Goal: Task Accomplishment & Management: Manage account settings

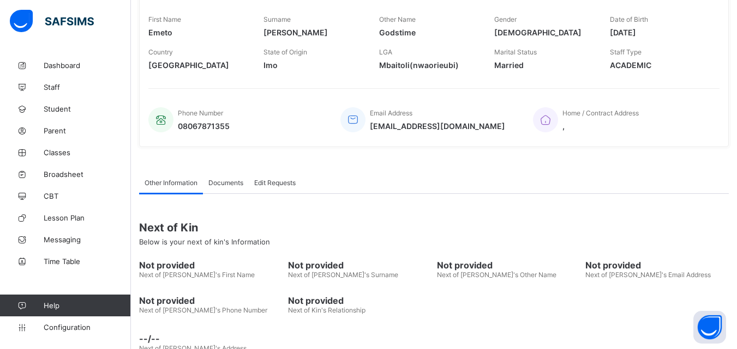
scroll to position [216, 0]
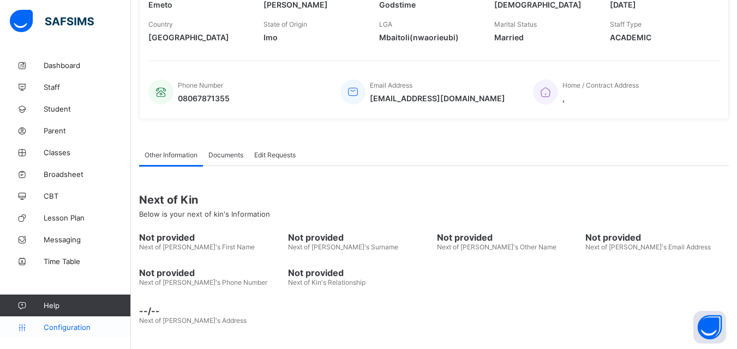
click at [59, 328] on span "Configuration" at bounding box center [87, 327] width 87 height 9
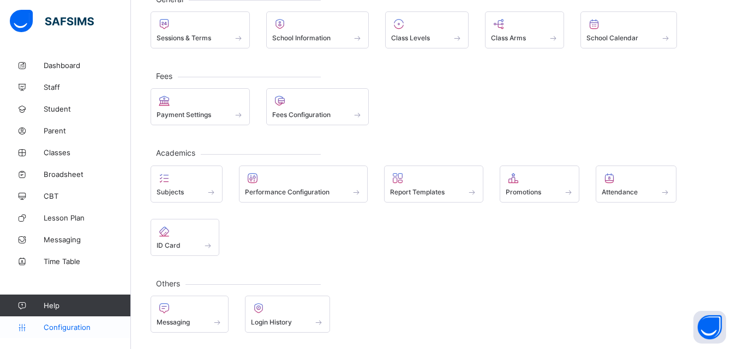
scroll to position [77, 0]
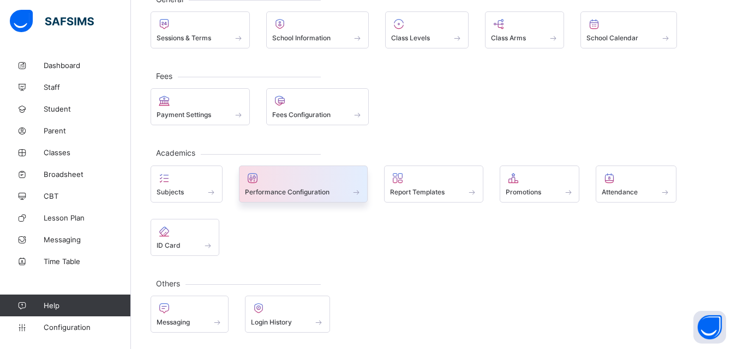
click at [270, 183] on div at bounding box center [303, 178] width 117 height 13
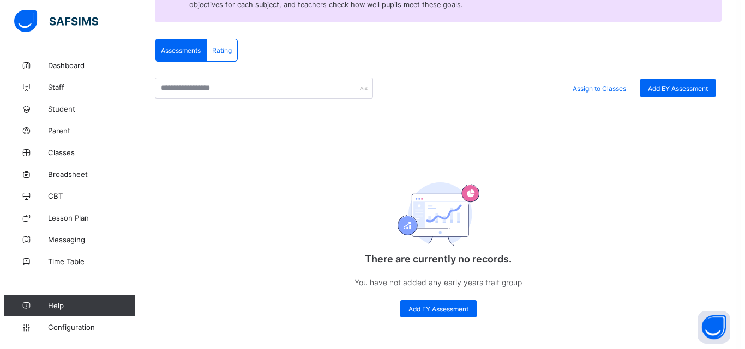
scroll to position [207, 0]
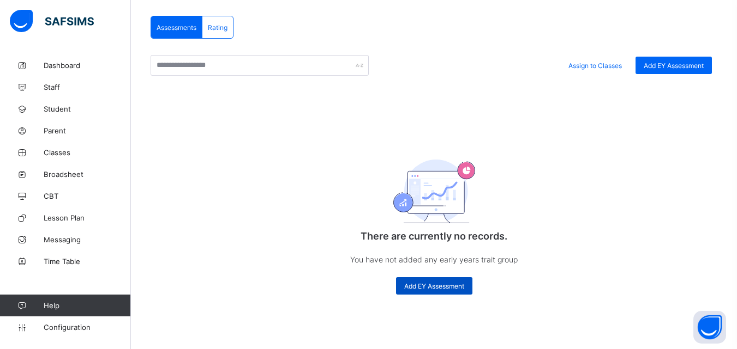
click at [433, 285] on span "Add EY Assessment" at bounding box center [434, 286] width 60 height 8
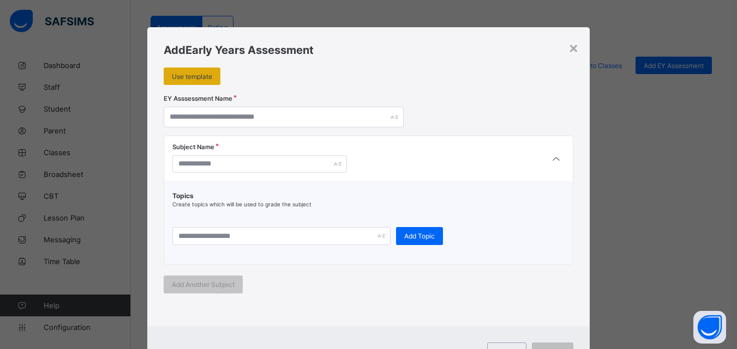
click at [192, 73] on span "Use template" at bounding box center [192, 77] width 40 height 8
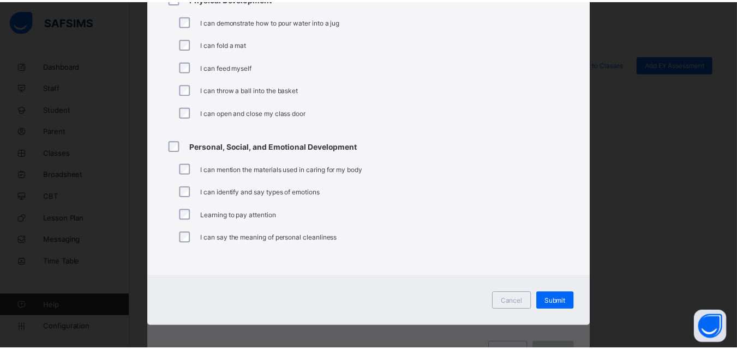
scroll to position [798, 0]
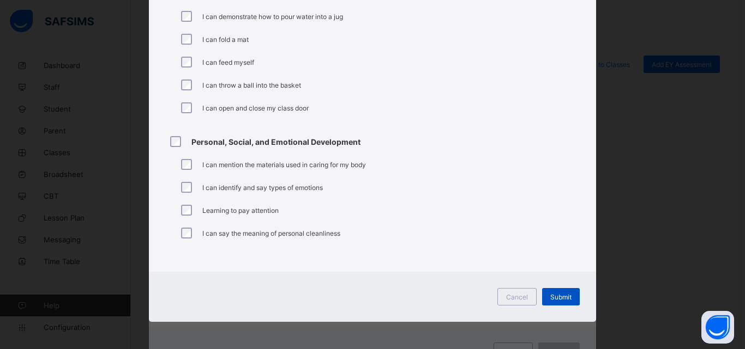
click at [550, 300] on span "Submit" at bounding box center [560, 297] width 21 height 8
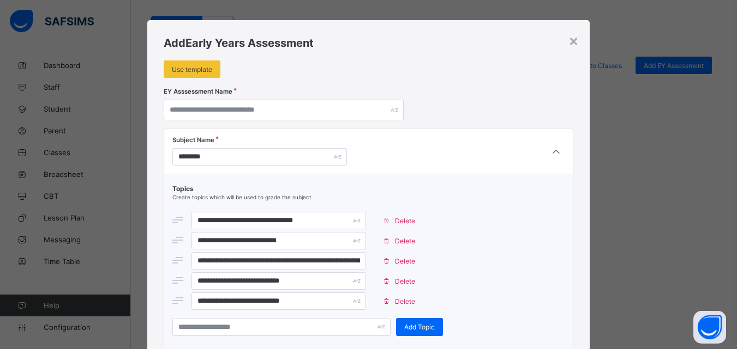
scroll to position [0, 0]
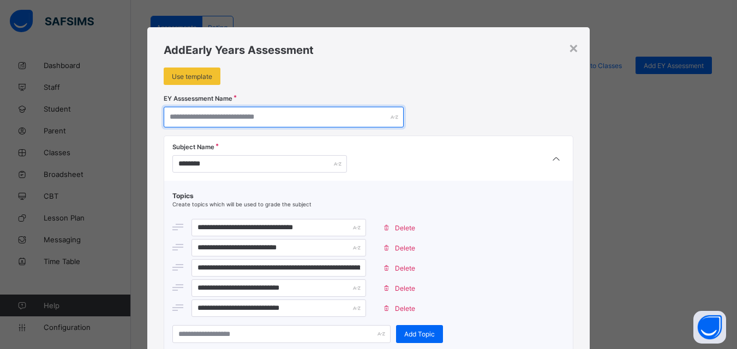
click at [266, 115] on input "text" at bounding box center [284, 117] width 240 height 21
click at [273, 119] on input "text" at bounding box center [284, 117] width 240 height 21
click at [275, 116] on input "text" at bounding box center [284, 117] width 240 height 21
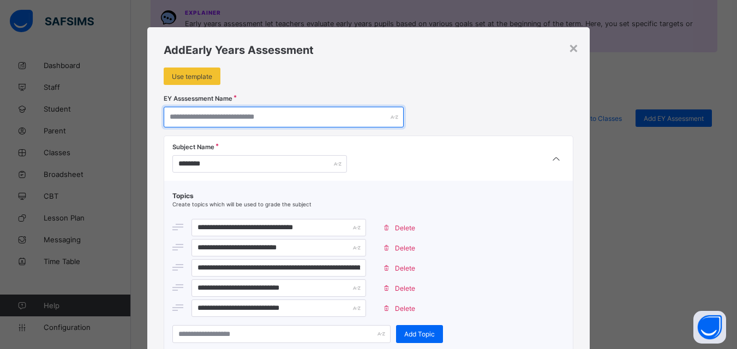
scroll to position [153, 0]
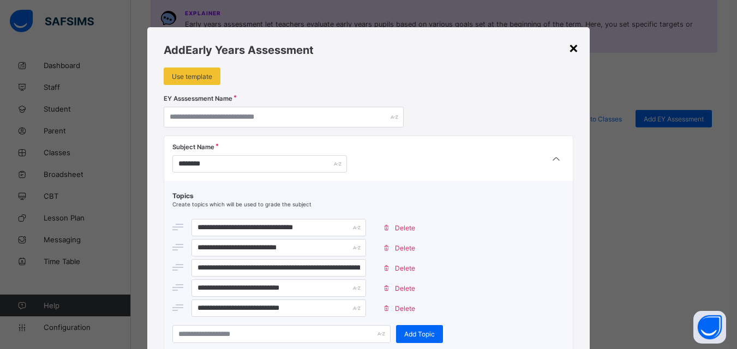
click at [573, 48] on div "×" at bounding box center [573, 47] width 10 height 19
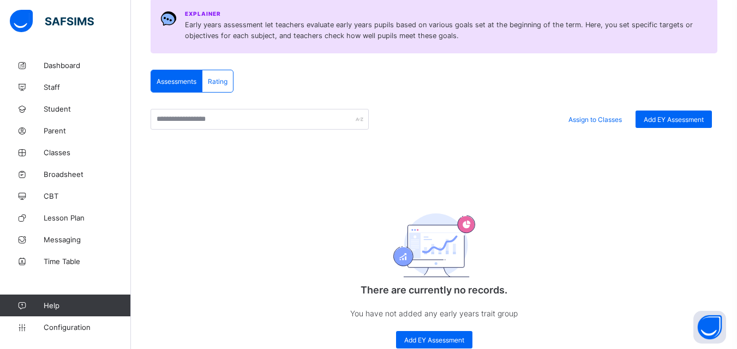
scroll to position [0, 0]
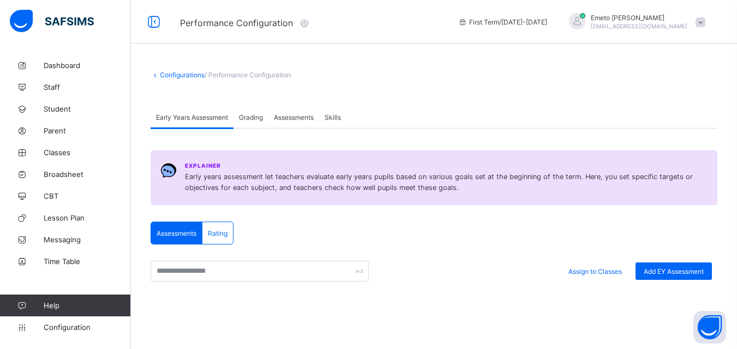
click at [252, 115] on span "Grading" at bounding box center [251, 117] width 24 height 8
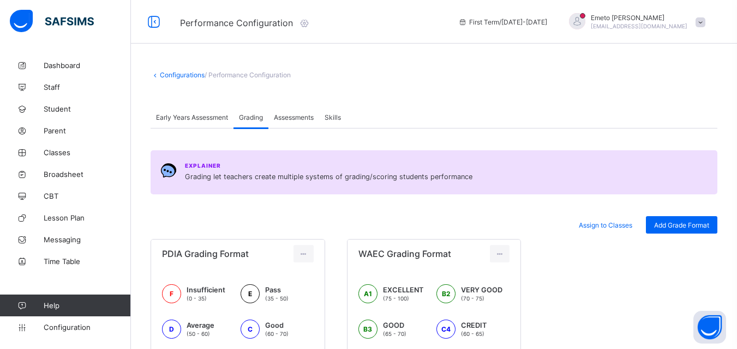
click at [290, 120] on span "Assessments" at bounding box center [294, 117] width 40 height 8
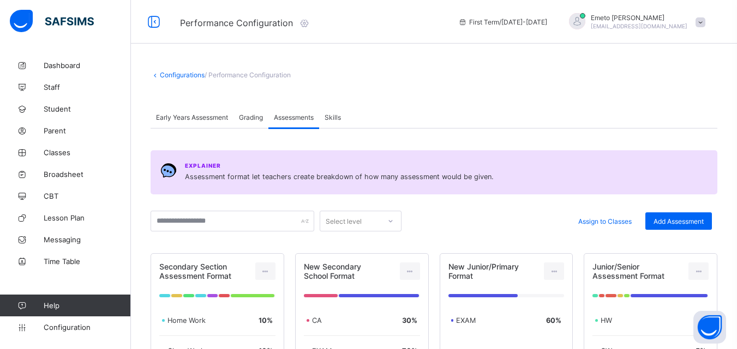
click at [339, 115] on span "Skills" at bounding box center [332, 117] width 16 height 8
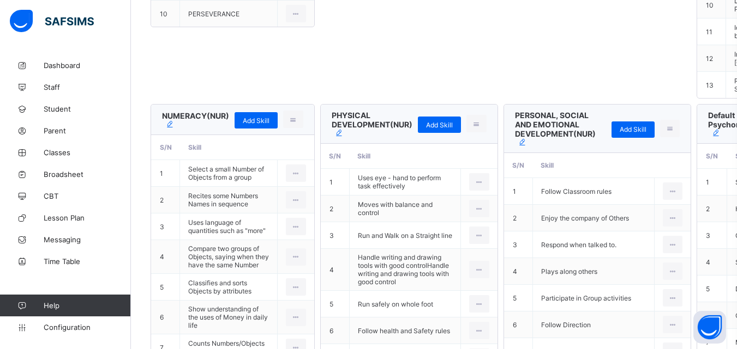
scroll to position [654, 0]
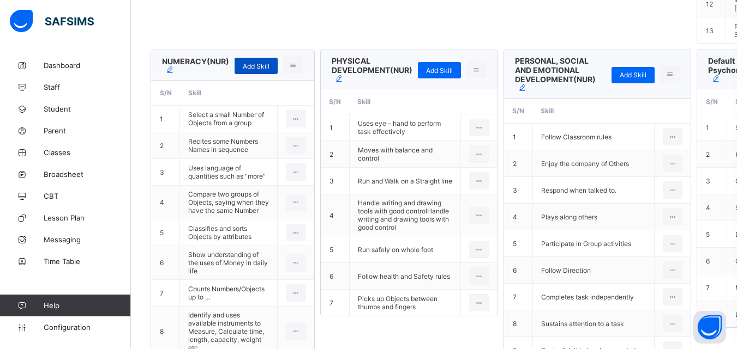
click at [261, 70] on span "Add Skill" at bounding box center [256, 66] width 27 height 8
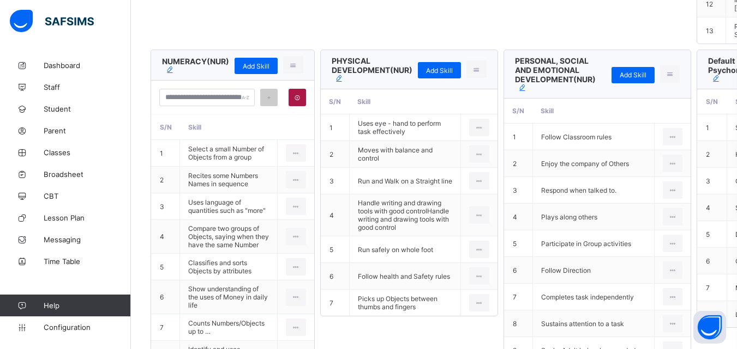
click at [293, 101] on icon at bounding box center [297, 97] width 8 height 7
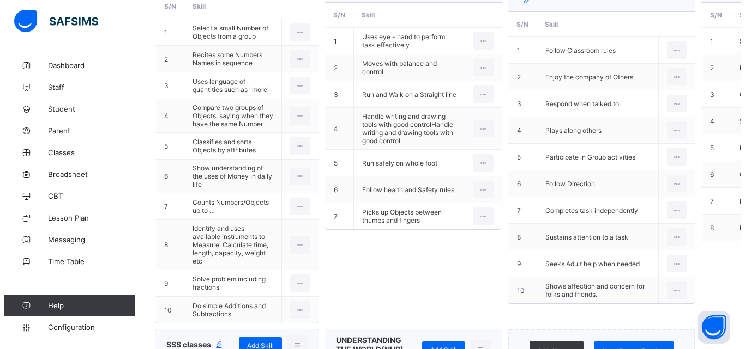
scroll to position [1014, 0]
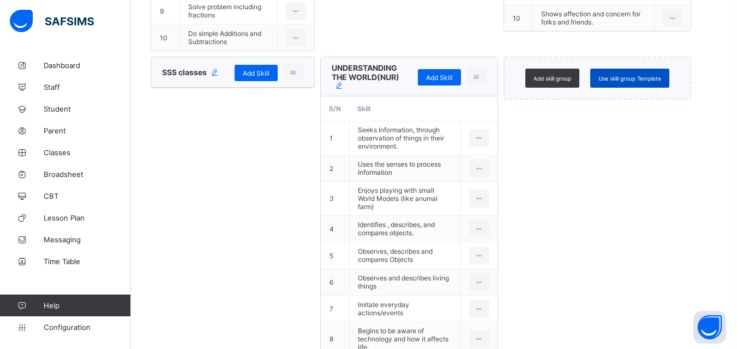
click at [617, 82] on span "Use skill group Template" at bounding box center [629, 78] width 63 height 7
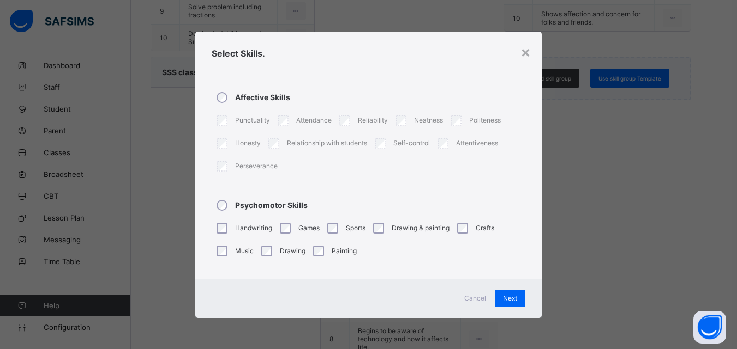
type input "**********"
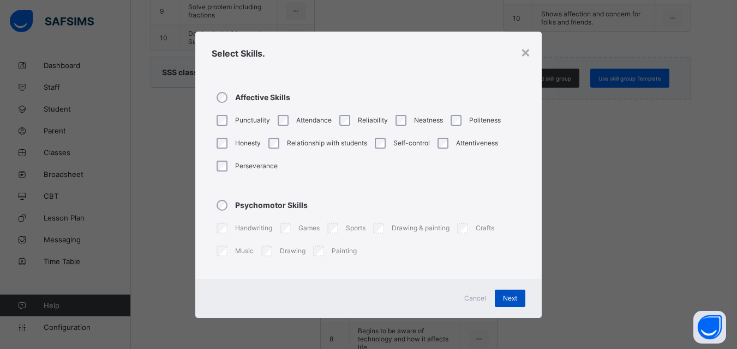
click at [515, 298] on span "Next" at bounding box center [510, 298] width 14 height 8
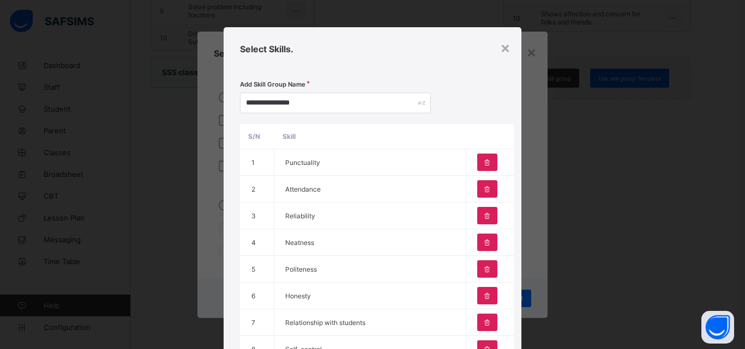
scroll to position [192, 0]
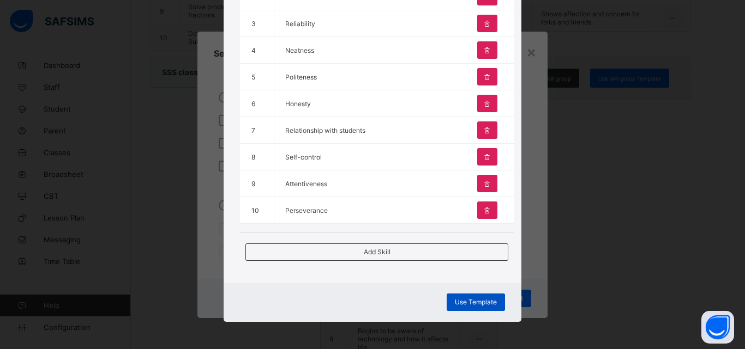
click at [466, 305] on span "Use Template" at bounding box center [476, 302] width 42 height 8
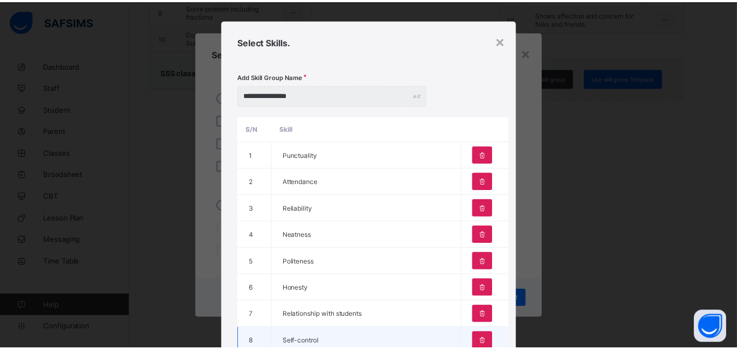
scroll to position [0, 0]
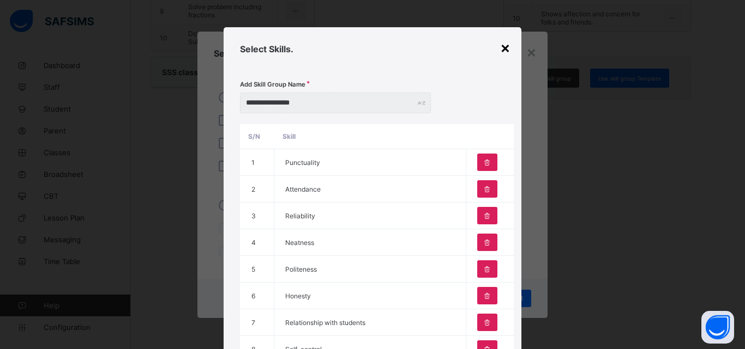
click at [500, 45] on div "×" at bounding box center [505, 47] width 10 height 19
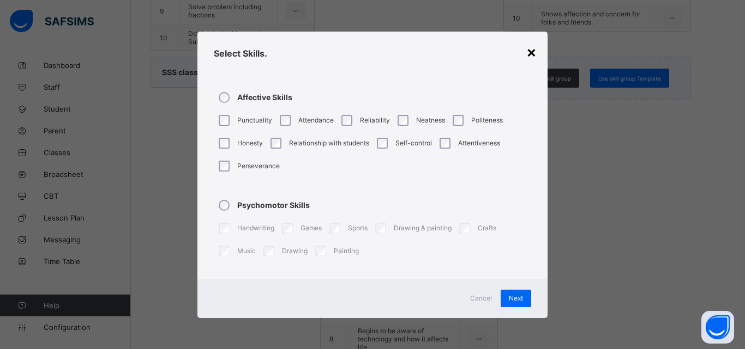
click at [532, 52] on div "×" at bounding box center [531, 52] width 10 height 19
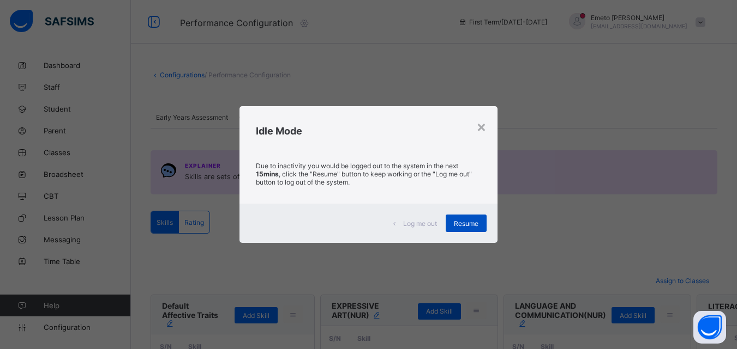
click at [470, 220] on span "Resume" at bounding box center [466, 224] width 25 height 8
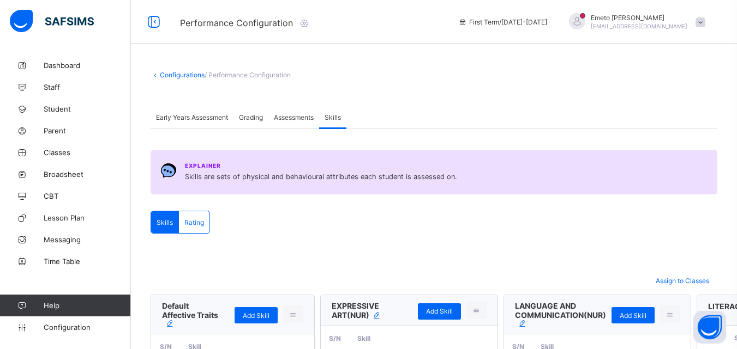
click at [202, 120] on span "Early Years Assessment" at bounding box center [192, 117] width 72 height 8
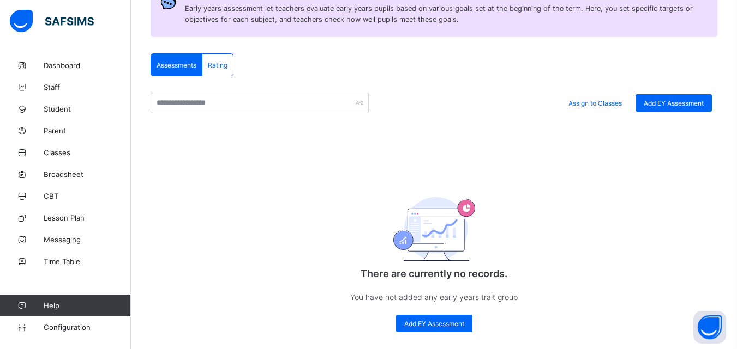
scroll to position [207, 0]
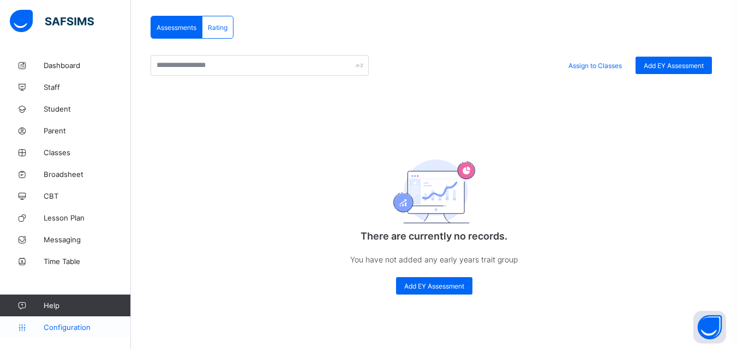
click at [59, 327] on span "Configuration" at bounding box center [87, 327] width 87 height 9
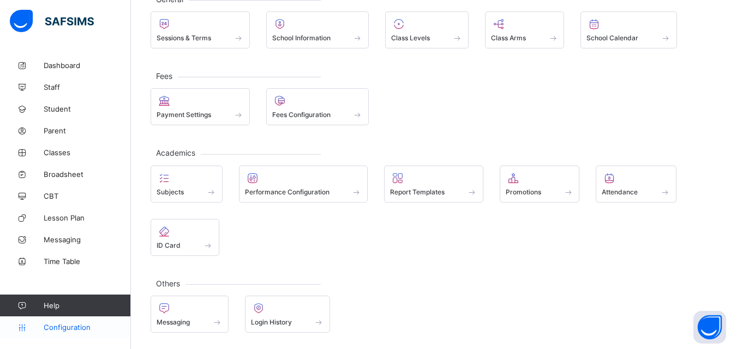
scroll to position [77, 0]
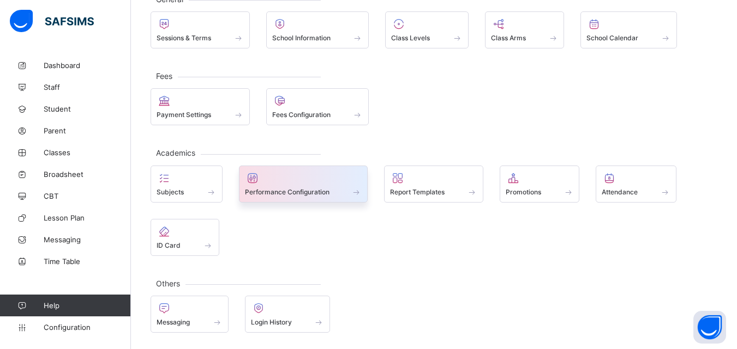
click at [327, 190] on span "Performance Configuration" at bounding box center [287, 192] width 85 height 8
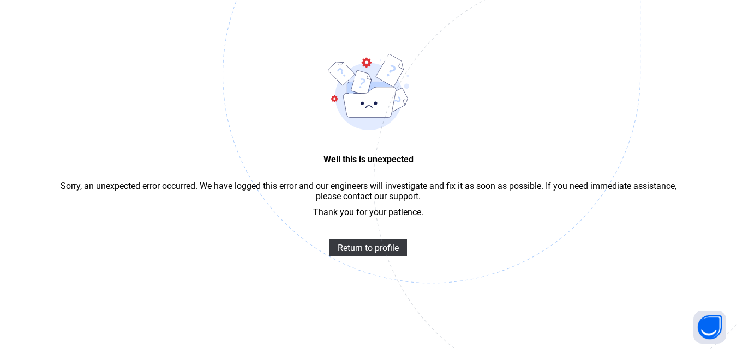
scroll to position [33, 0]
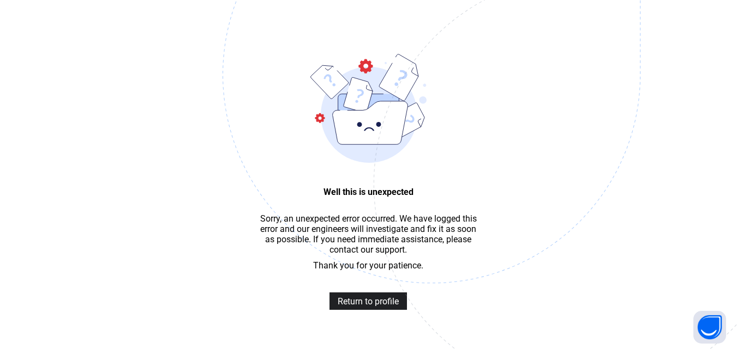
click at [353, 307] on span "Return to profile" at bounding box center [367, 302] width 61 height 10
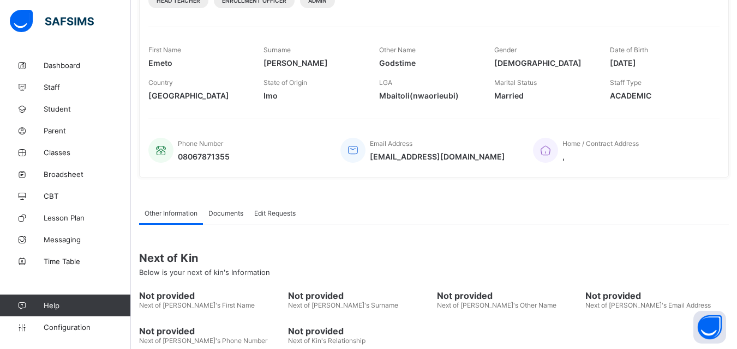
scroll to position [216, 0]
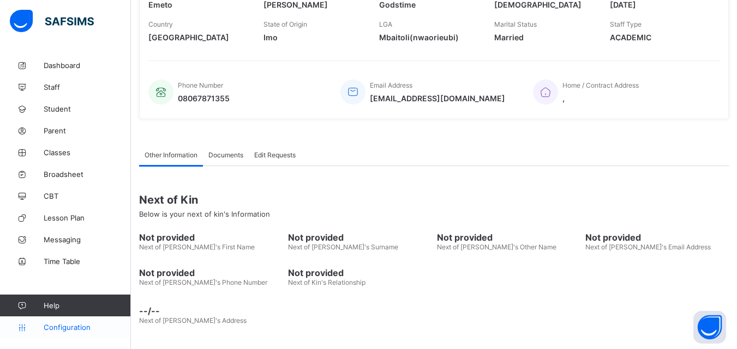
click at [83, 323] on span "Configuration" at bounding box center [87, 327] width 87 height 9
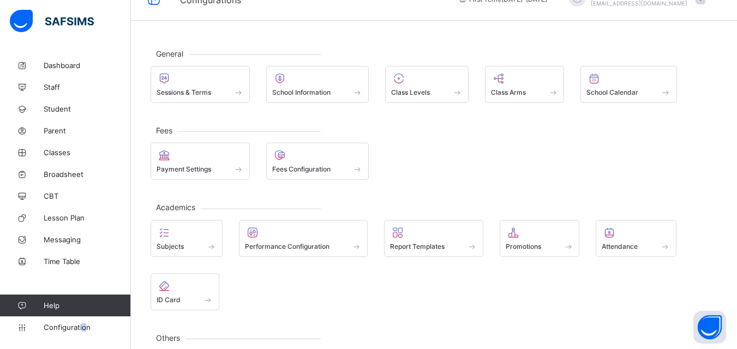
scroll to position [77, 0]
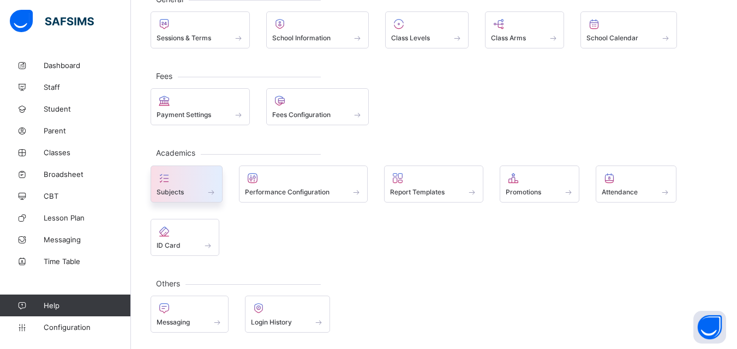
click at [170, 190] on span "Subjects" at bounding box center [169, 192] width 27 height 8
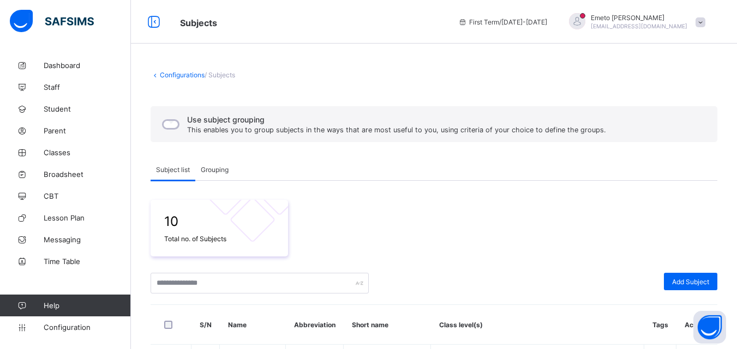
click at [182, 74] on link "Configurations" at bounding box center [182, 75] width 45 height 8
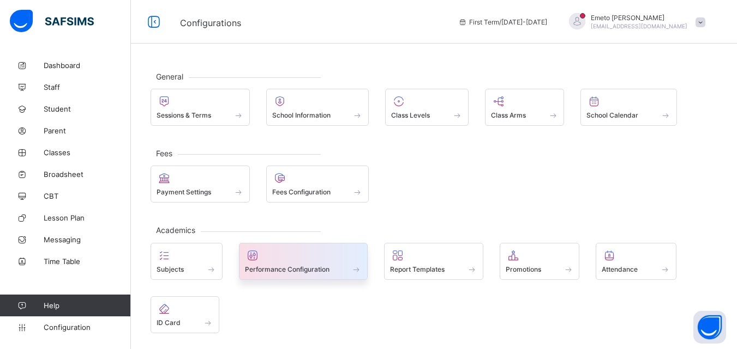
click at [310, 272] on span "Performance Configuration" at bounding box center [287, 270] width 85 height 8
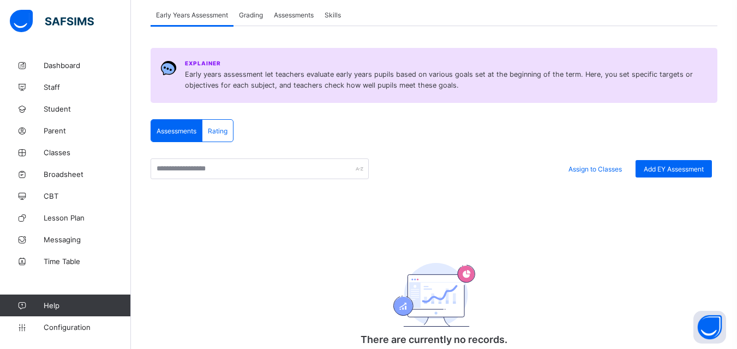
scroll to position [98, 0]
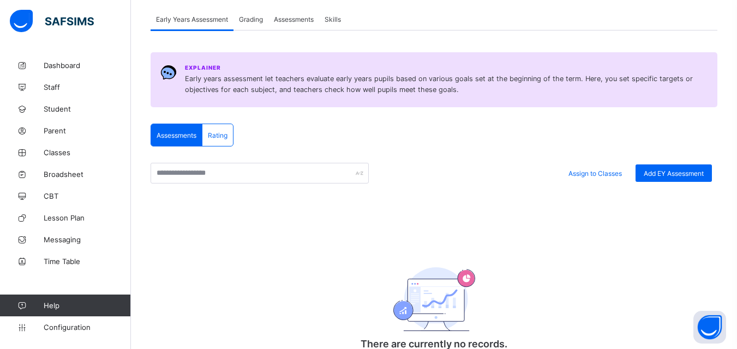
click at [174, 130] on div "Assessments" at bounding box center [176, 135] width 51 height 22
click at [608, 173] on span "Assign to Classes" at bounding box center [594, 174] width 53 height 8
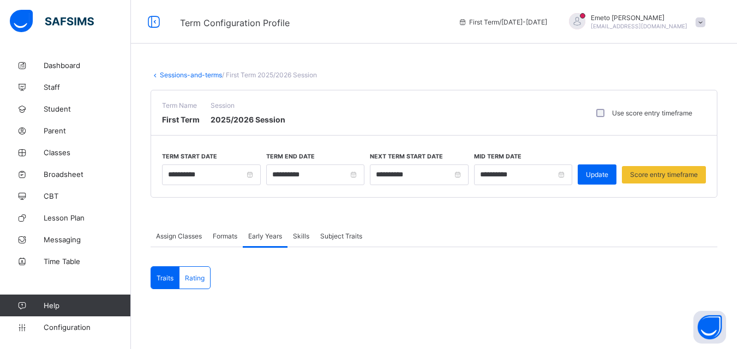
type input "**********"
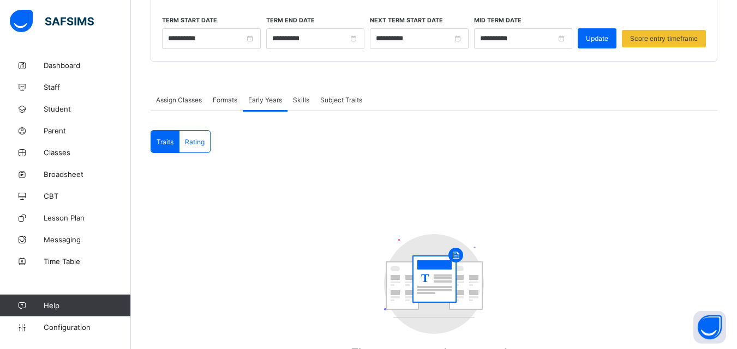
scroll to position [27, 0]
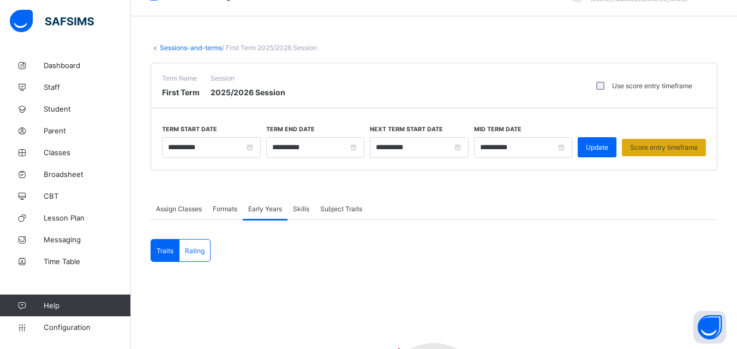
click at [680, 146] on span "Score entry timeframe" at bounding box center [664, 147] width 68 height 8
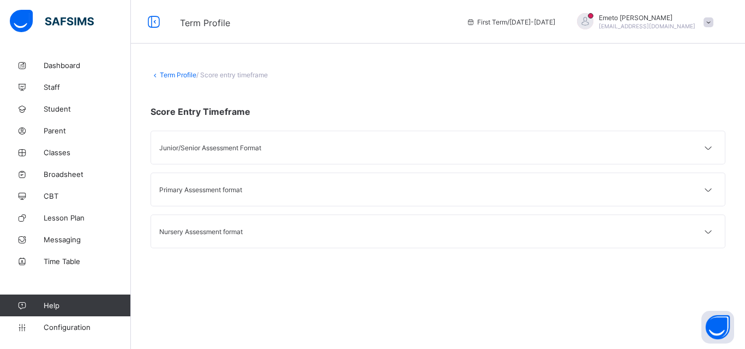
click at [224, 231] on div "Nursery Assessment format" at bounding box center [298, 232] width 279 height 8
click at [710, 231] on icon at bounding box center [708, 232] width 13 height 11
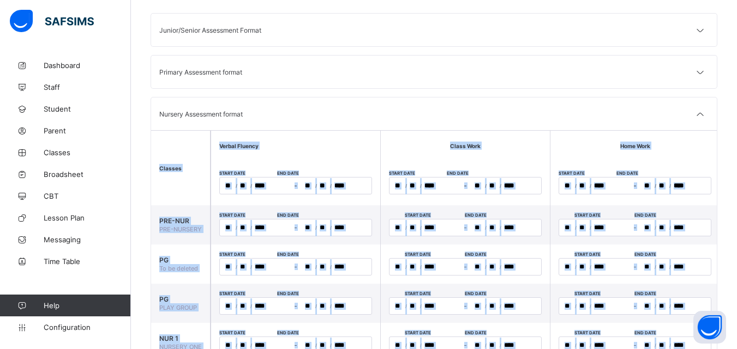
scroll to position [196, 0]
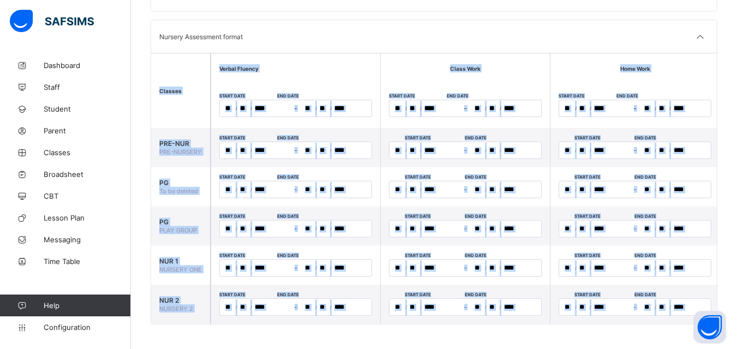
click at [711, 63] on th "Home Work" at bounding box center [635, 68] width 170 height 30
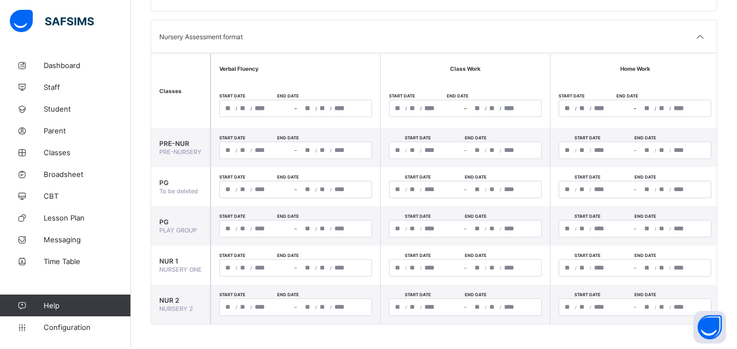
click at [230, 110] on div "/ / – / /" at bounding box center [295, 108] width 153 height 17
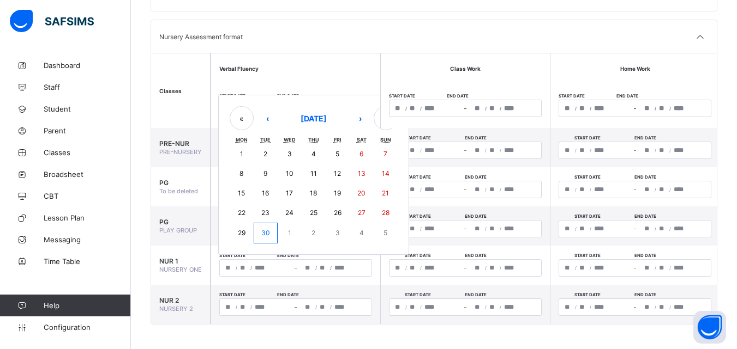
click at [260, 237] on button "30" at bounding box center [266, 233] width 24 height 21
click at [271, 232] on button "30" at bounding box center [266, 233] width 24 height 21
type input "**********"
type input "*"
type input "**"
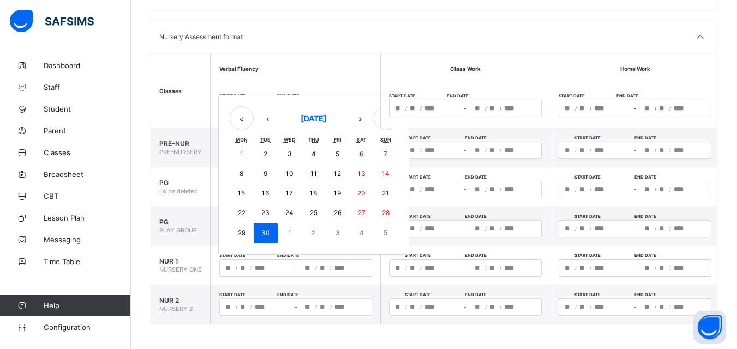
type input "****"
type input "**********"
type input "*"
type input "**"
type input "****"
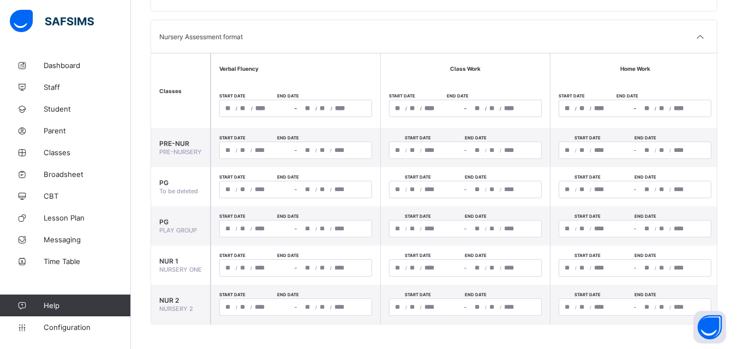
click at [315, 106] on div "**********" at bounding box center [335, 108] width 72 height 16
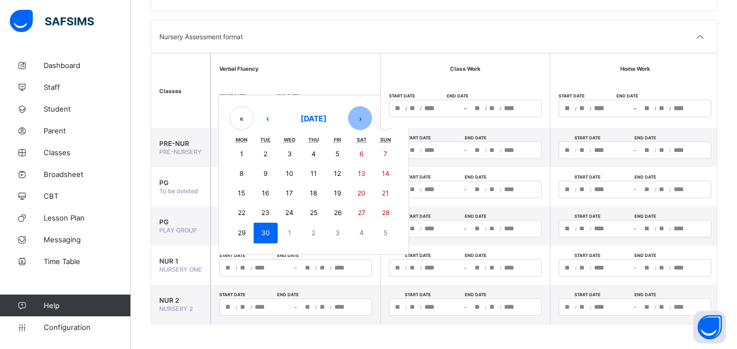
click at [360, 119] on button "›" at bounding box center [360, 118] width 24 height 24
click at [337, 174] on abbr "12" at bounding box center [337, 174] width 7 height 8
click at [337, 176] on abbr "12" at bounding box center [337, 174] width 7 height 8
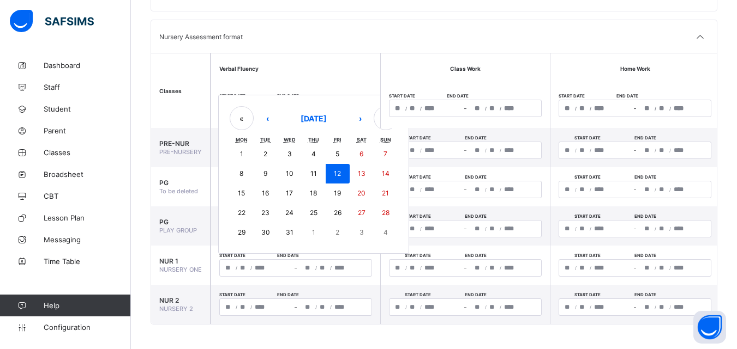
type input "**********"
type input "**"
type input "**********"
type input "**"
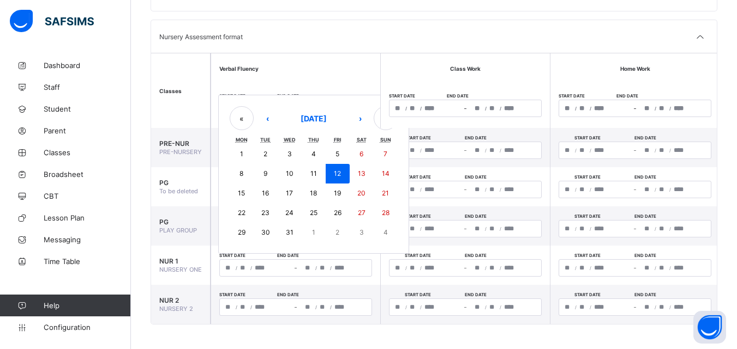
type input "**"
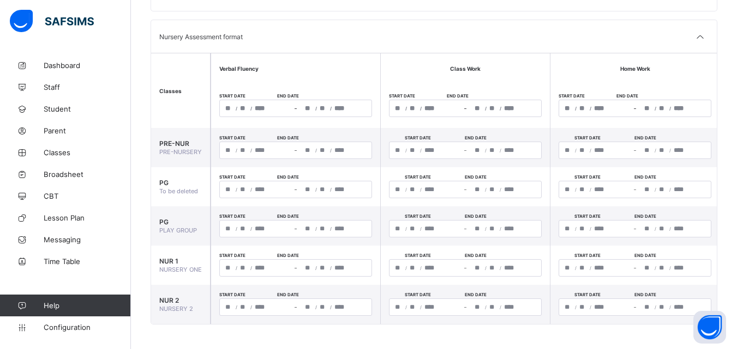
click at [408, 107] on div "/ /" at bounding box center [425, 108] width 72 height 16
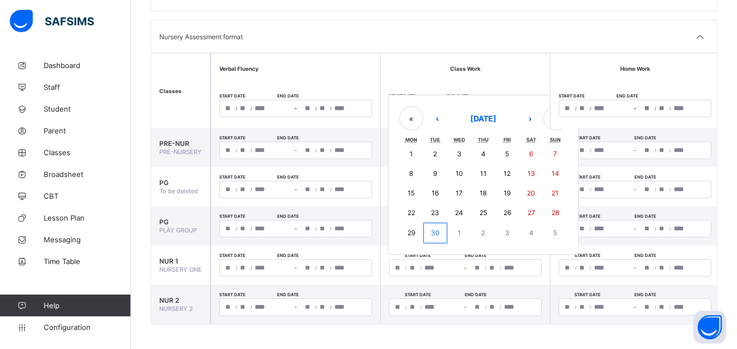
click at [430, 236] on button "30" at bounding box center [435, 233] width 24 height 21
click at [439, 233] on abbr "30" at bounding box center [435, 233] width 9 height 8
type input "**********"
type input "*"
type input "**"
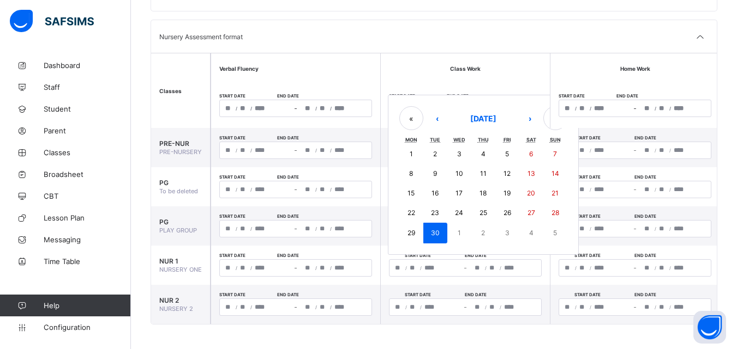
type input "****"
type input "**********"
type input "*"
type input "**"
type input "****"
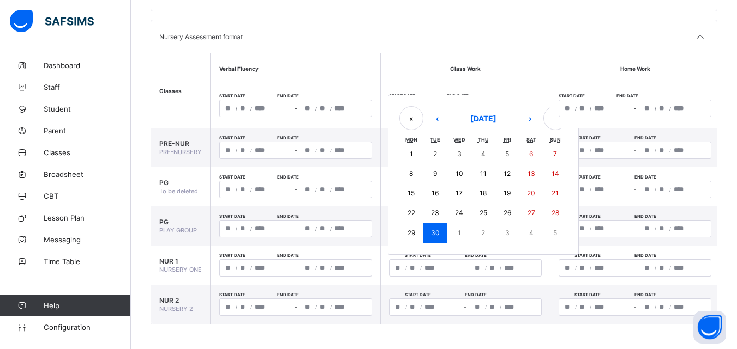
click at [491, 107] on div "**********" at bounding box center [465, 108] width 153 height 17
click at [530, 117] on button "›" at bounding box center [529, 118] width 24 height 24
click at [508, 172] on abbr "12" at bounding box center [506, 174] width 7 height 8
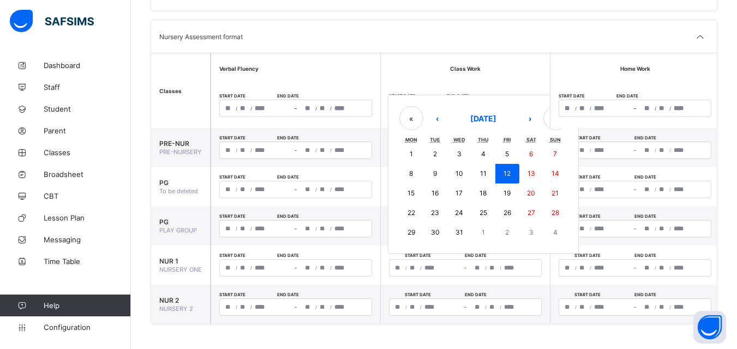
click at [507, 172] on abbr "12" at bounding box center [506, 174] width 7 height 8
type input "**********"
type input "**"
type input "**********"
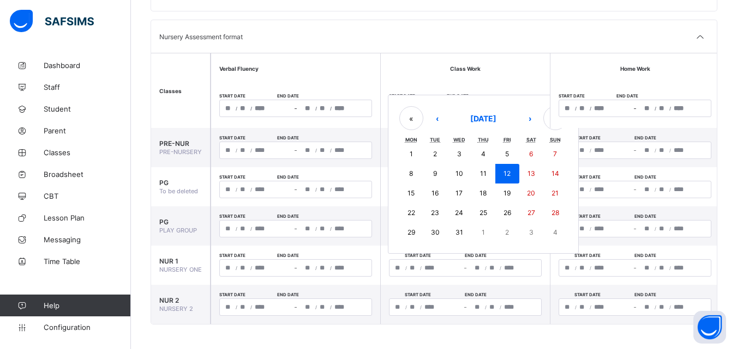
type input "**"
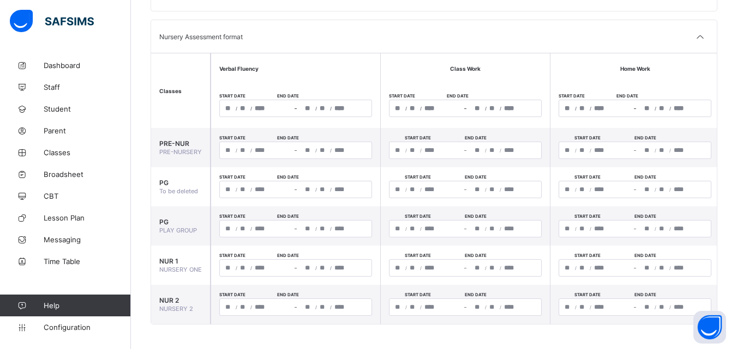
click at [566, 111] on div "/ / – / /" at bounding box center [634, 108] width 153 height 17
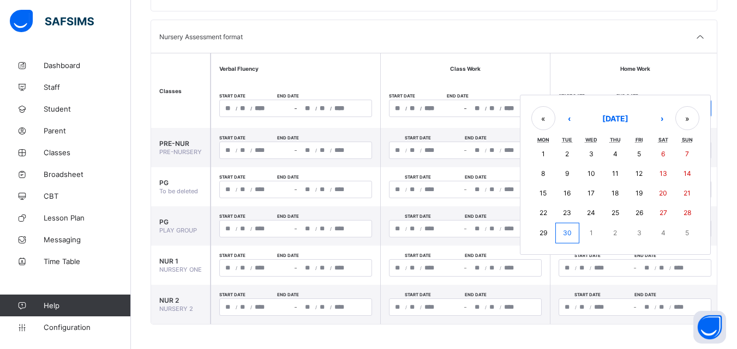
click at [572, 234] on button "30" at bounding box center [567, 233] width 24 height 21
click at [567, 229] on abbr "30" at bounding box center [567, 233] width 9 height 8
type input "**********"
type input "*"
type input "**"
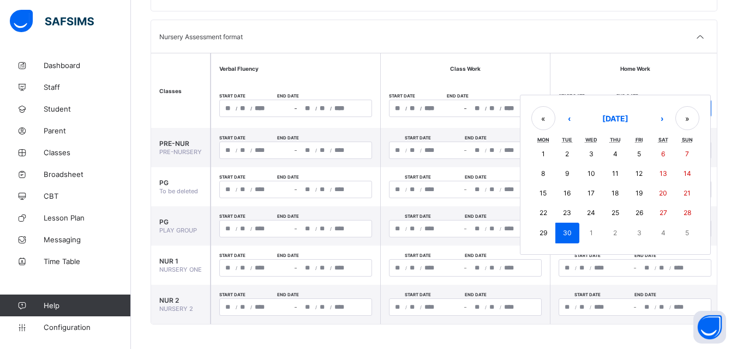
type input "****"
type input "**********"
type input "*"
type input "**"
type input "****"
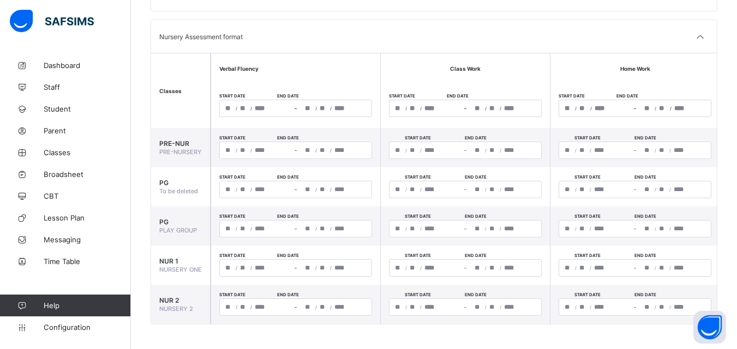
click at [656, 109] on div "**********" at bounding box center [674, 108] width 72 height 16
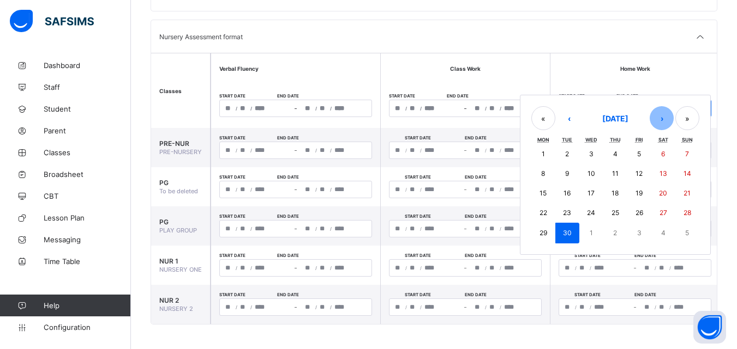
click at [658, 114] on button "›" at bounding box center [661, 118] width 24 height 24
click at [638, 173] on abbr "12" at bounding box center [638, 174] width 7 height 8
click at [639, 174] on abbr "12" at bounding box center [638, 174] width 7 height 8
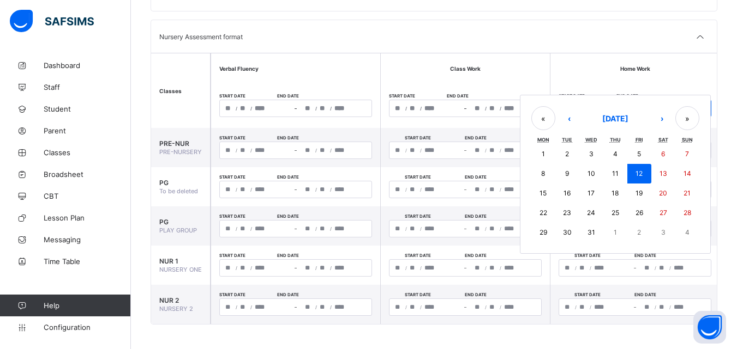
type input "**********"
type input "**"
type input "**********"
type input "**"
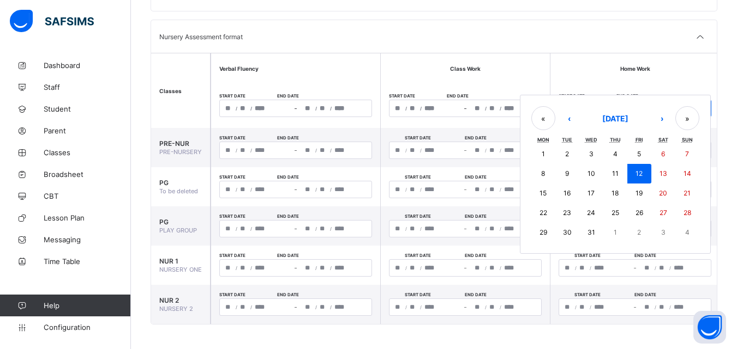
type input "**"
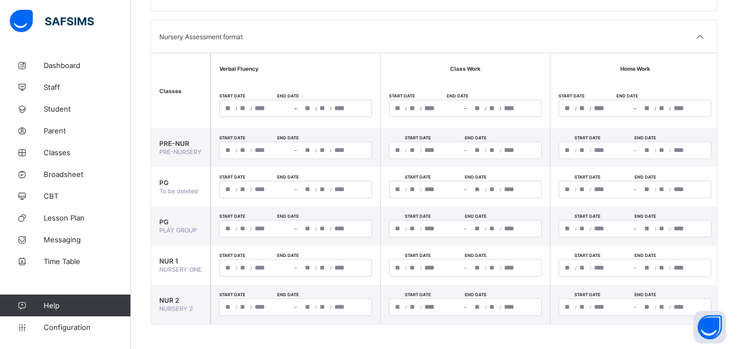
scroll to position [0, 498]
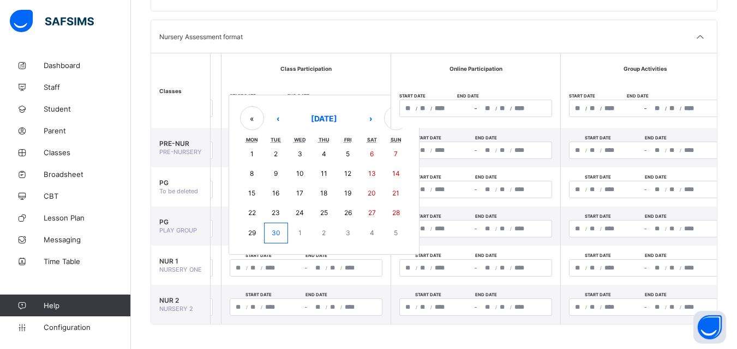
click at [241, 110] on div "/ / – / / « ‹ September 2025 › » Mon Tue Wed Thu Fri Sat Sun 1 2 3 4 5 6 7 8 9 …" at bounding box center [306, 108] width 153 height 17
click at [276, 230] on abbr "30" at bounding box center [276, 233] width 9 height 8
click at [278, 236] on button "30" at bounding box center [276, 233] width 24 height 21
type input "**********"
type input "*"
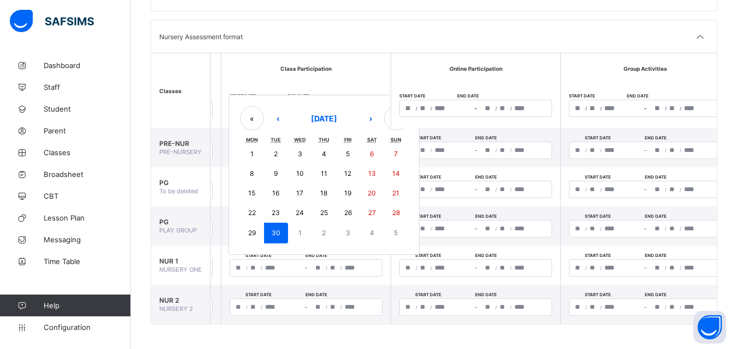
type input "**"
type input "****"
type input "**********"
type input "*"
type input "**"
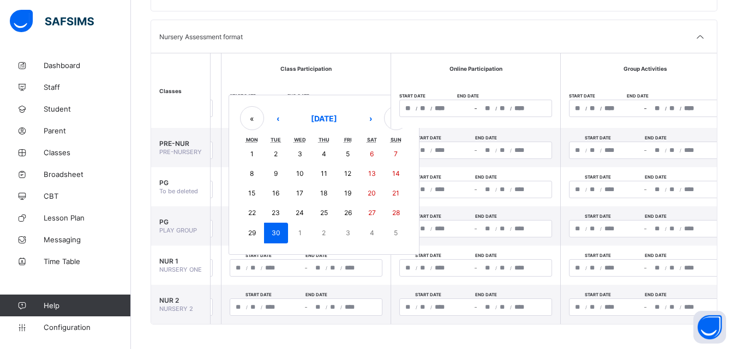
type input "****"
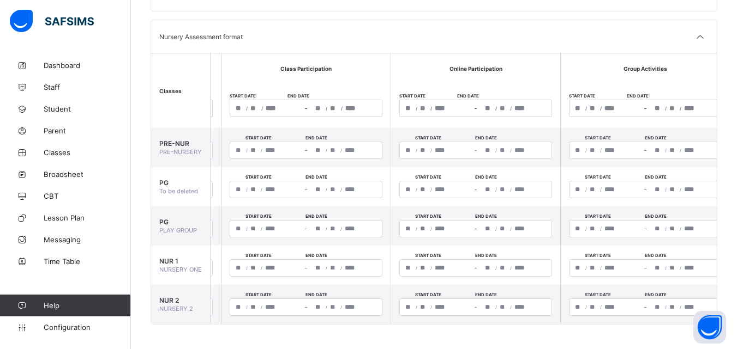
click at [329, 107] on div "**********" at bounding box center [346, 108] width 72 height 16
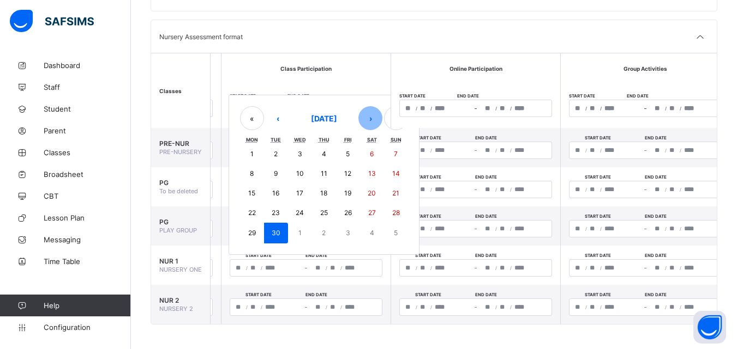
click at [370, 120] on button "›" at bounding box center [370, 118] width 24 height 24
click at [347, 175] on abbr "12" at bounding box center [347, 174] width 7 height 8
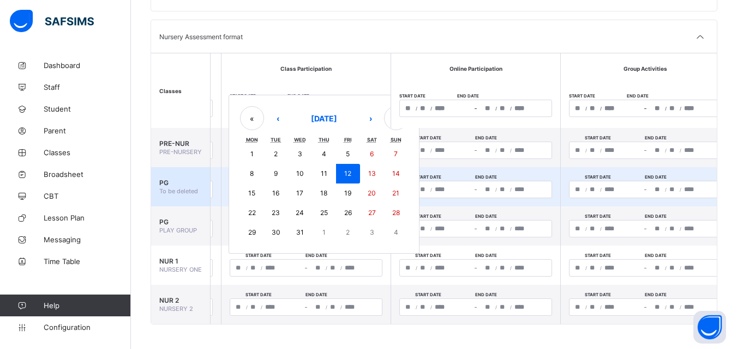
click at [348, 176] on abbr "12" at bounding box center [347, 174] width 7 height 8
type input "**********"
type input "**"
type input "**********"
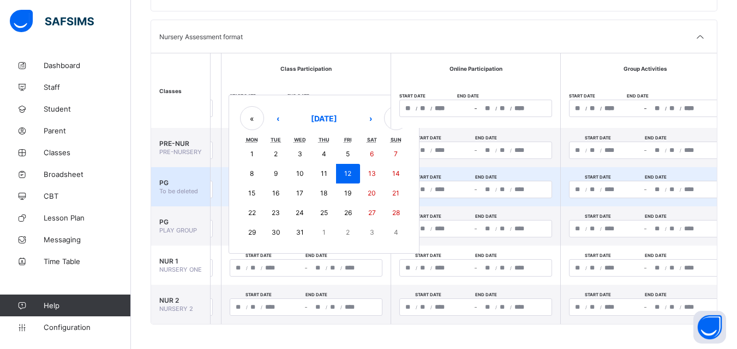
type input "**"
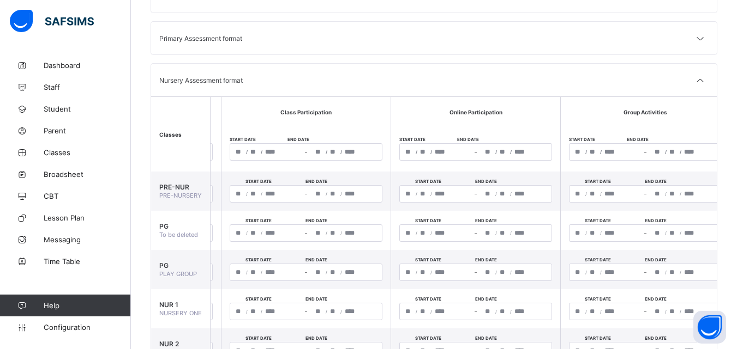
scroll to position [142, 0]
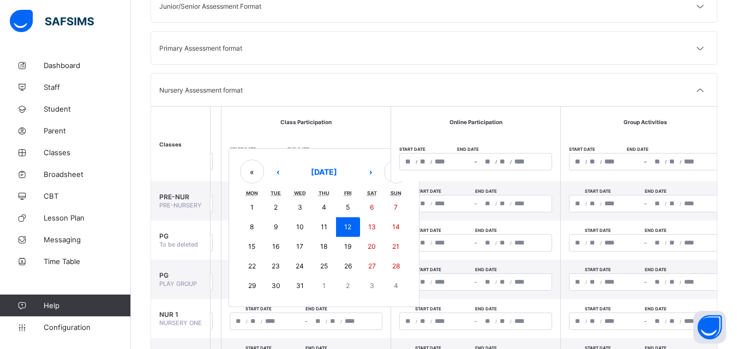
click at [252, 162] on div "**********" at bounding box center [306, 161] width 153 height 17
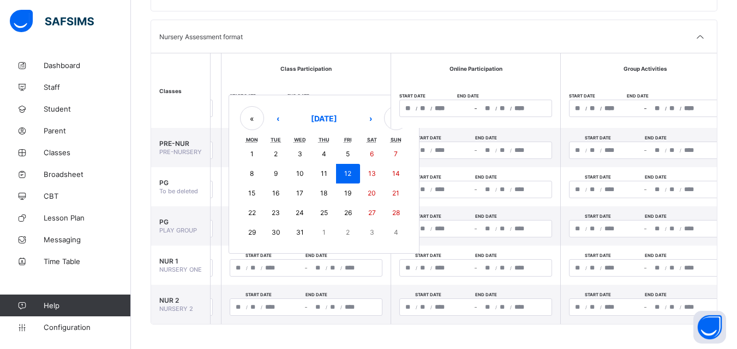
scroll to position [3, 0]
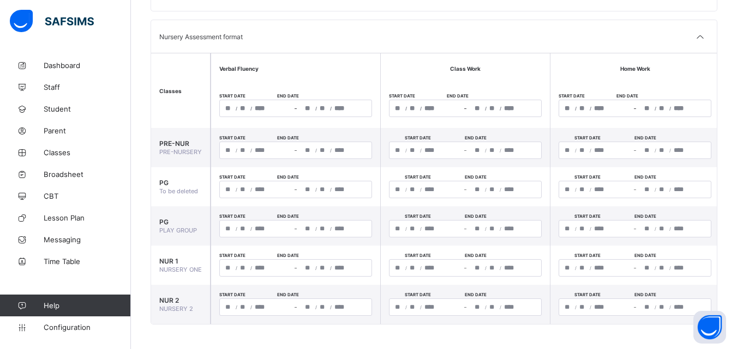
click at [233, 102] on div "**********" at bounding box center [256, 108] width 72 height 16
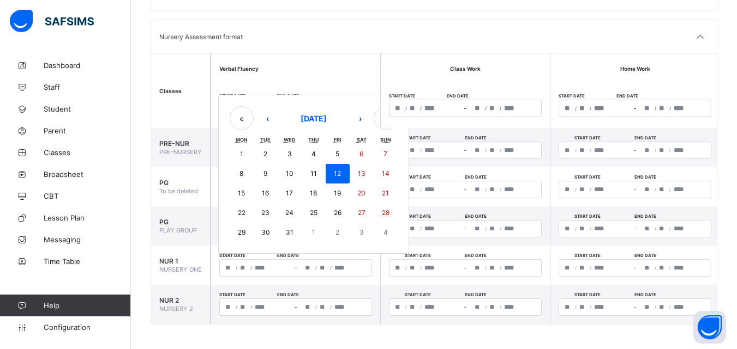
click at [264, 173] on abbr "9" at bounding box center [265, 174] width 4 height 8
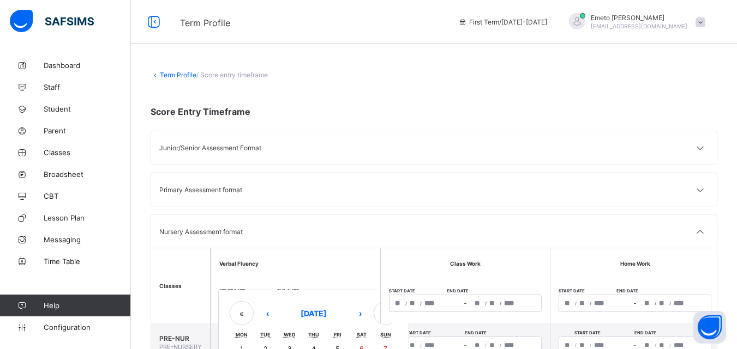
scroll to position [196, 0]
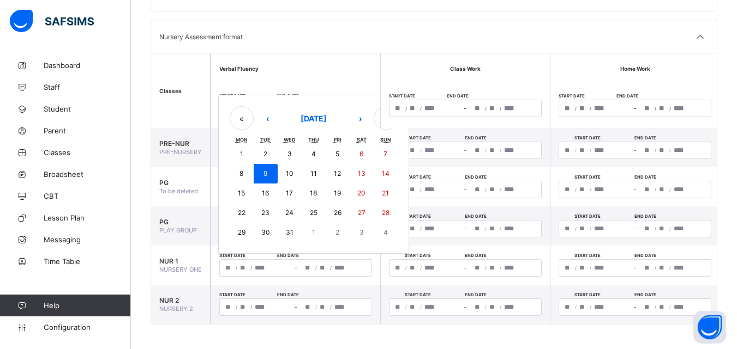
click at [267, 172] on abbr "9" at bounding box center [265, 174] width 4 height 8
type input "**********"
type input "*"
type input "**********"
type input "*"
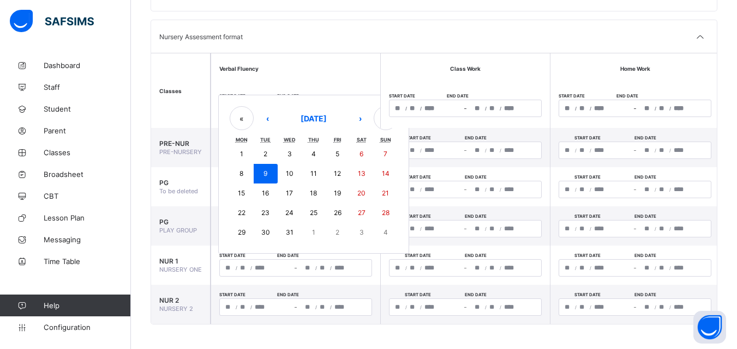
click at [326, 109] on div "**********" at bounding box center [295, 108] width 153 height 17
click at [358, 118] on button "›" at bounding box center [360, 118] width 24 height 24
click at [269, 119] on button "‹" at bounding box center [267, 118] width 24 height 24
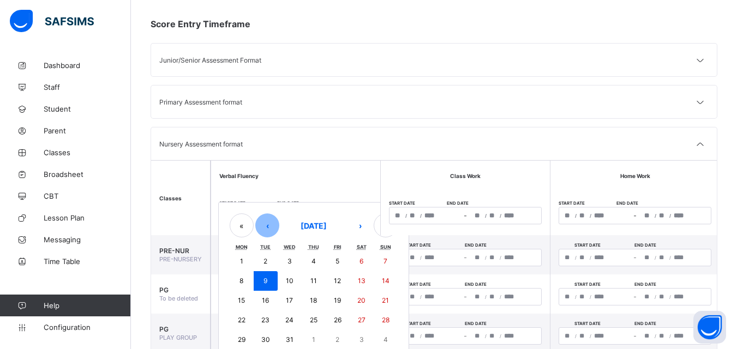
scroll to position [87, 0]
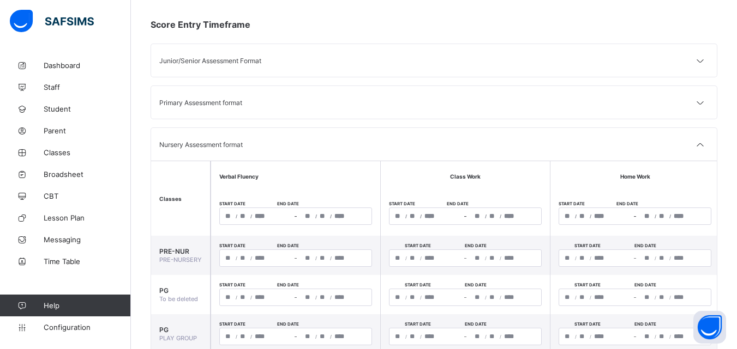
click at [174, 191] on th "Classes" at bounding box center [180, 198] width 59 height 75
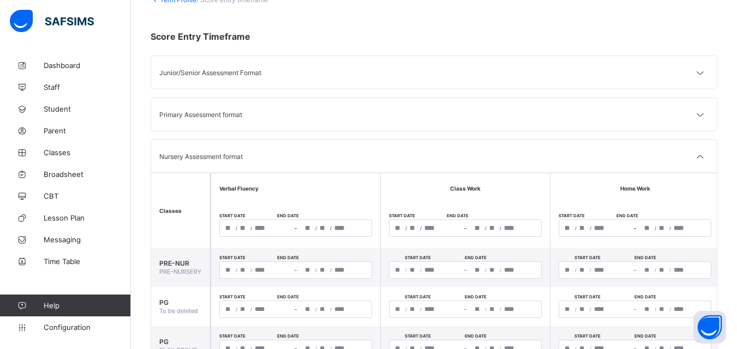
scroll to position [0, 0]
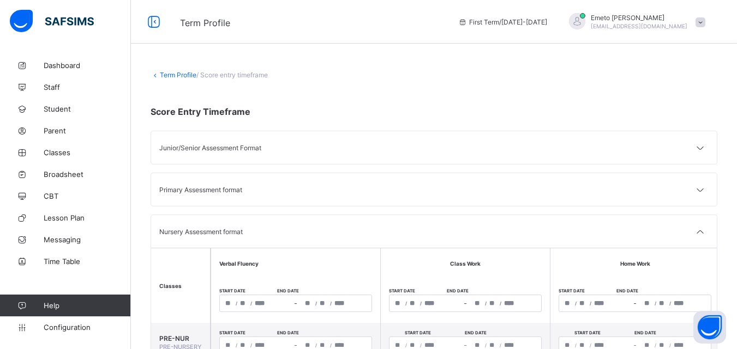
click at [178, 76] on link "Term Profile" at bounding box center [178, 75] width 37 height 8
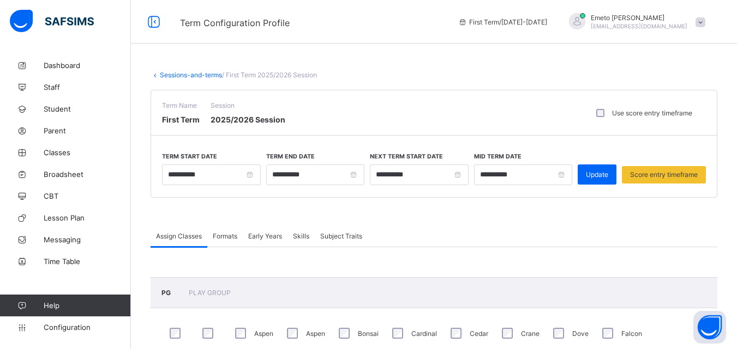
click at [275, 235] on span "Early Years" at bounding box center [265, 236] width 34 height 8
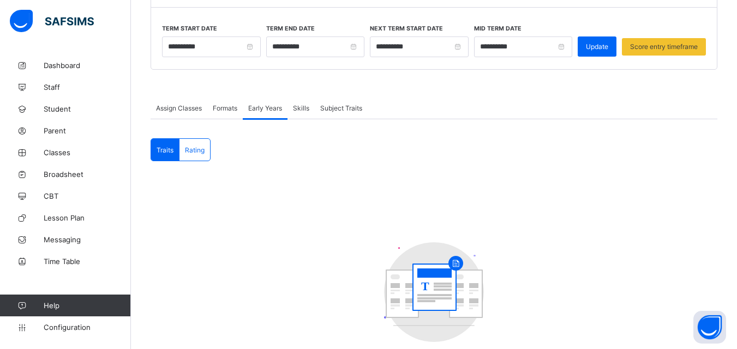
scroll to position [109, 0]
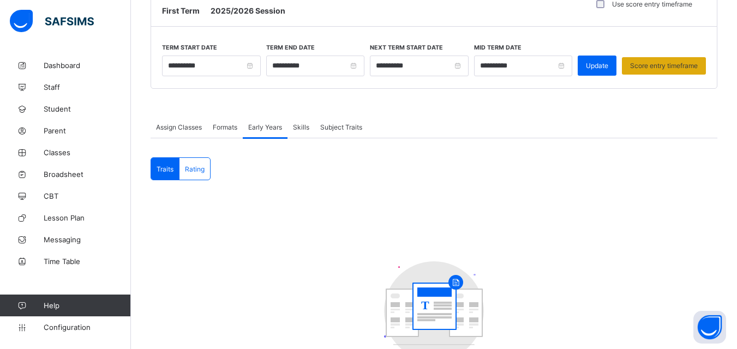
click at [664, 64] on span "Score entry timeframe" at bounding box center [664, 66] width 68 height 8
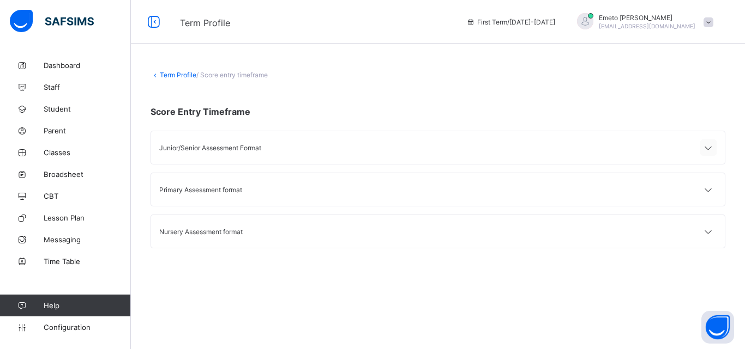
click at [708, 147] on icon at bounding box center [708, 148] width 13 height 11
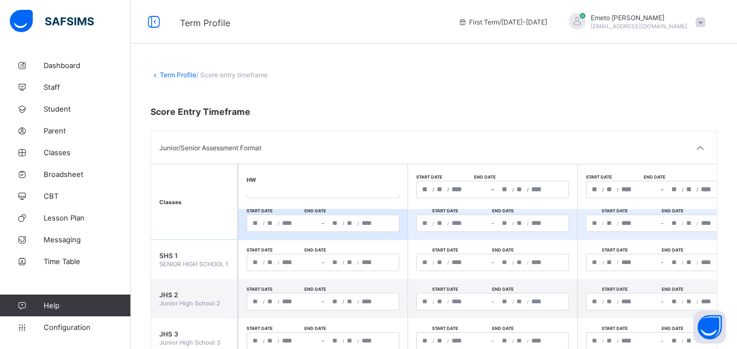
click at [273, 220] on div "**********" at bounding box center [322, 223] width 153 height 17
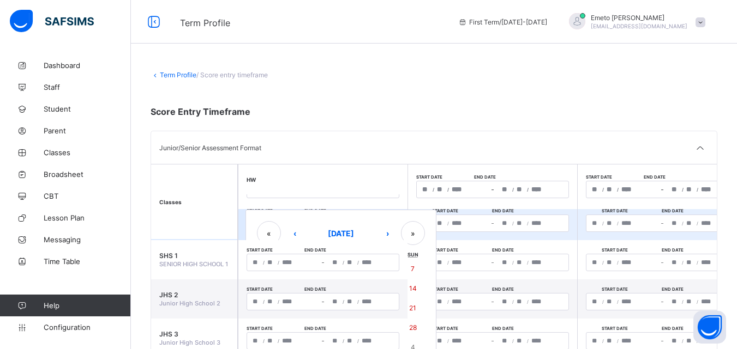
click at [273, 221] on button "«" at bounding box center [269, 233] width 24 height 24
click at [290, 229] on button "‹" at bounding box center [294, 233] width 24 height 24
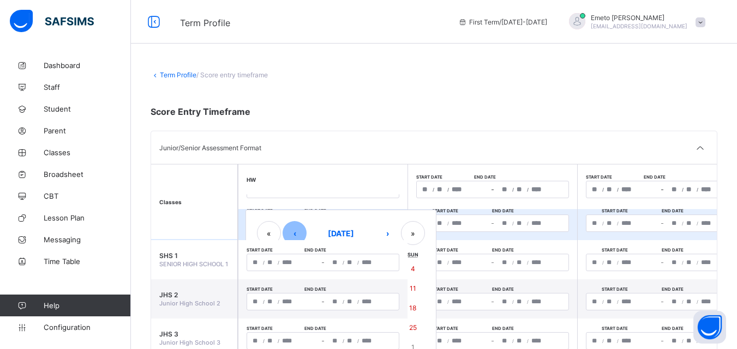
click at [290, 229] on button "‹" at bounding box center [294, 233] width 24 height 24
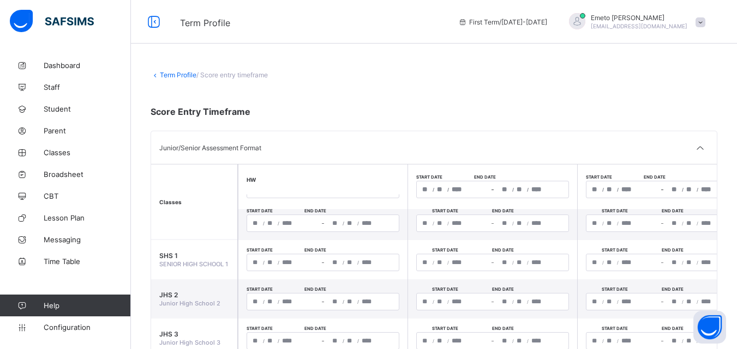
click at [182, 73] on link "Term Profile" at bounding box center [178, 75] width 37 height 8
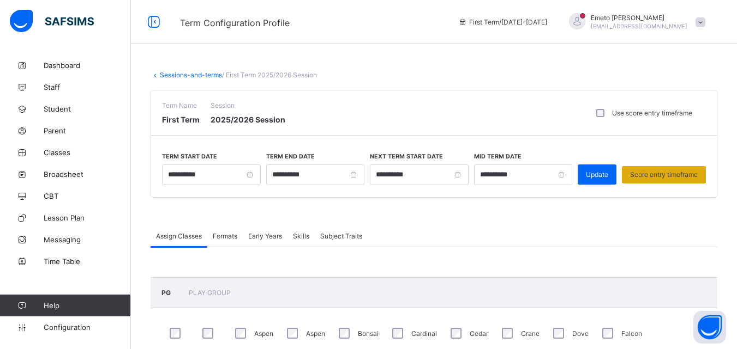
click at [647, 173] on span "Score entry timeframe" at bounding box center [664, 175] width 68 height 8
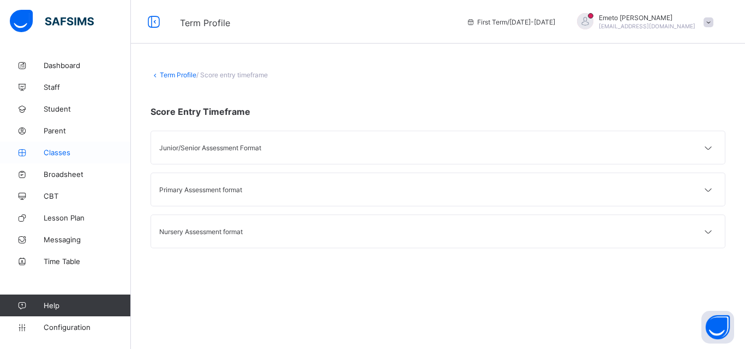
click at [56, 153] on span "Classes" at bounding box center [87, 152] width 87 height 9
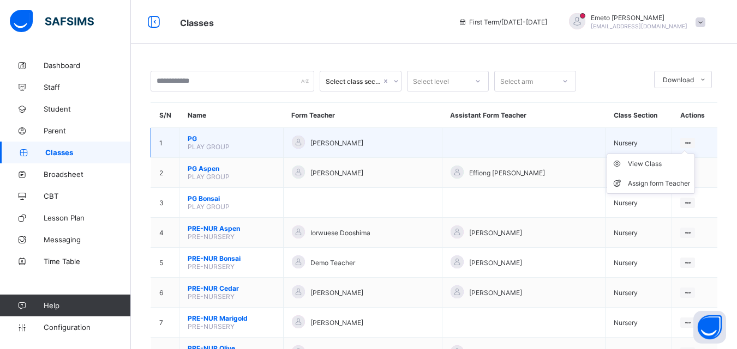
click at [693, 154] on ul "View Class Assign form Teacher" at bounding box center [650, 174] width 88 height 40
click at [692, 142] on div "View Class Assign form Teacher" at bounding box center [687, 143] width 15 height 10
click at [692, 142] on icon at bounding box center [687, 143] width 9 height 8
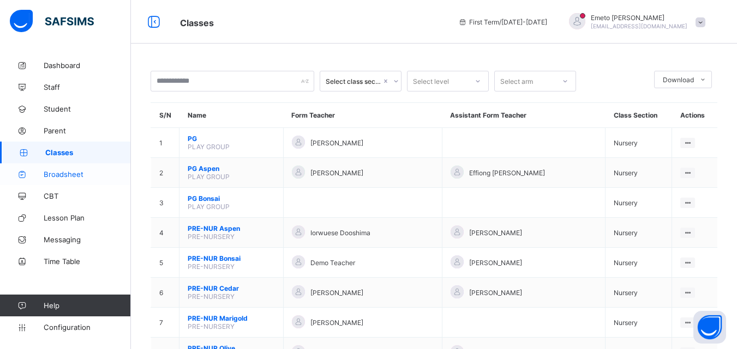
click at [61, 174] on span "Broadsheet" at bounding box center [87, 174] width 87 height 9
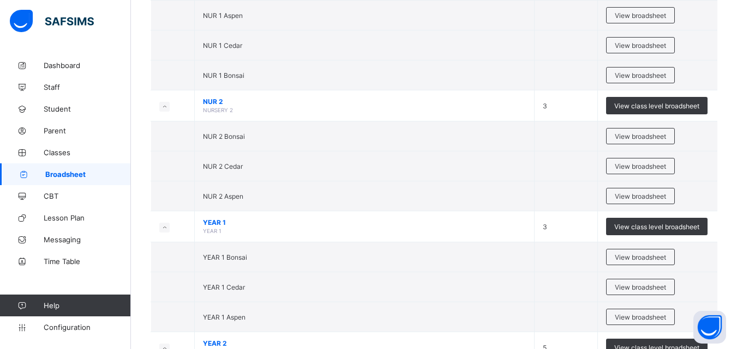
scroll to position [466, 0]
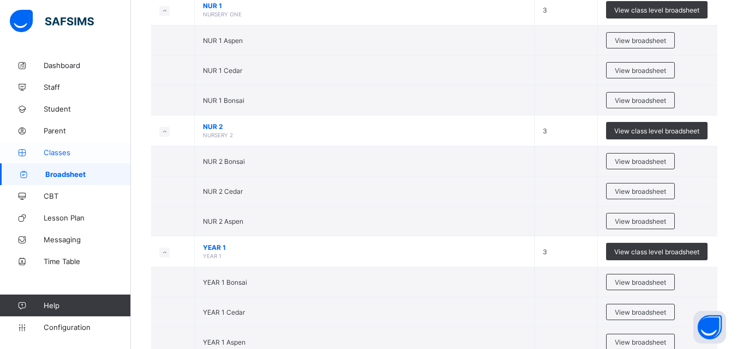
click at [58, 152] on span "Classes" at bounding box center [87, 152] width 87 height 9
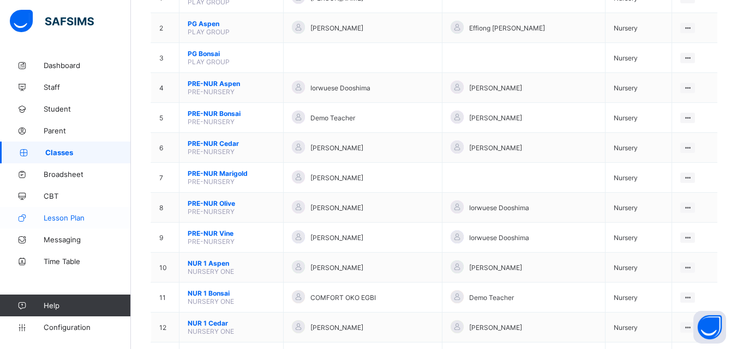
scroll to position [164, 0]
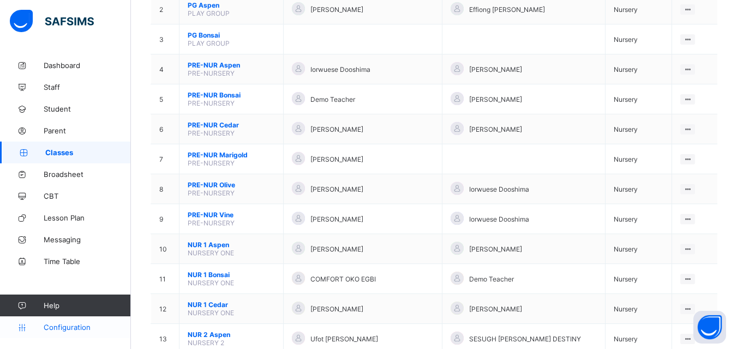
click at [66, 329] on span "Configuration" at bounding box center [87, 327] width 87 height 9
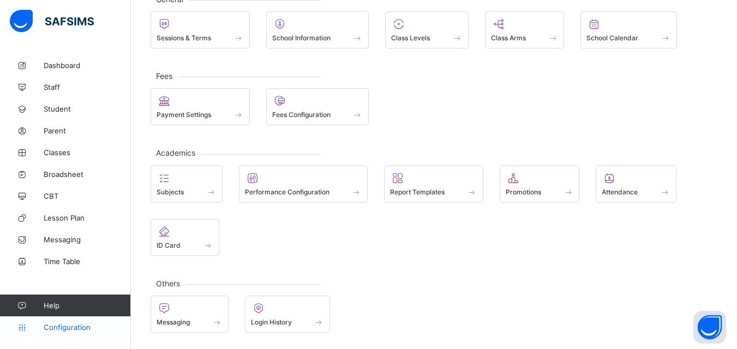
scroll to position [77, 0]
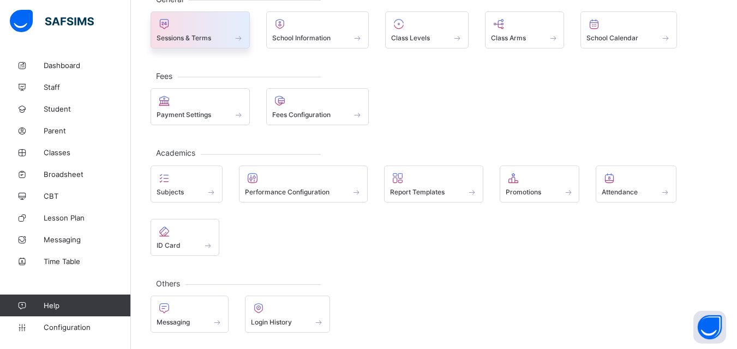
click at [204, 34] on span "Sessions & Terms" at bounding box center [183, 38] width 55 height 8
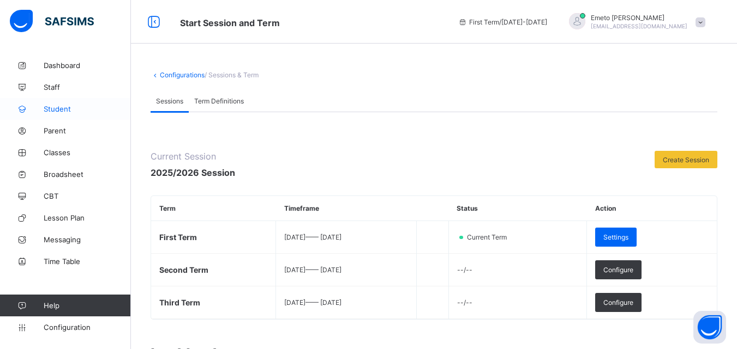
click at [57, 110] on span "Student" at bounding box center [87, 109] width 87 height 9
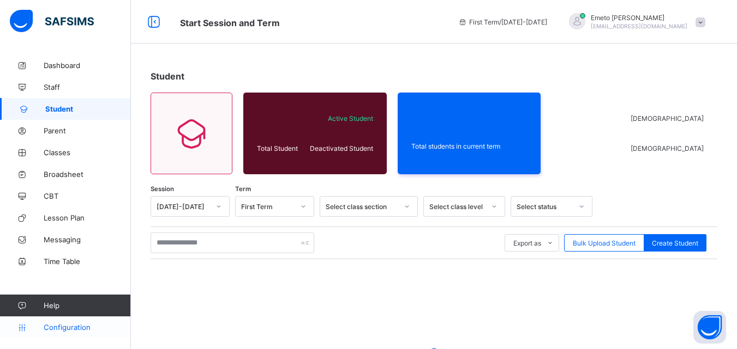
click at [63, 330] on span "Configuration" at bounding box center [87, 327] width 87 height 9
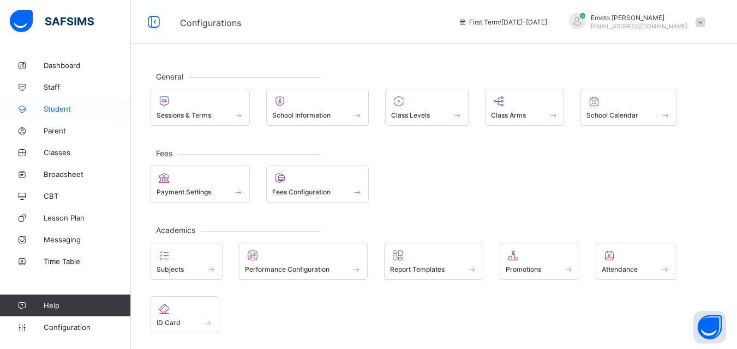
click at [51, 104] on link "Student" at bounding box center [65, 109] width 131 height 22
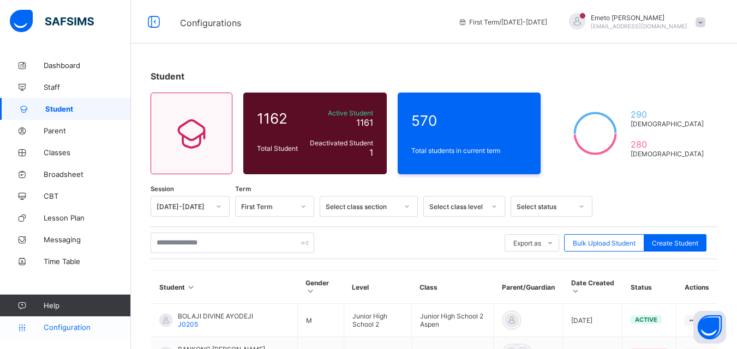
click at [63, 329] on span "Configuration" at bounding box center [87, 327] width 87 height 9
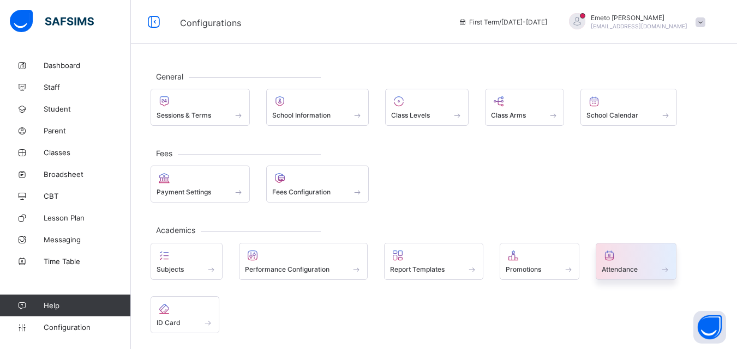
click at [656, 274] on div "Attendance" at bounding box center [635, 269] width 69 height 9
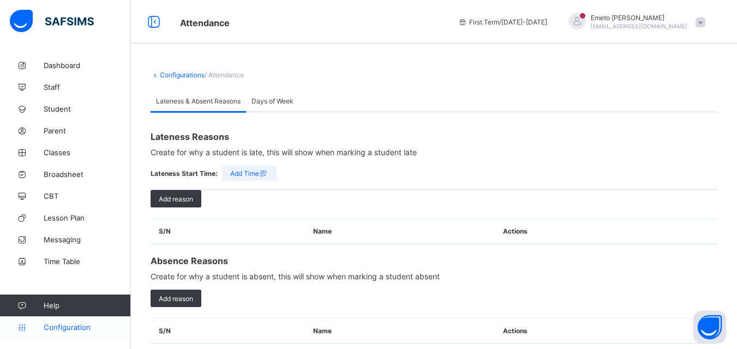
click at [67, 327] on span "Configuration" at bounding box center [87, 327] width 87 height 9
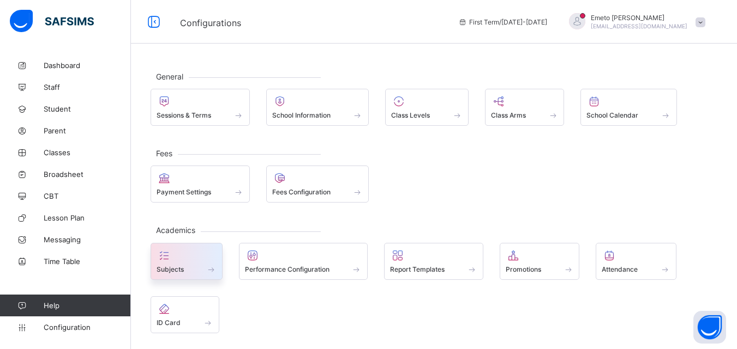
click at [179, 262] on span at bounding box center [186, 263] width 60 height 3
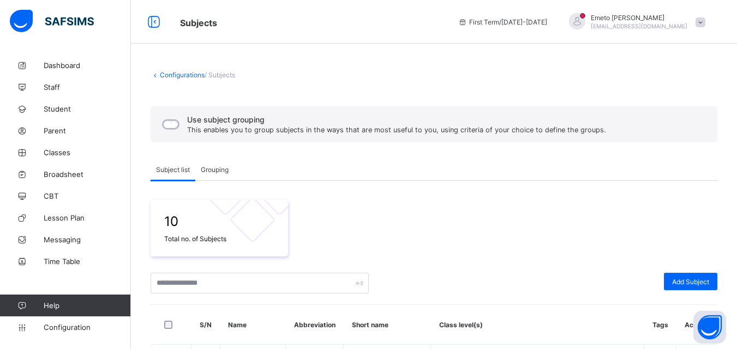
click at [185, 74] on link "Configurations" at bounding box center [182, 75] width 45 height 8
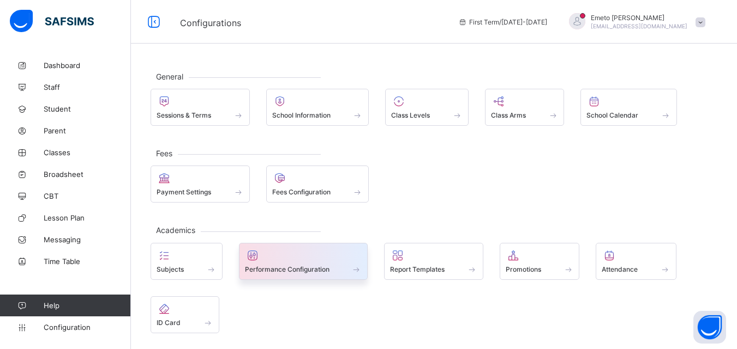
click at [281, 267] on span "Performance Configuration" at bounding box center [287, 270] width 85 height 8
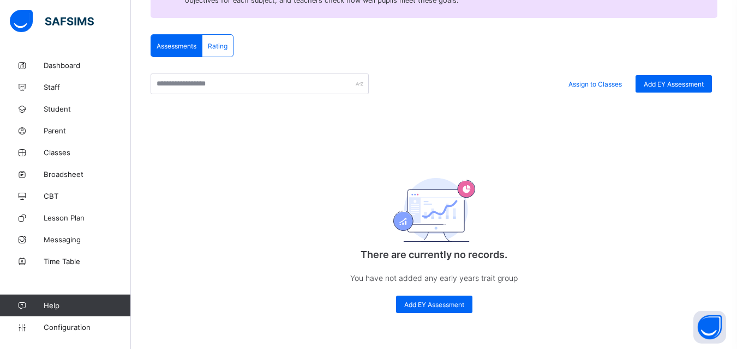
scroll to position [207, 0]
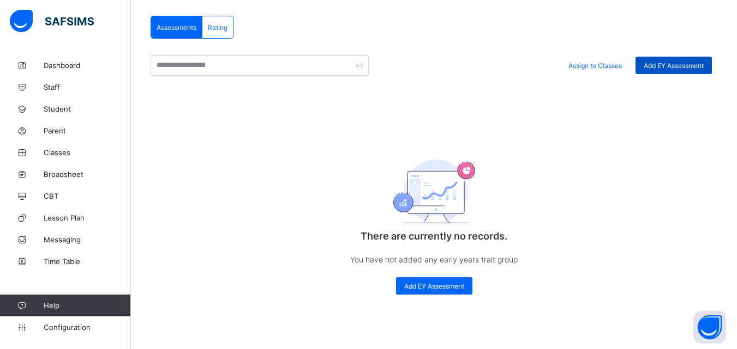
click at [681, 62] on span "Add EY Assessment" at bounding box center [673, 66] width 60 height 8
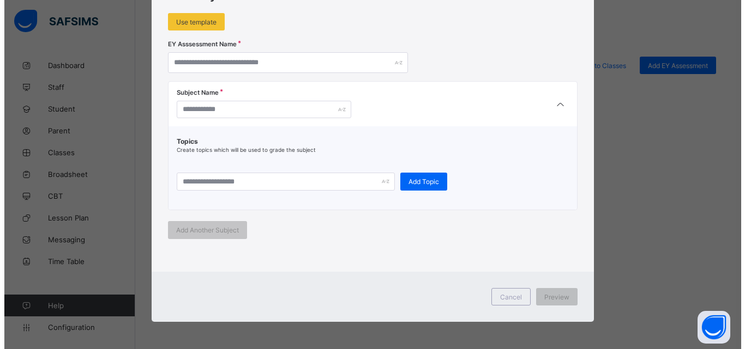
scroll to position [0, 0]
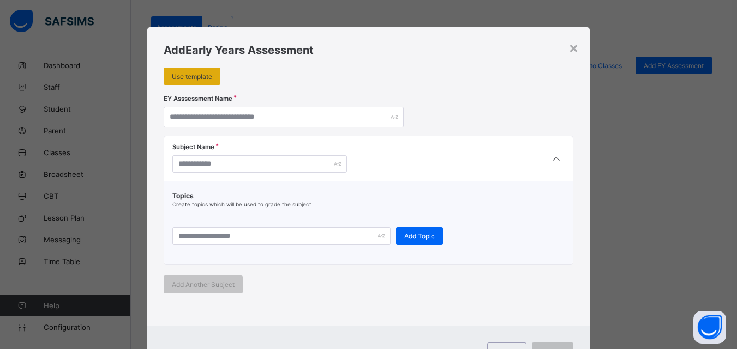
click at [184, 71] on div "Use template" at bounding box center [192, 76] width 57 height 17
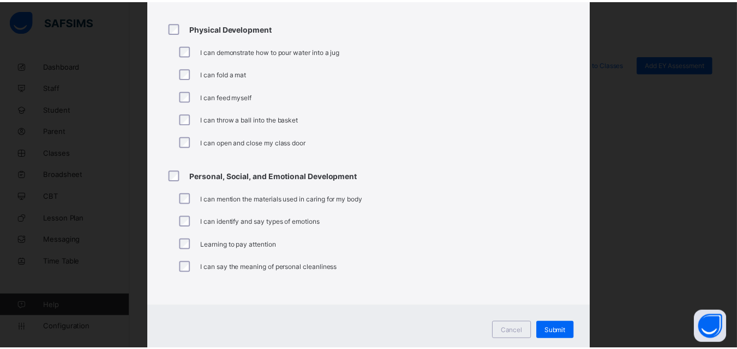
scroll to position [798, 0]
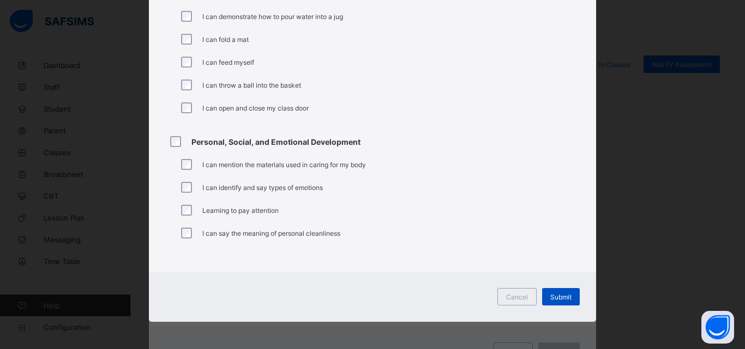
click at [562, 295] on span "Submit" at bounding box center [560, 297] width 21 height 8
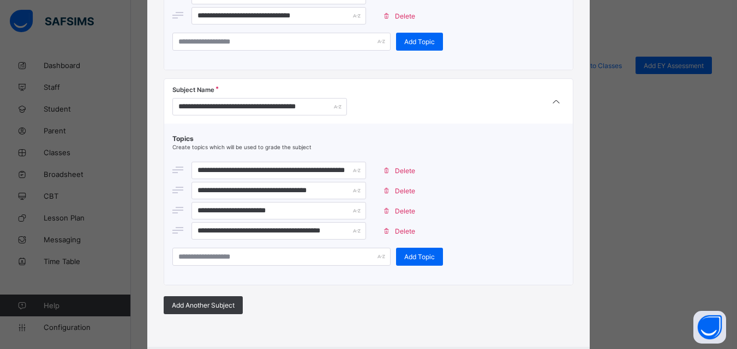
scroll to position [1075, 0]
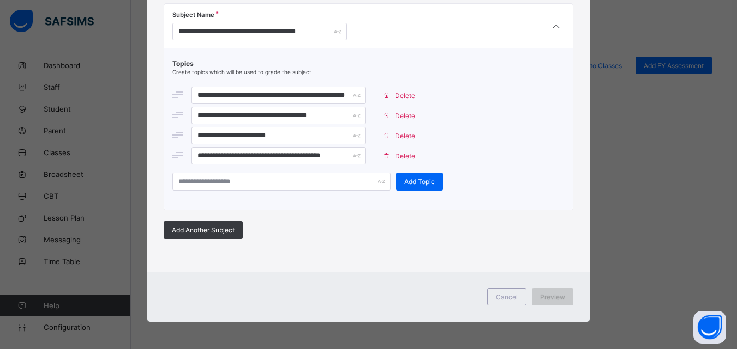
click at [552, 298] on span "Preview" at bounding box center [552, 297] width 25 height 8
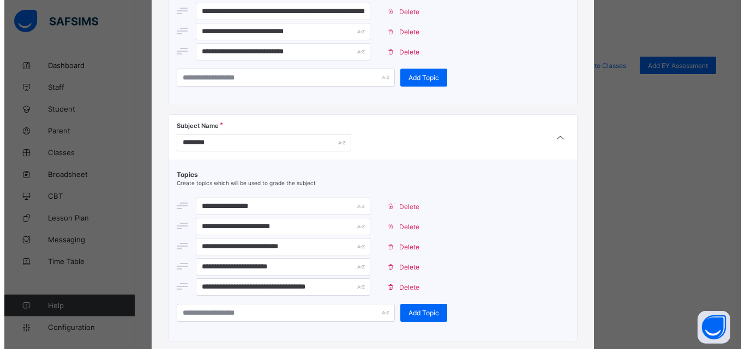
scroll to position [0, 0]
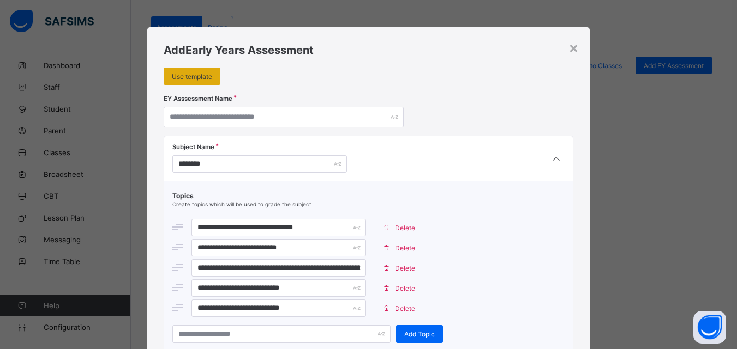
click at [197, 79] on span "Use template" at bounding box center [192, 77] width 40 height 8
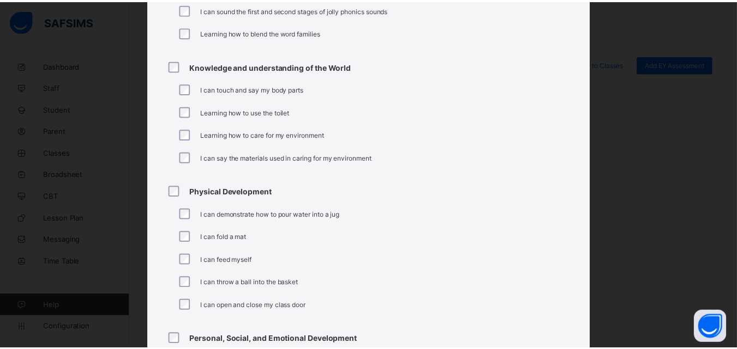
scroll to position [798, 0]
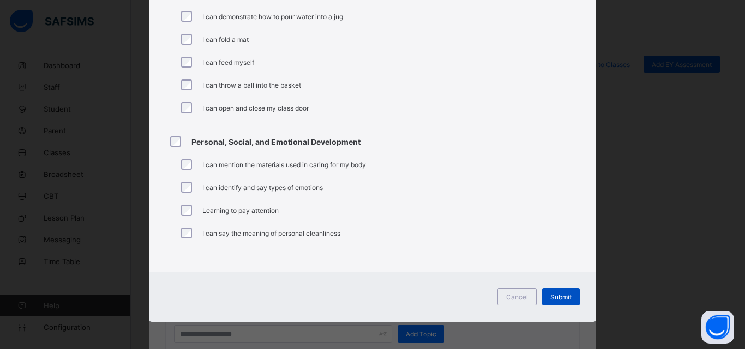
click at [565, 301] on div "Submit" at bounding box center [561, 296] width 38 height 17
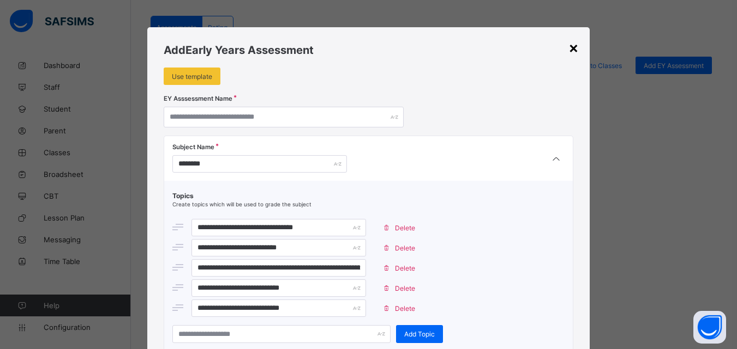
click at [568, 44] on div "×" at bounding box center [573, 47] width 10 height 19
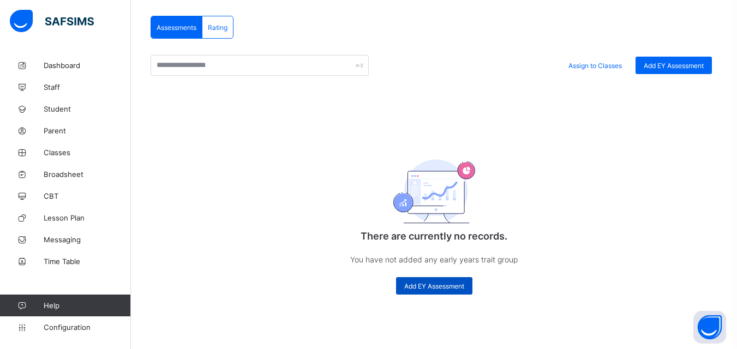
click at [451, 287] on span "Add EY Assessment" at bounding box center [434, 286] width 60 height 8
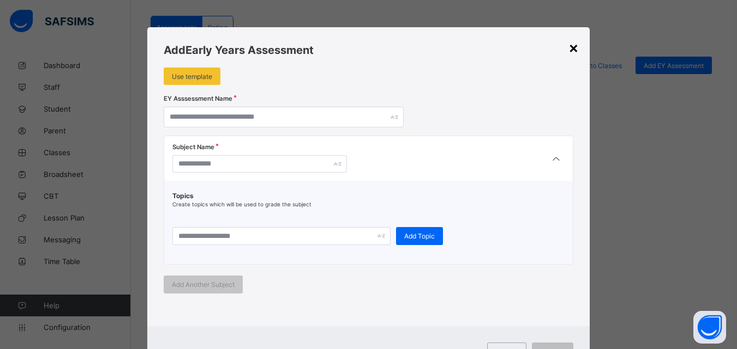
click at [572, 47] on div "×" at bounding box center [573, 47] width 10 height 19
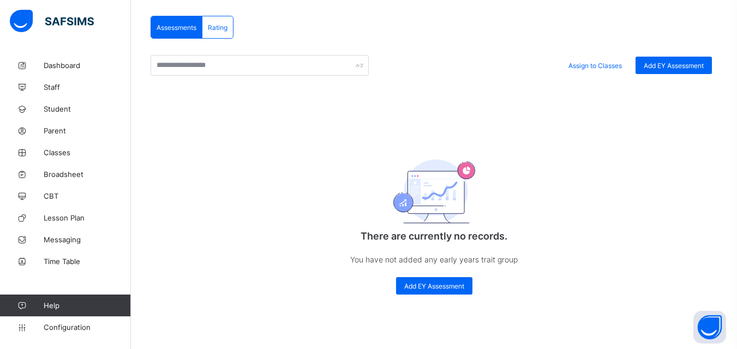
click at [227, 23] on span "Rating" at bounding box center [218, 27] width 20 height 8
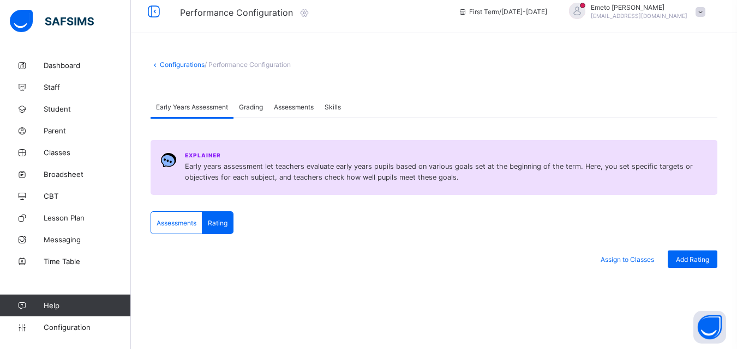
scroll to position [0, 0]
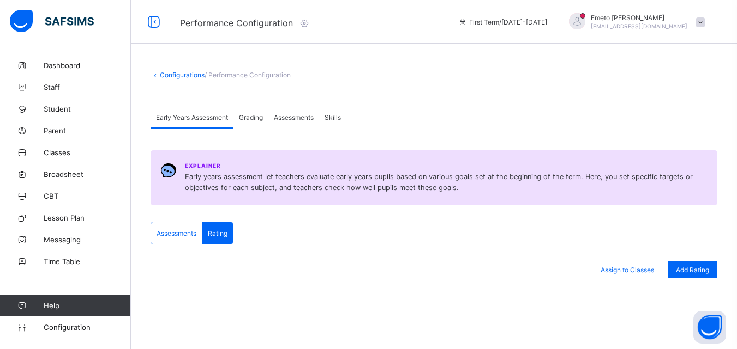
click at [252, 119] on span "Grading" at bounding box center [251, 117] width 24 height 8
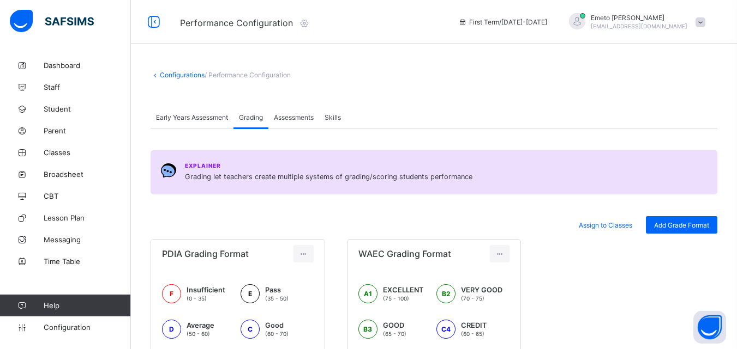
click at [287, 117] on span "Assessments" at bounding box center [294, 117] width 40 height 8
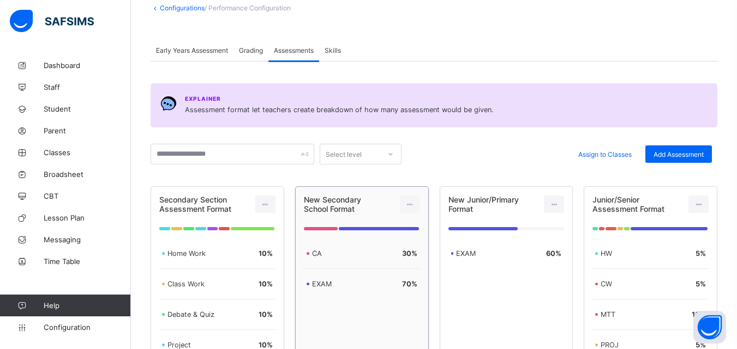
scroll to position [86, 0]
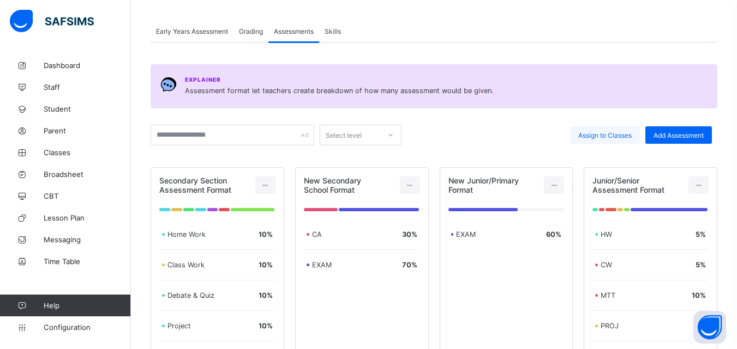
click at [602, 134] on span "Assign to Classes" at bounding box center [604, 135] width 53 height 8
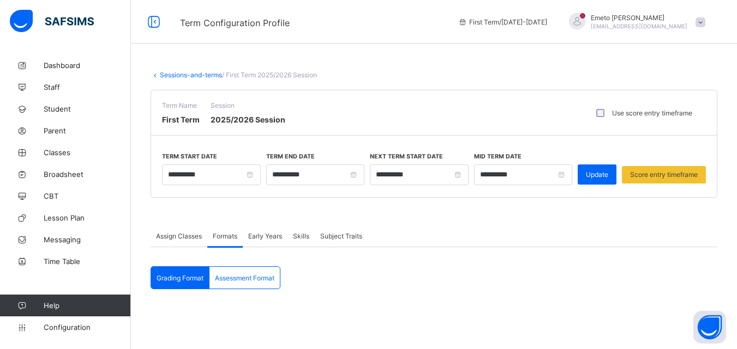
click at [169, 279] on span "Grading Format" at bounding box center [179, 278] width 47 height 8
click at [177, 276] on span "Grading Format" at bounding box center [179, 278] width 47 height 8
click at [258, 236] on span "Early Years" at bounding box center [265, 236] width 34 height 8
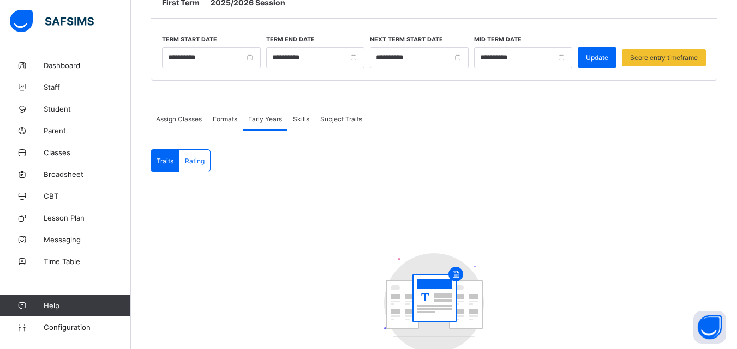
scroll to position [164, 0]
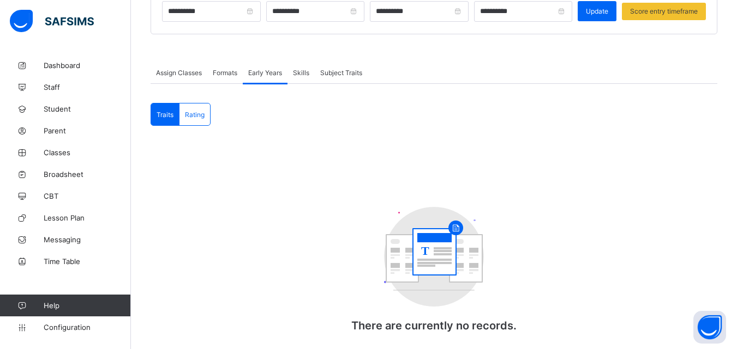
click at [168, 118] on span "Traits" at bounding box center [164, 115] width 17 height 8
click at [190, 117] on span "Rating" at bounding box center [195, 115] width 20 height 8
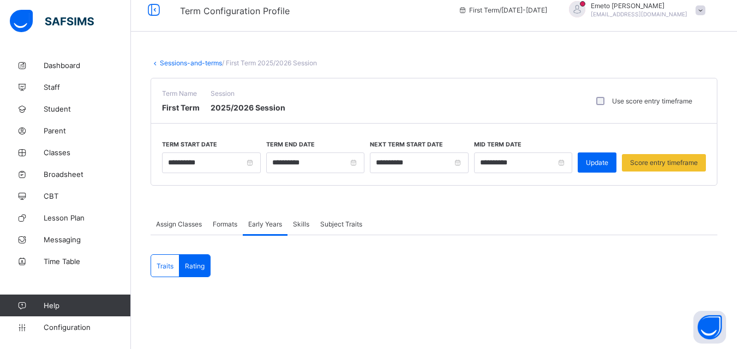
scroll to position [0, 0]
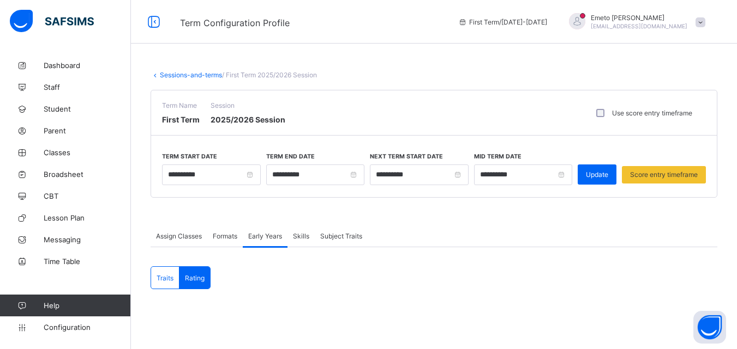
click at [223, 230] on div "Formats" at bounding box center [224, 236] width 35 height 22
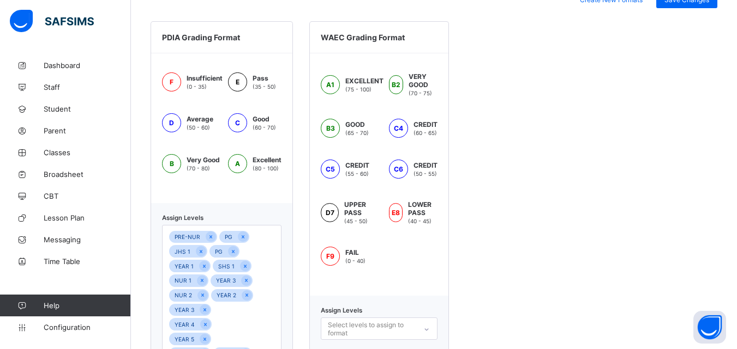
scroll to position [365, 0]
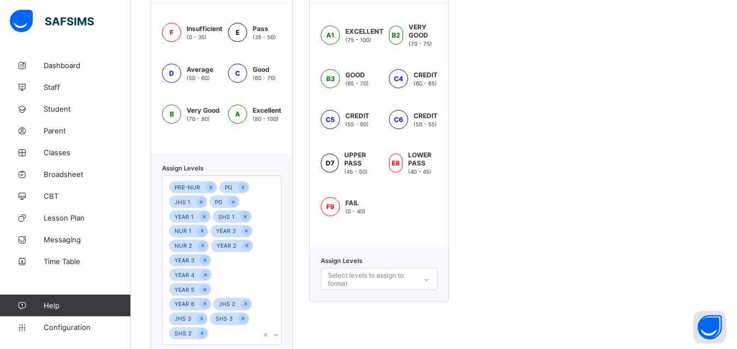
click at [429, 281] on div "Select levels to assign to format" at bounding box center [379, 279] width 117 height 22
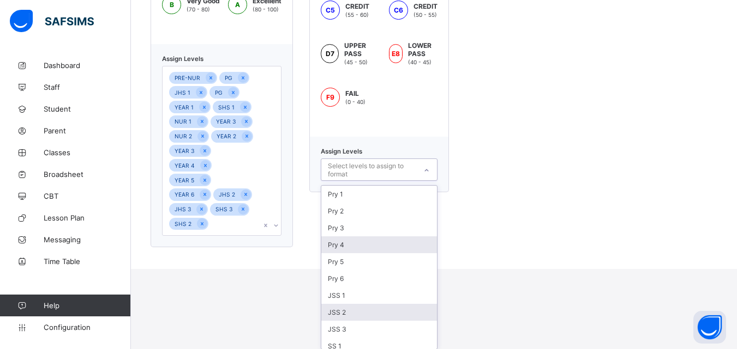
scroll to position [39, 0]
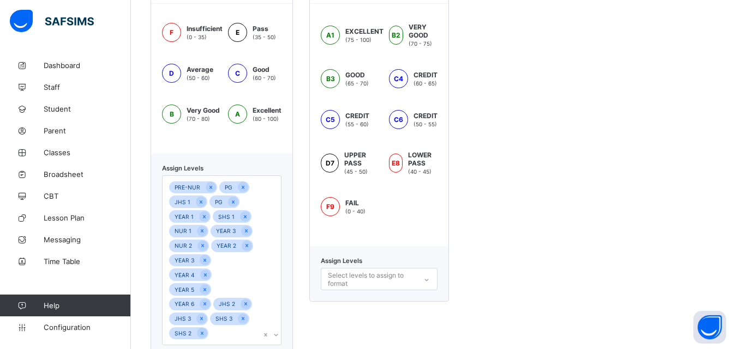
click at [475, 191] on div "PDIA Grading Format F Insufficient (0 - 35) E Pass (35 - 50) D Average (50 - 60…" at bounding box center [433, 164] width 566 height 385
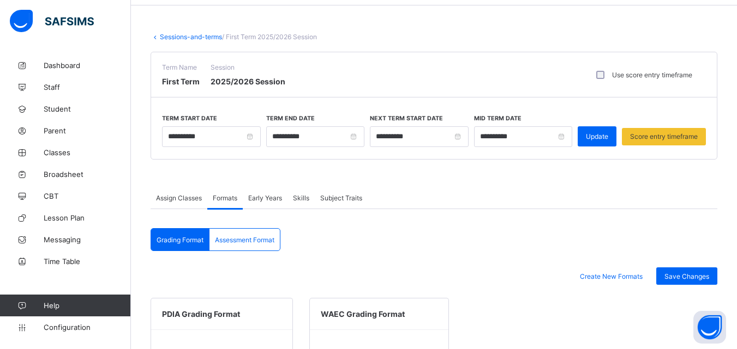
scroll to position [38, 0]
click at [259, 195] on span "Early Years" at bounding box center [265, 199] width 34 height 8
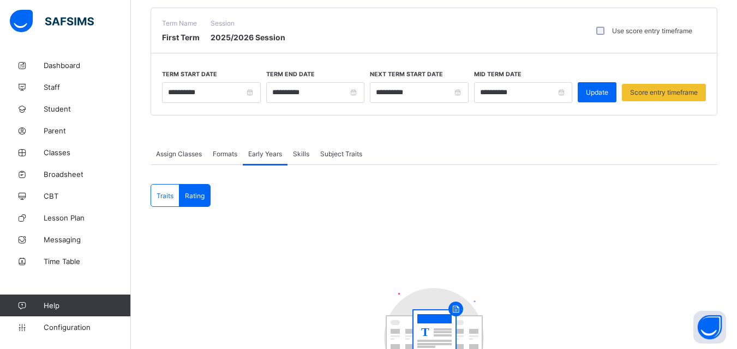
scroll to position [109, 0]
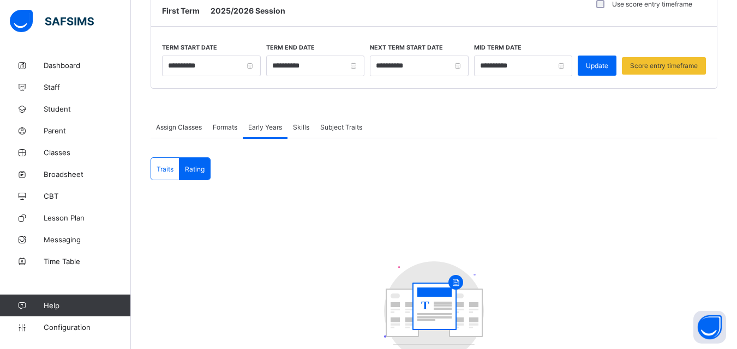
click at [179, 128] on span "Assign Classes" at bounding box center [179, 127] width 46 height 8
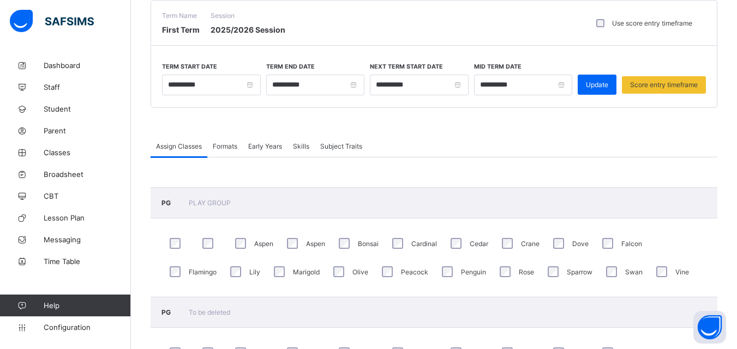
scroll to position [0, 0]
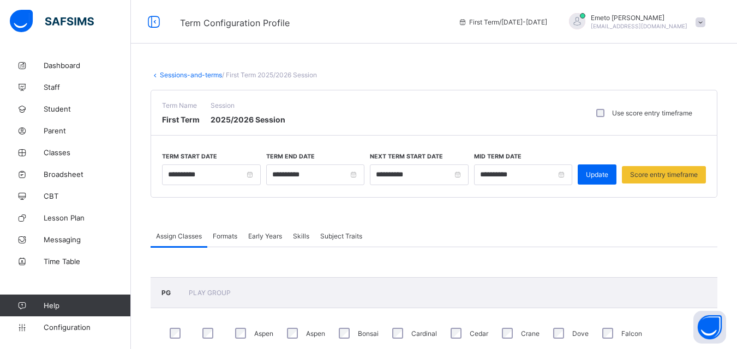
click at [226, 239] on span "Formats" at bounding box center [225, 236] width 25 height 8
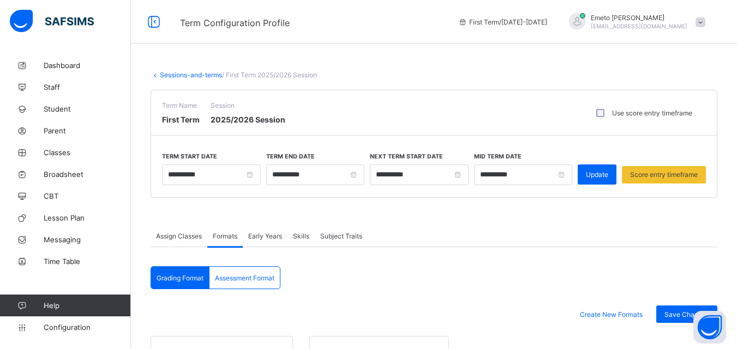
click at [245, 282] on div "Assessment Format" at bounding box center [244, 278] width 70 height 22
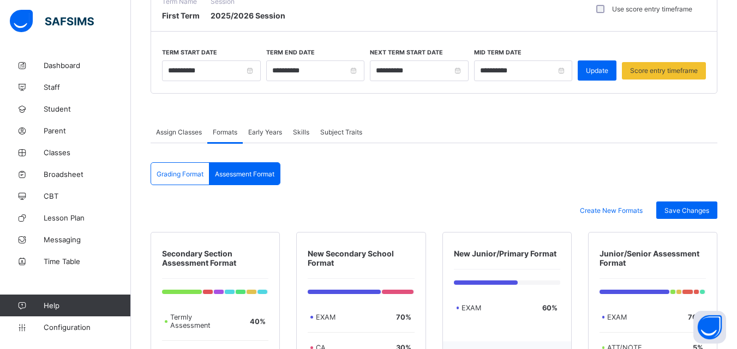
scroll to position [101, 0]
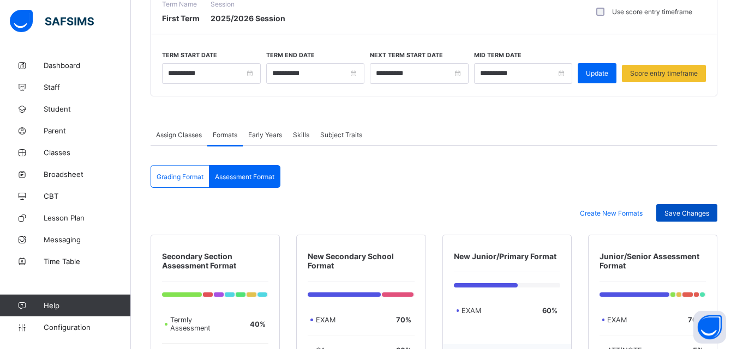
click at [695, 214] on span "Save Changes" at bounding box center [686, 213] width 45 height 8
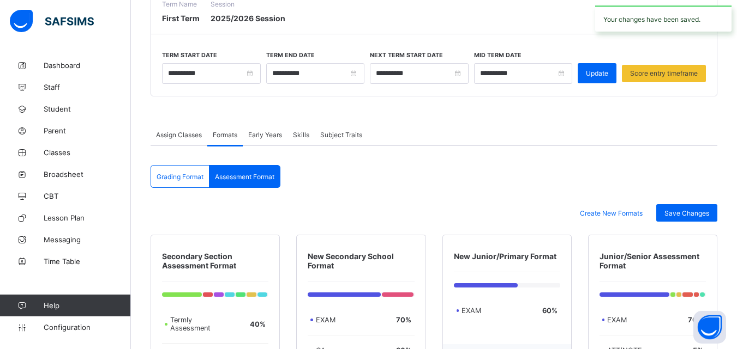
click at [165, 176] on span "Grading Format" at bounding box center [179, 177] width 47 height 8
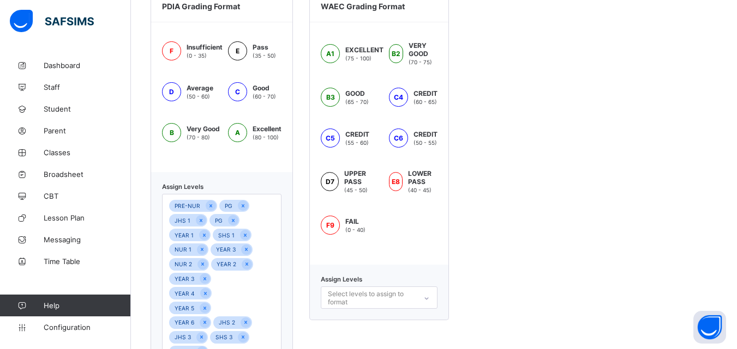
scroll to position [365, 0]
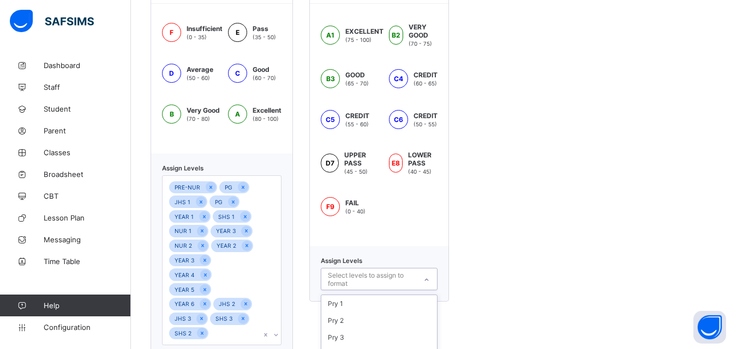
click at [427, 278] on div "option Pry 6 focused, 6 of 12. 12 results available. Use Up and Down to choose …" at bounding box center [379, 279] width 117 height 22
click at [654, 192] on div "PDIA Grading Format F Insufficient (0 - 35) E Pass (35 - 50) D Average (50 - 60…" at bounding box center [433, 164] width 566 height 385
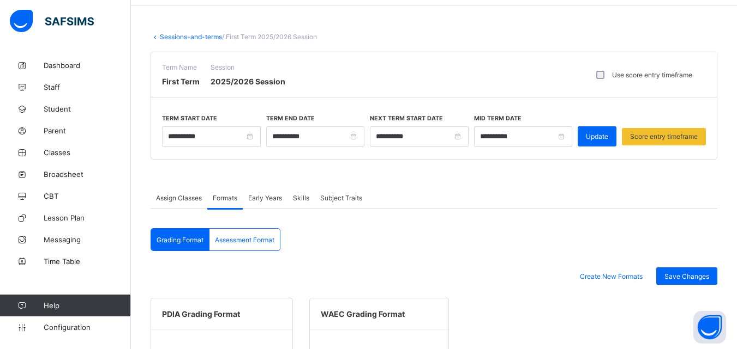
scroll to position [38, 0]
click at [280, 198] on span "Early Years" at bounding box center [265, 199] width 34 height 8
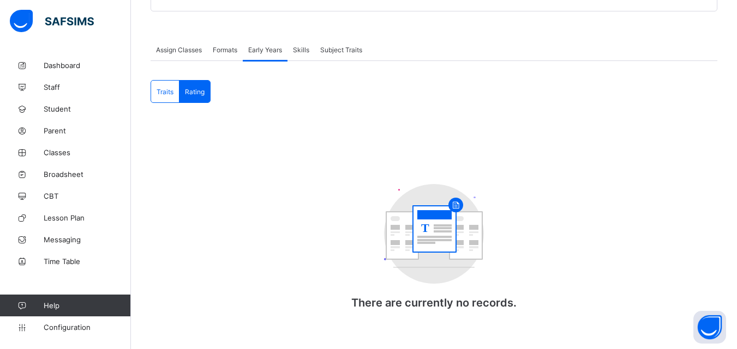
scroll to position [191, 0]
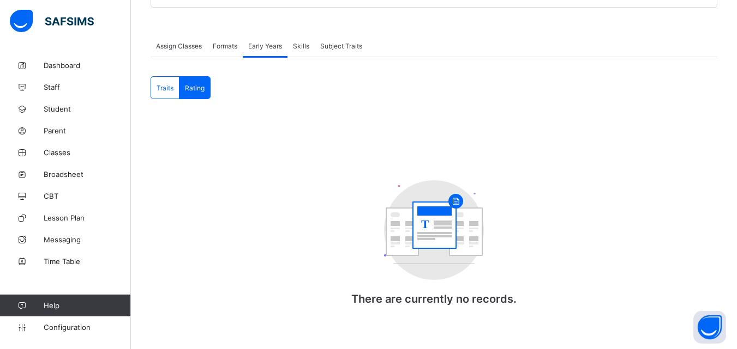
click at [164, 89] on span "Traits" at bounding box center [164, 88] width 17 height 8
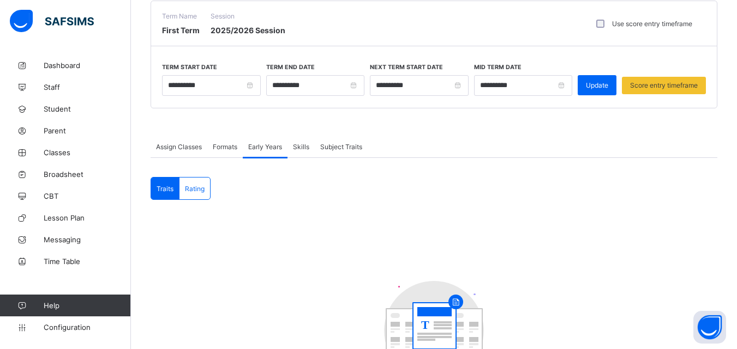
scroll to position [0, 0]
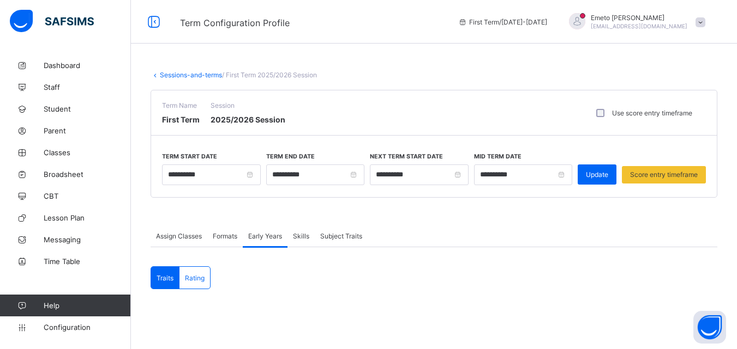
click at [186, 70] on div "**********" at bounding box center [434, 297] width 606 height 485
click at [185, 75] on link "Sessions-and-terms" at bounding box center [191, 75] width 62 height 8
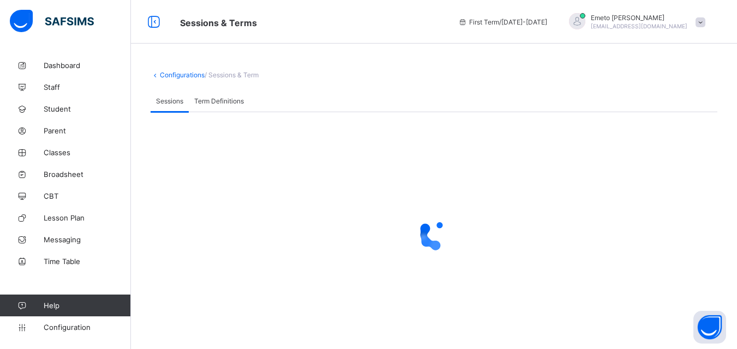
click at [192, 75] on link "Configurations" at bounding box center [182, 75] width 45 height 8
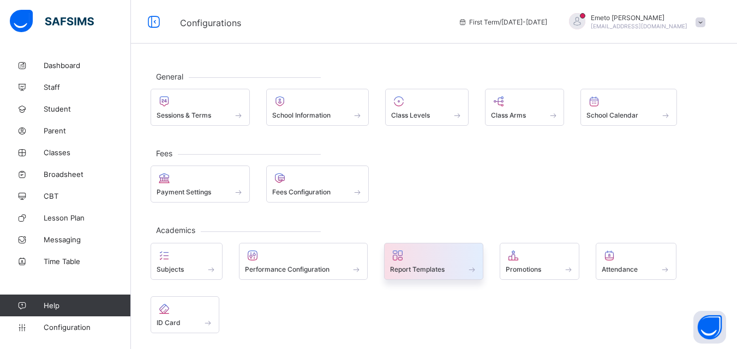
click at [417, 269] on span "Report Templates" at bounding box center [417, 270] width 55 height 8
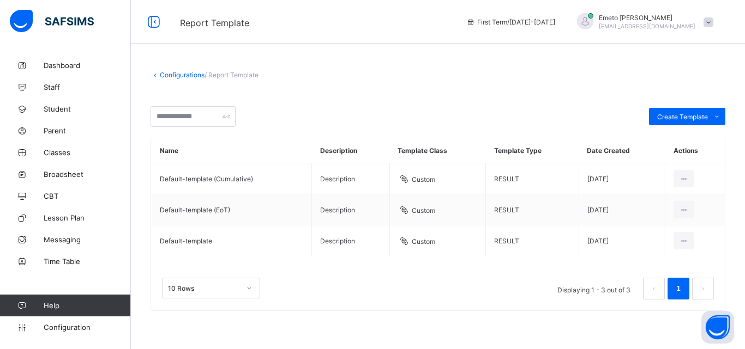
click at [177, 75] on link "Configurations" at bounding box center [182, 75] width 45 height 8
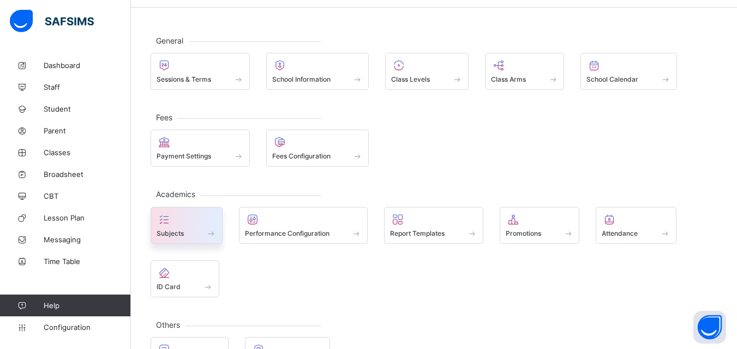
scroll to position [77, 0]
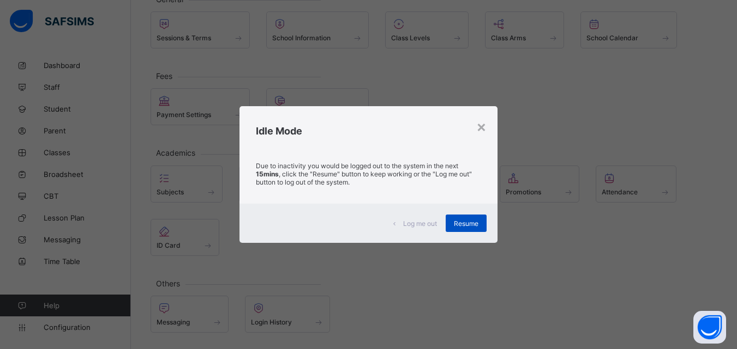
click at [469, 219] on div "Resume" at bounding box center [465, 223] width 41 height 17
click at [469, 220] on span "Resume" at bounding box center [466, 224] width 25 height 8
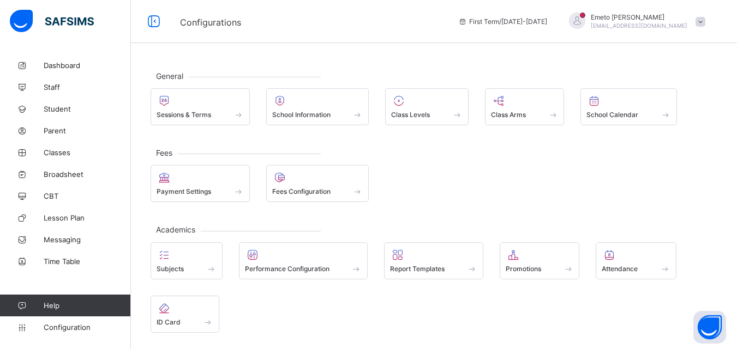
scroll to position [0, 0]
click at [51, 90] on span "Staff" at bounding box center [87, 87] width 87 height 9
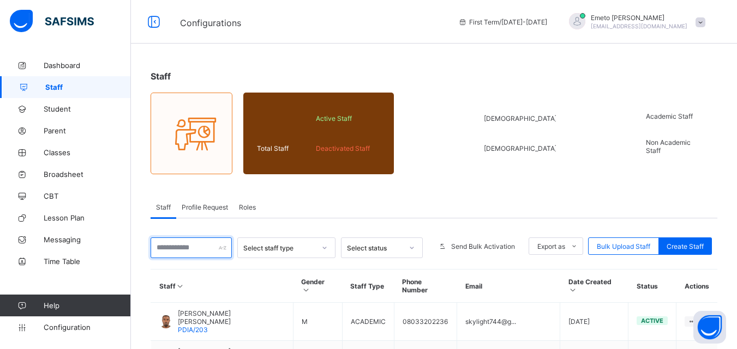
click at [183, 249] on input "text" at bounding box center [190, 248] width 81 height 21
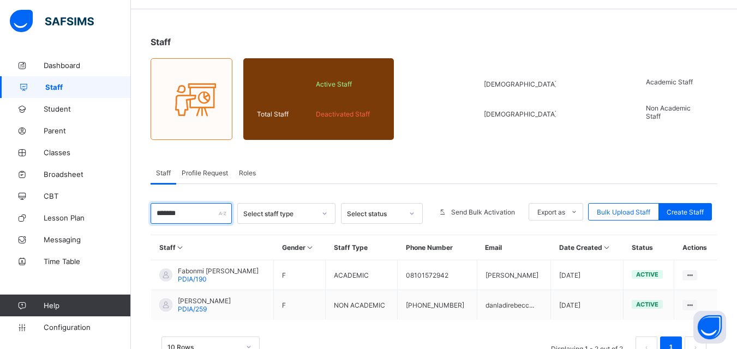
scroll to position [71, 0]
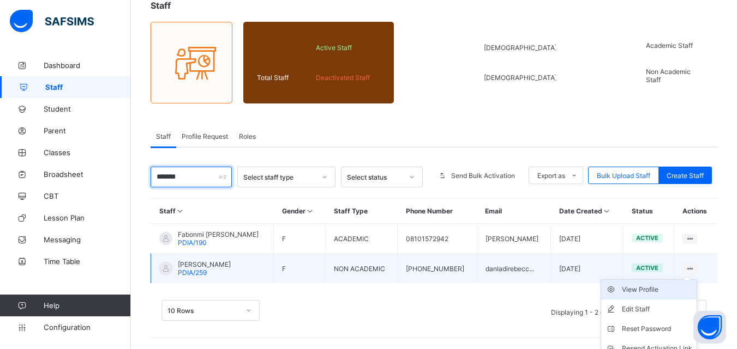
type input "*******"
click at [637, 291] on div "View Profile" at bounding box center [657, 290] width 70 height 11
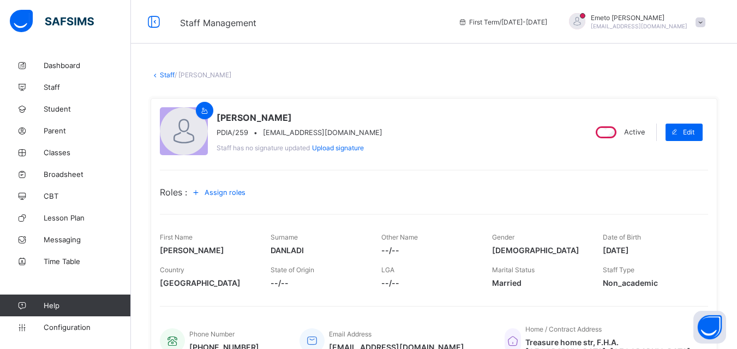
click at [231, 193] on span "Assign roles" at bounding box center [224, 193] width 41 height 8
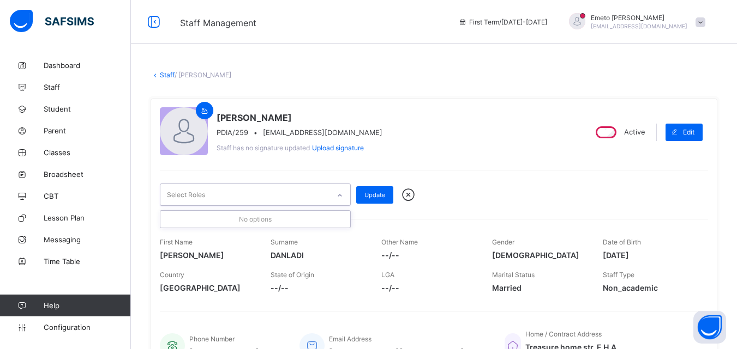
click at [339, 197] on icon at bounding box center [339, 195] width 7 height 11
click at [339, 195] on icon at bounding box center [340, 196] width 4 height 2
click at [407, 195] on icon at bounding box center [408, 195] width 19 height 16
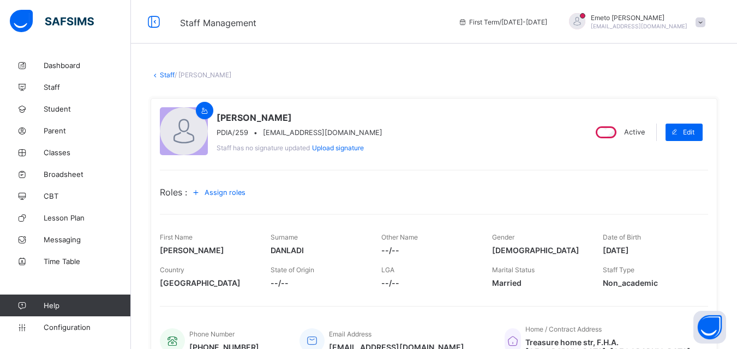
click at [240, 194] on span "Assign roles" at bounding box center [224, 193] width 41 height 8
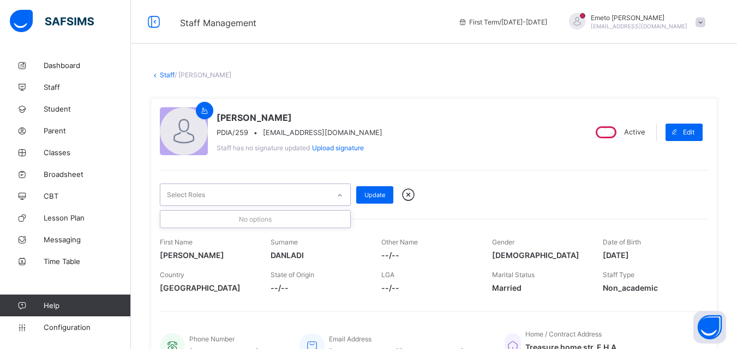
click at [340, 196] on icon at bounding box center [339, 195] width 7 height 11
click at [410, 193] on icon at bounding box center [408, 195] width 19 height 16
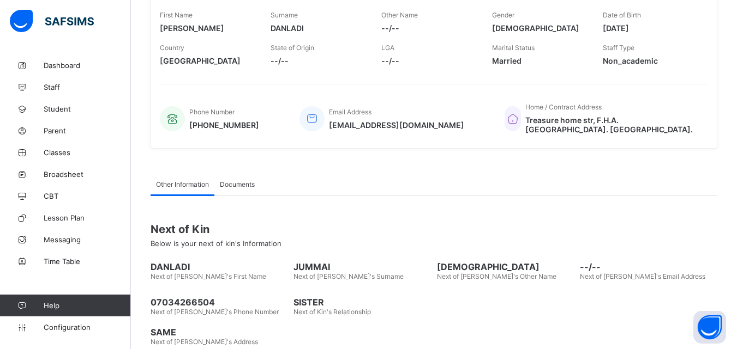
scroll to position [251, 0]
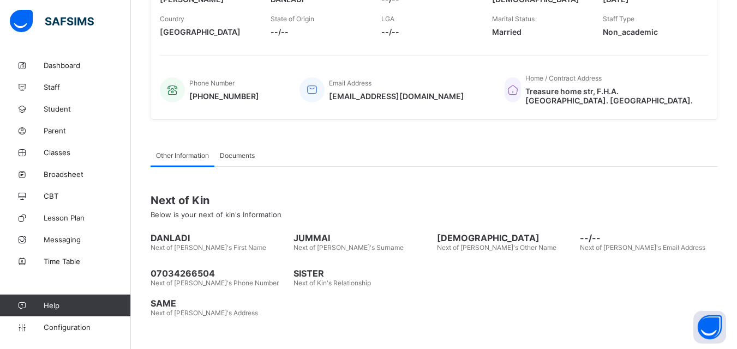
click at [229, 152] on span "Documents" at bounding box center [237, 156] width 35 height 8
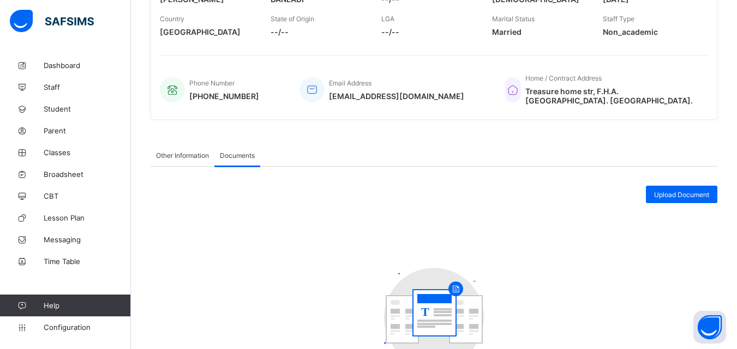
click at [186, 152] on span "Other Information" at bounding box center [182, 156] width 53 height 8
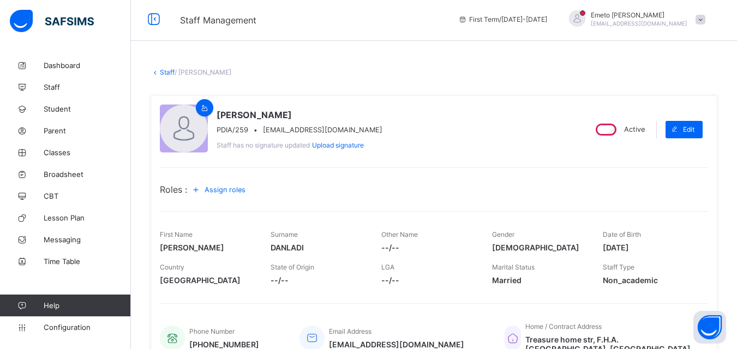
scroll to position [0, 0]
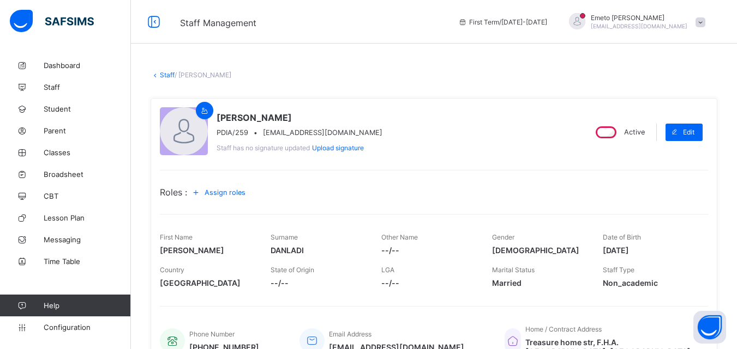
click at [202, 192] on icon at bounding box center [196, 192] width 12 height 11
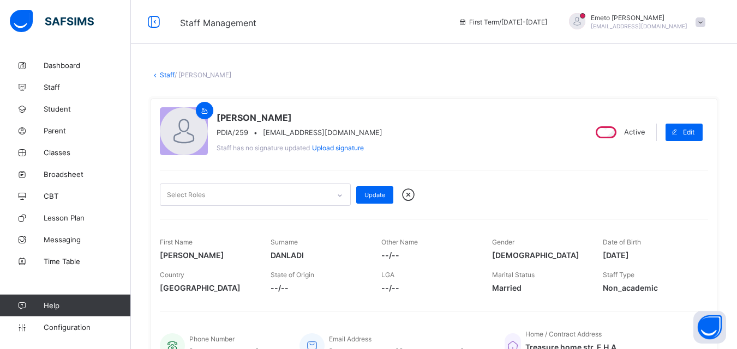
click at [336, 194] on div at bounding box center [339, 195] width 19 height 17
click at [336, 194] on icon at bounding box center [339, 195] width 7 height 11
click at [407, 192] on icon at bounding box center [408, 195] width 19 height 16
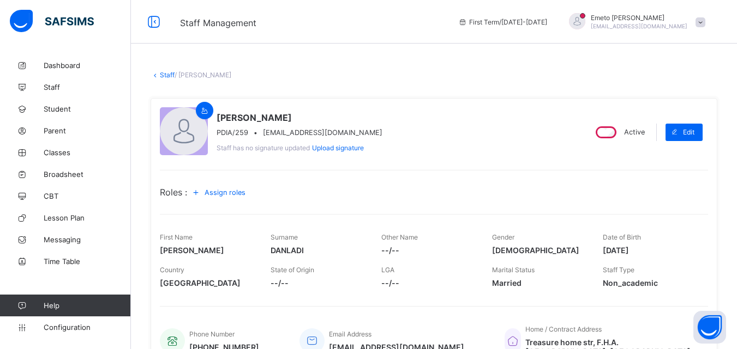
click at [164, 68] on div "Staff / DANLADI REBECCA × Delete Staff This action would delete DANLADI REBECCA…" at bounding box center [434, 331] width 606 height 552
click at [165, 70] on div "Staff / DANLADI REBECCA × Delete Staff This action would delete DANLADI REBECCA…" at bounding box center [434, 331] width 606 height 552
click at [165, 74] on link "Staff" at bounding box center [167, 75] width 15 height 8
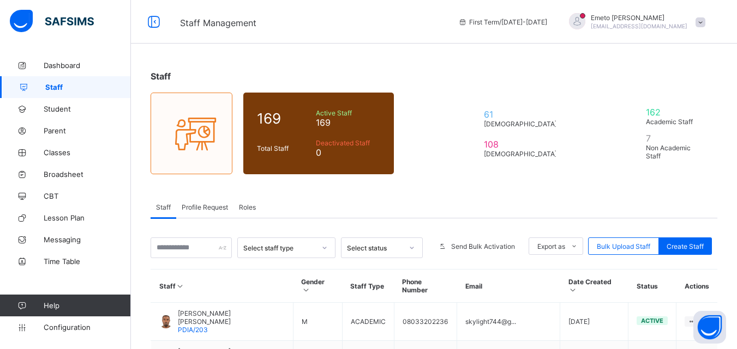
click at [252, 210] on span "Roles" at bounding box center [247, 207] width 17 height 8
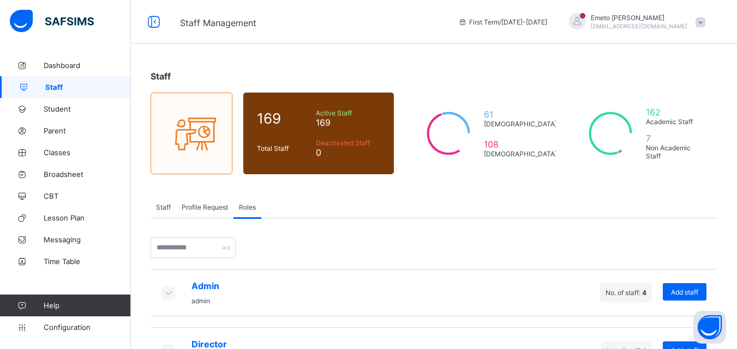
scroll to position [109, 0]
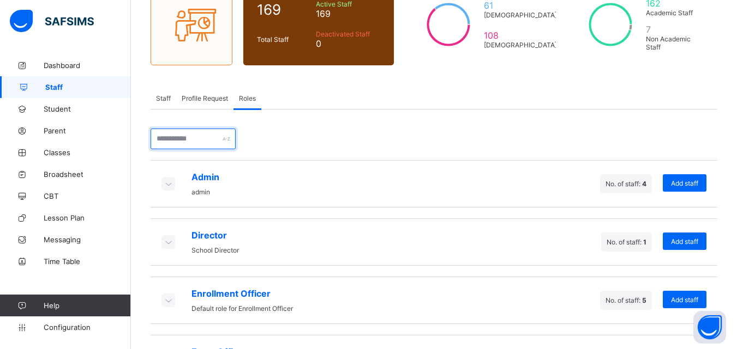
click at [221, 138] on input "text" at bounding box center [192, 139] width 85 height 21
click at [170, 184] on icon at bounding box center [168, 183] width 12 height 11
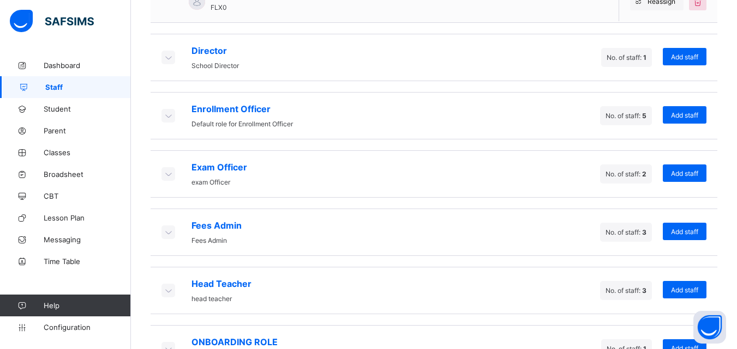
scroll to position [491, 0]
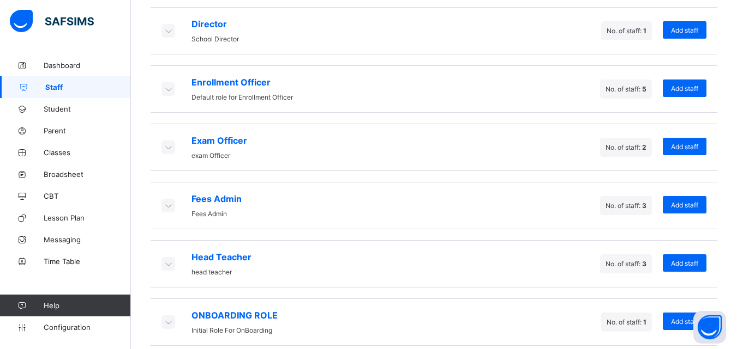
click at [166, 85] on icon at bounding box center [168, 88] width 12 height 11
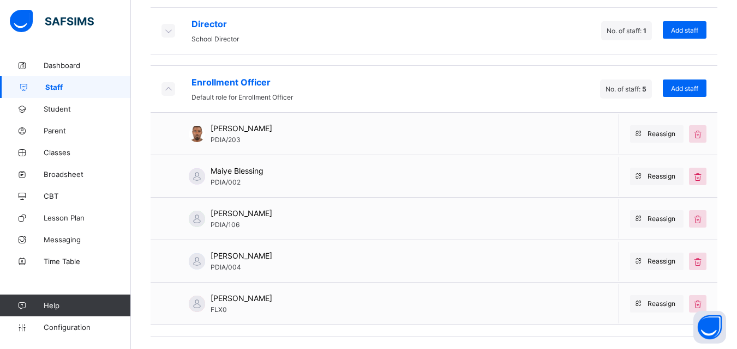
click at [165, 88] on icon at bounding box center [168, 88] width 12 height 11
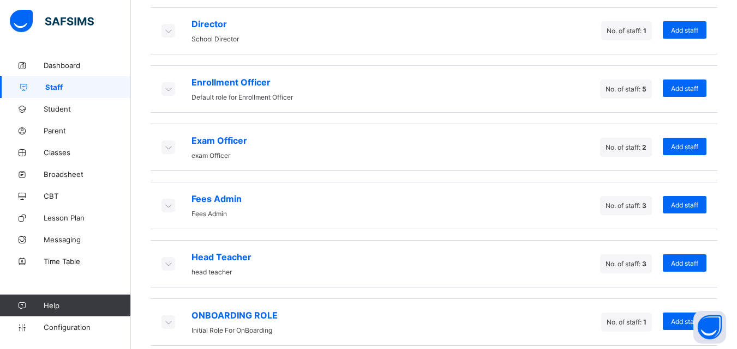
scroll to position [504, 0]
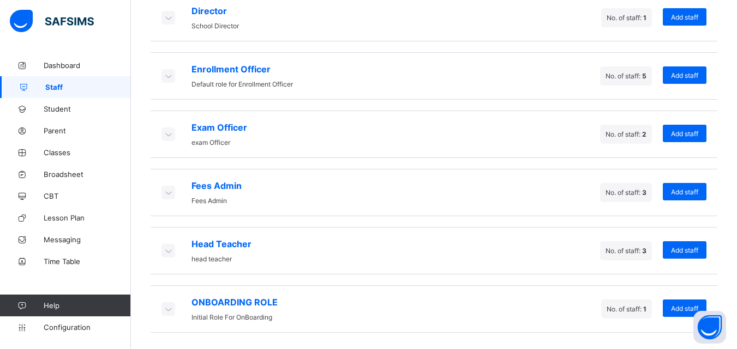
click at [166, 194] on icon at bounding box center [168, 192] width 12 height 11
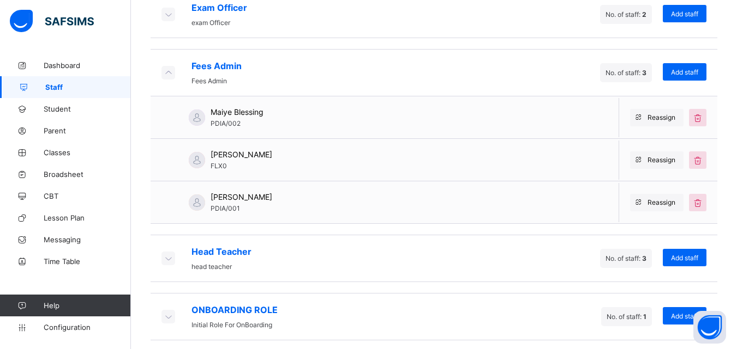
scroll to position [631, 0]
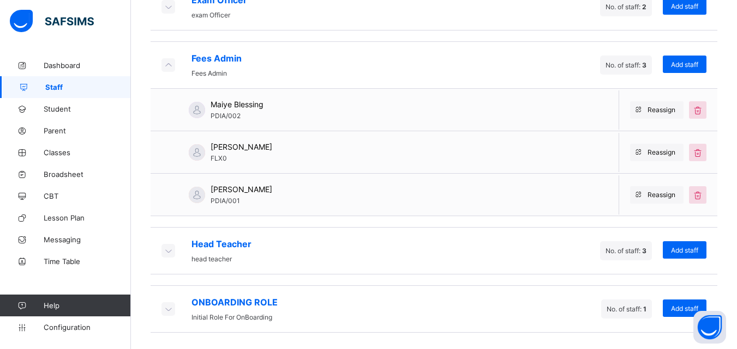
click at [166, 252] on icon at bounding box center [168, 250] width 12 height 11
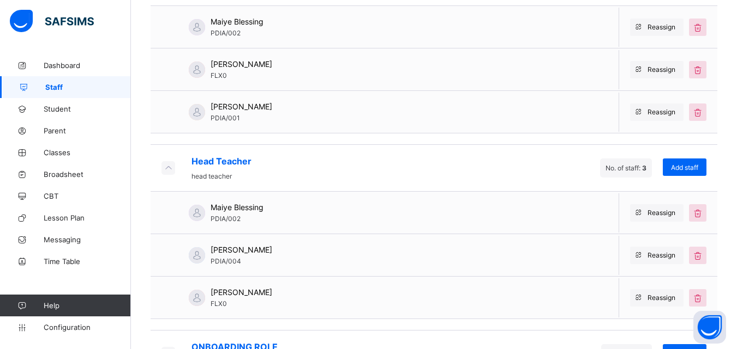
scroll to position [759, 0]
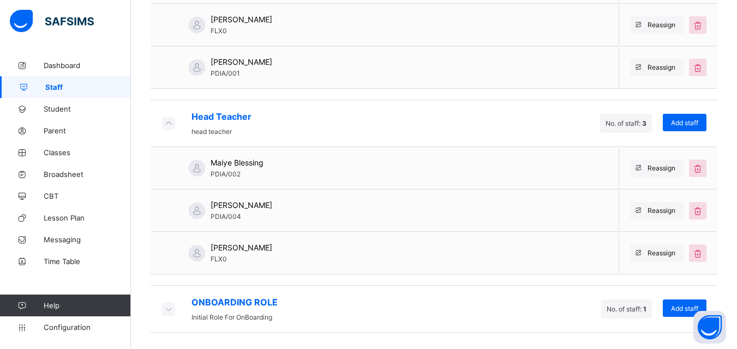
click at [166, 123] on icon at bounding box center [168, 123] width 12 height 11
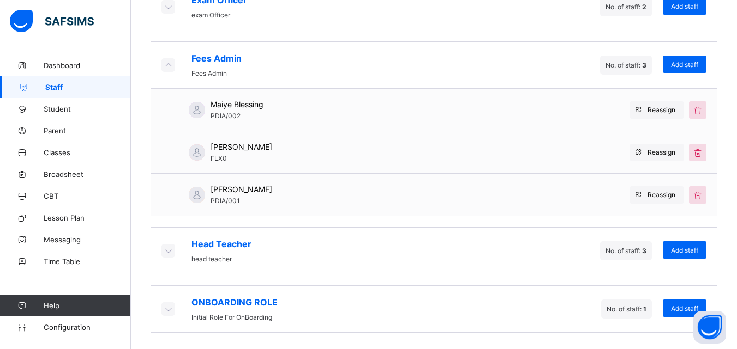
click at [170, 309] on icon at bounding box center [168, 309] width 12 height 11
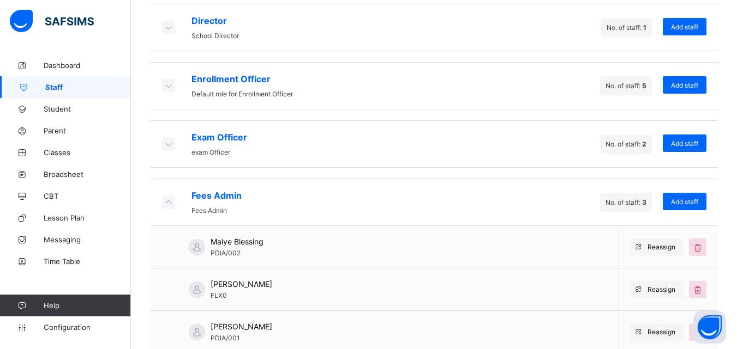
scroll to position [510, 0]
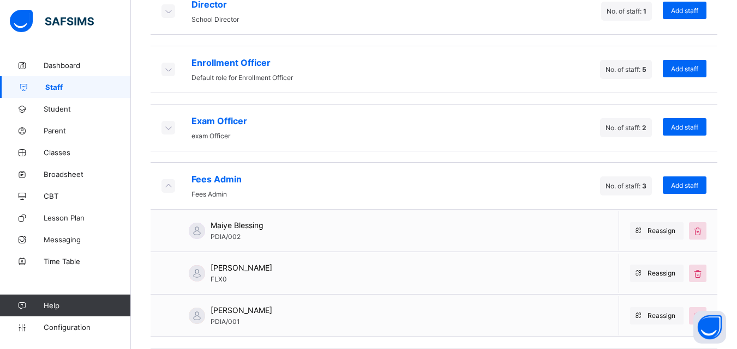
click at [167, 188] on icon at bounding box center [168, 185] width 12 height 11
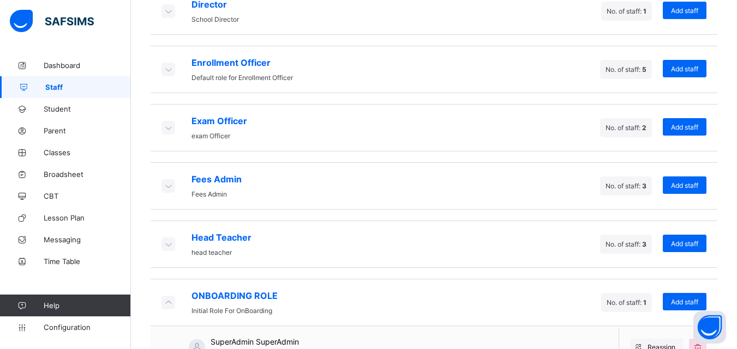
scroll to position [546, 0]
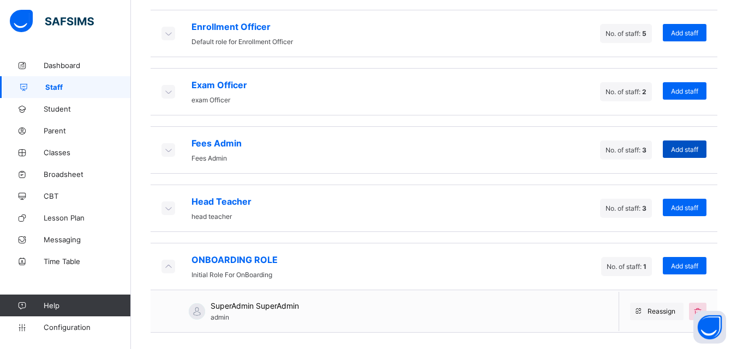
click at [689, 148] on span "Add staff" at bounding box center [684, 150] width 27 height 8
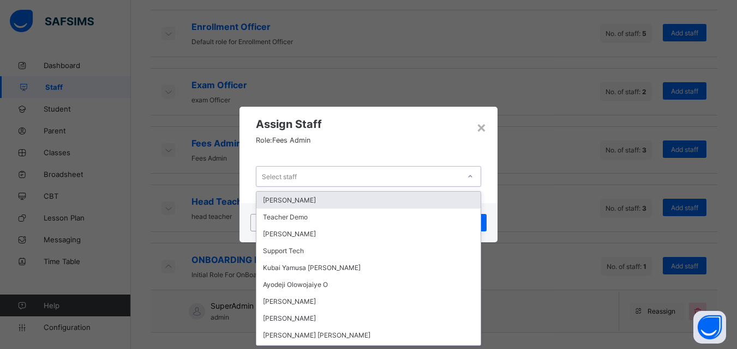
click at [335, 174] on div "Select staff" at bounding box center [357, 176] width 203 height 15
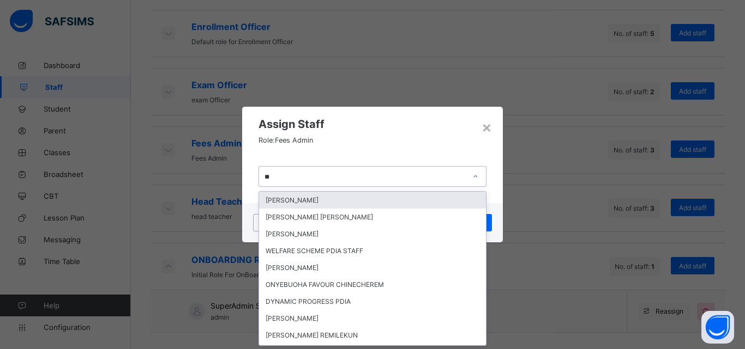
type input "*"
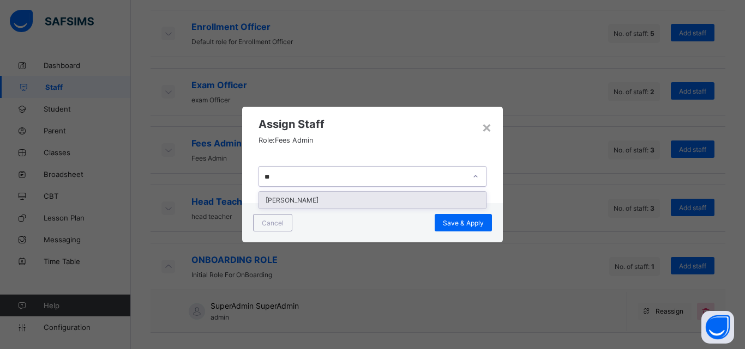
type input "*"
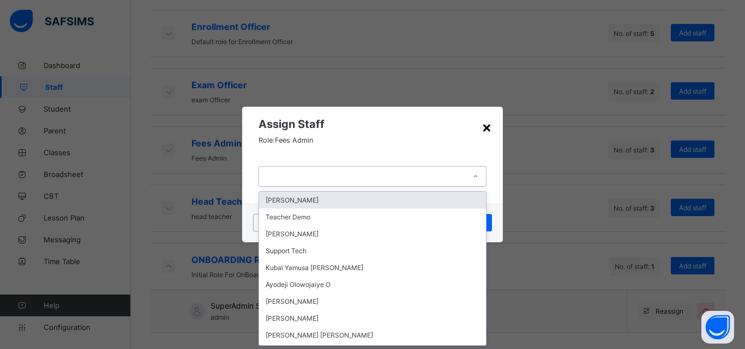
click at [485, 125] on div "×" at bounding box center [486, 127] width 10 height 19
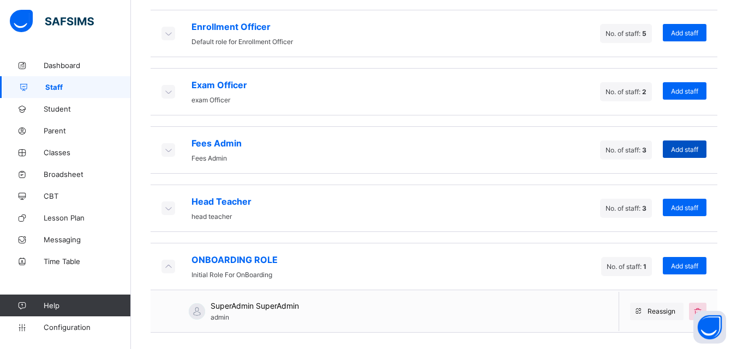
click at [690, 151] on span "Add staff" at bounding box center [684, 150] width 27 height 8
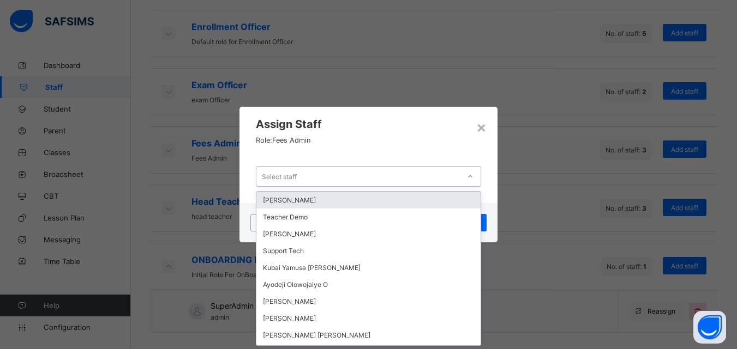
click at [291, 172] on div "Select staff" at bounding box center [279, 176] width 35 height 21
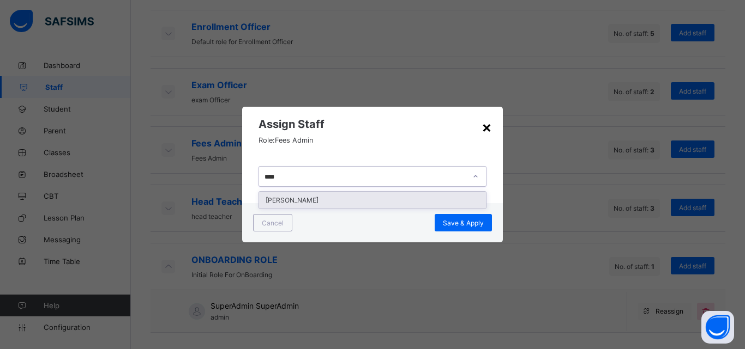
type input "****"
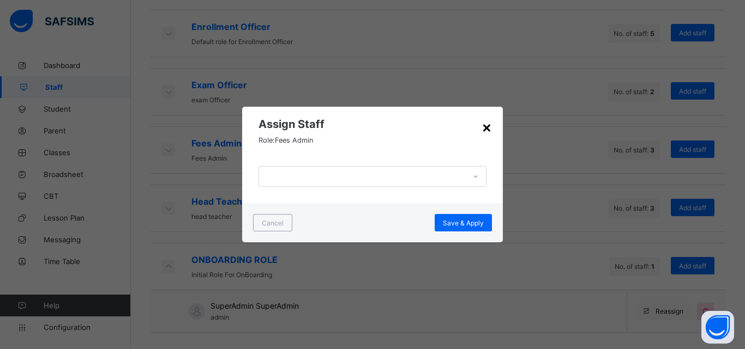
click at [487, 126] on div "×" at bounding box center [486, 127] width 10 height 19
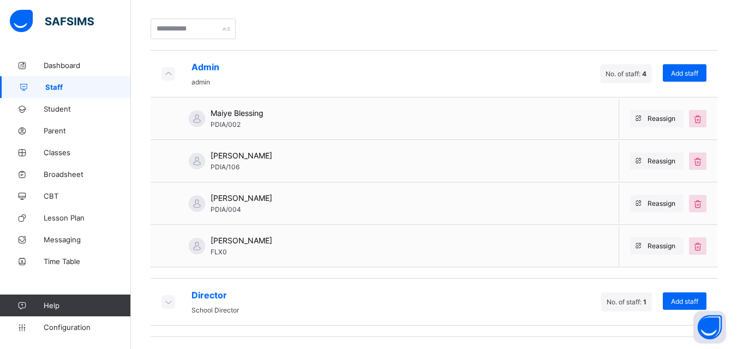
scroll to position [165, 0]
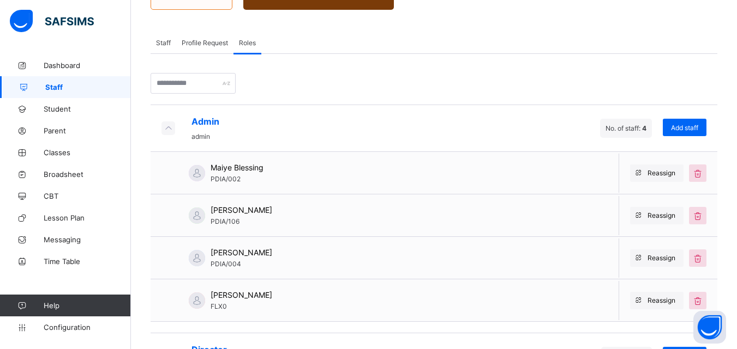
click at [195, 44] on span "Profile Request" at bounding box center [205, 43] width 46 height 8
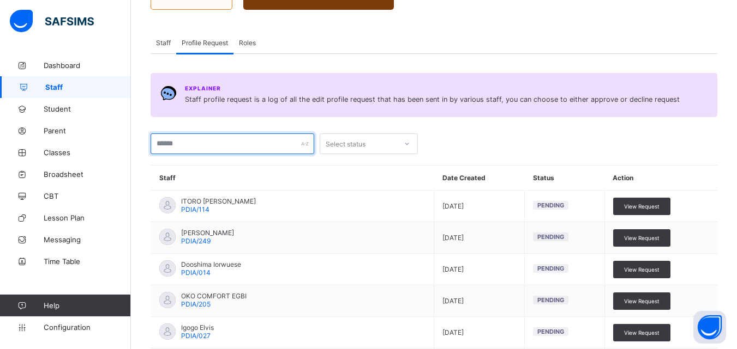
click at [234, 146] on input "text" at bounding box center [232, 144] width 164 height 21
click at [161, 36] on div "Staff" at bounding box center [163, 43] width 26 height 22
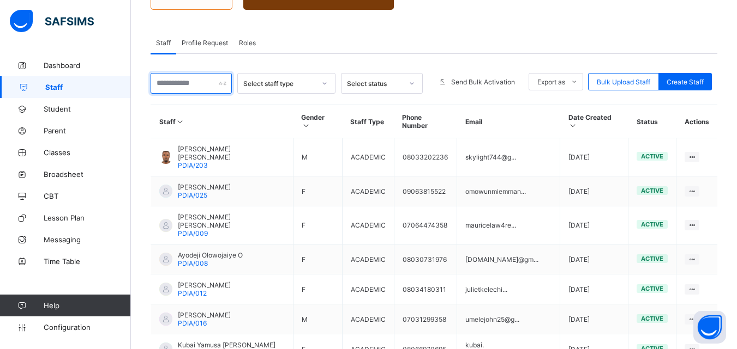
click at [201, 85] on input "text" at bounding box center [190, 83] width 81 height 21
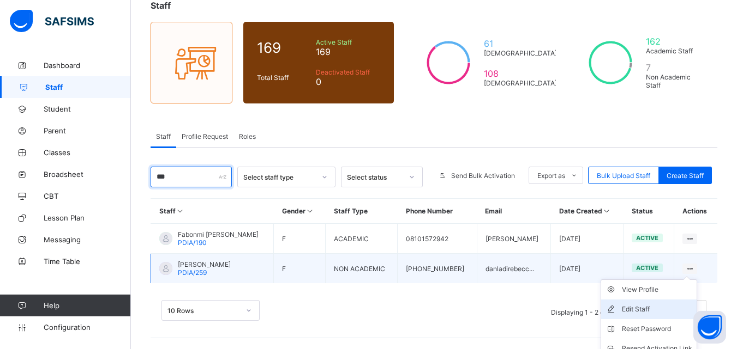
scroll to position [120, 0]
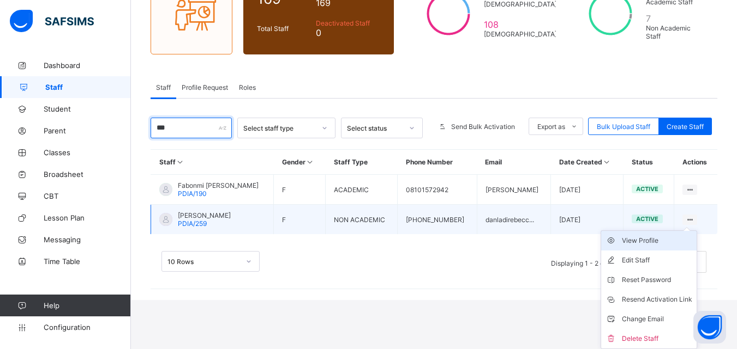
type input "***"
click at [653, 243] on div "View Profile" at bounding box center [657, 241] width 70 height 11
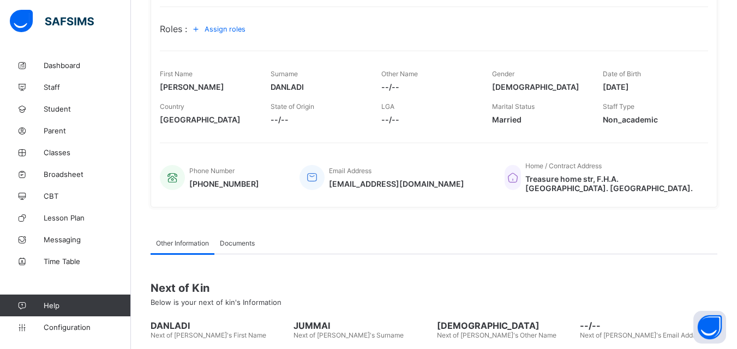
scroll to position [109, 0]
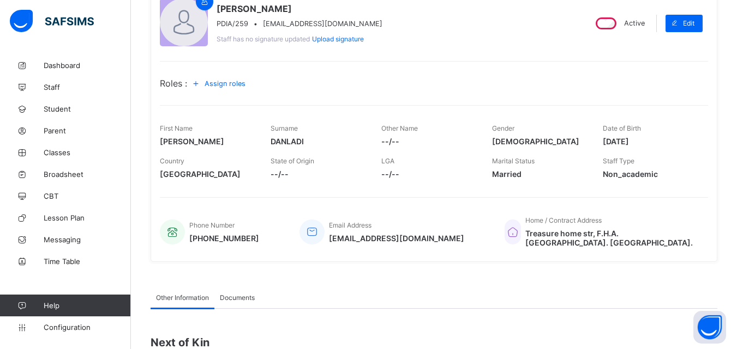
click at [224, 83] on span "Assign roles" at bounding box center [224, 84] width 41 height 8
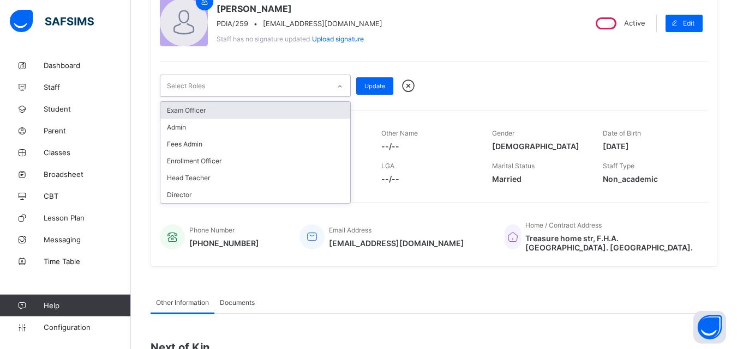
click at [214, 85] on div "Select Roles" at bounding box center [244, 85] width 169 height 21
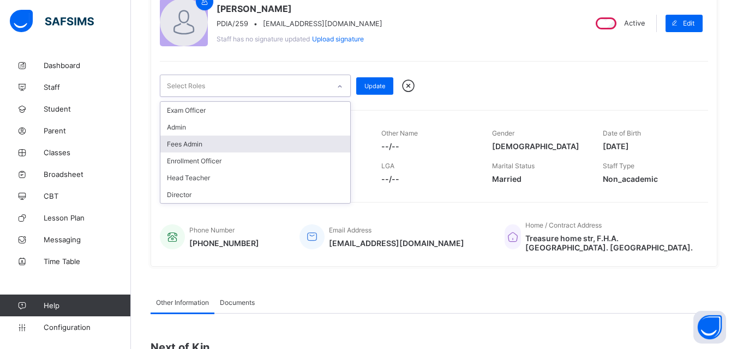
click at [190, 145] on div "Fees Admin" at bounding box center [255, 144] width 190 height 17
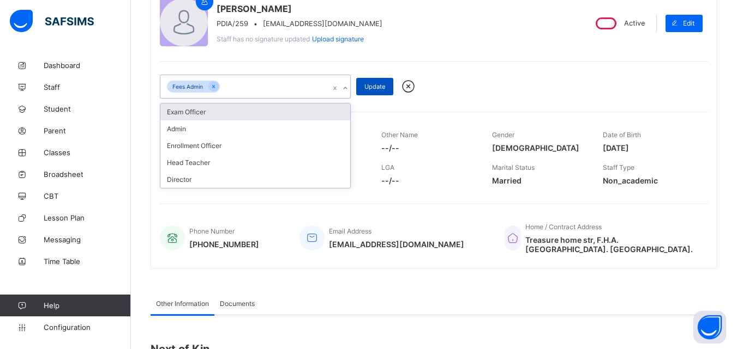
click at [369, 88] on span "Update" at bounding box center [374, 87] width 21 height 8
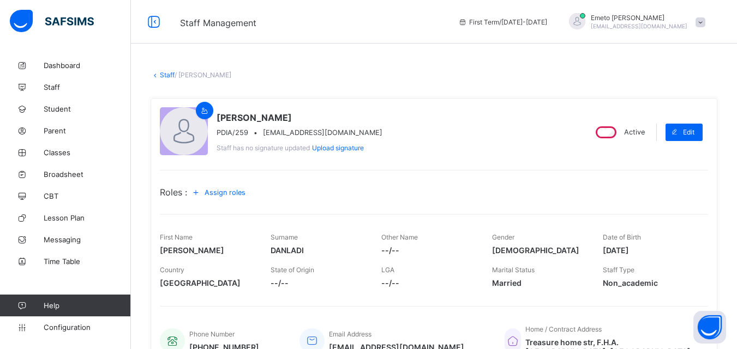
scroll to position [251, 0]
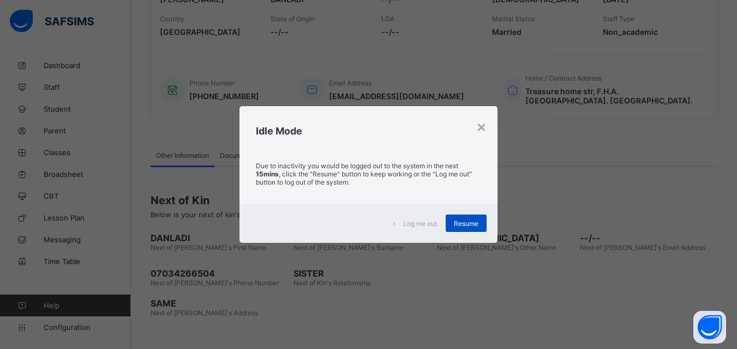
click at [470, 224] on span "Resume" at bounding box center [466, 224] width 25 height 8
click at [473, 227] on span "Resume" at bounding box center [466, 224] width 25 height 8
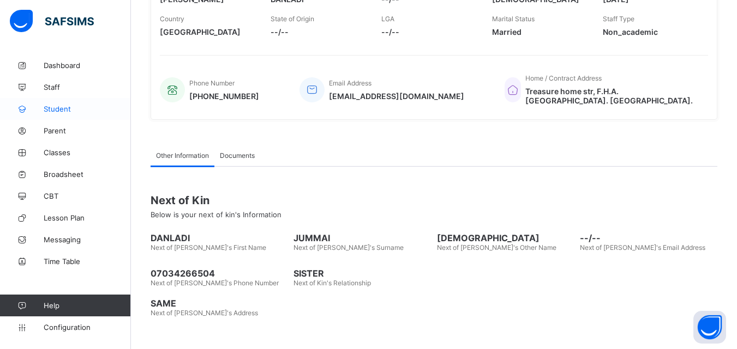
click at [62, 108] on span "Student" at bounding box center [87, 109] width 87 height 9
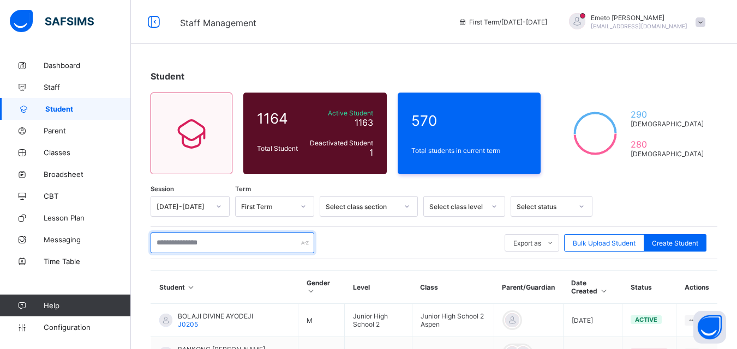
click at [183, 248] on input "text" at bounding box center [232, 243] width 164 height 21
click at [192, 250] on input "text" at bounding box center [232, 243] width 164 height 21
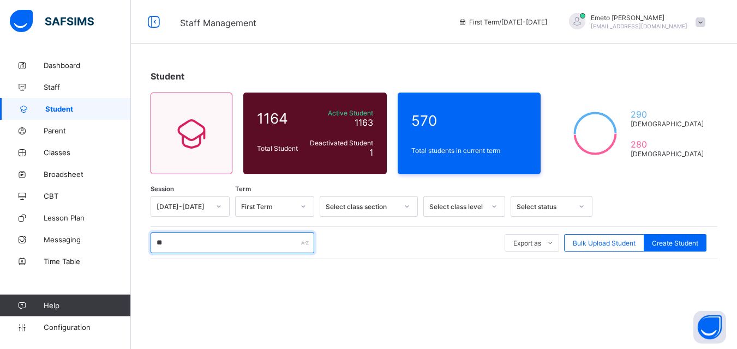
type input "*"
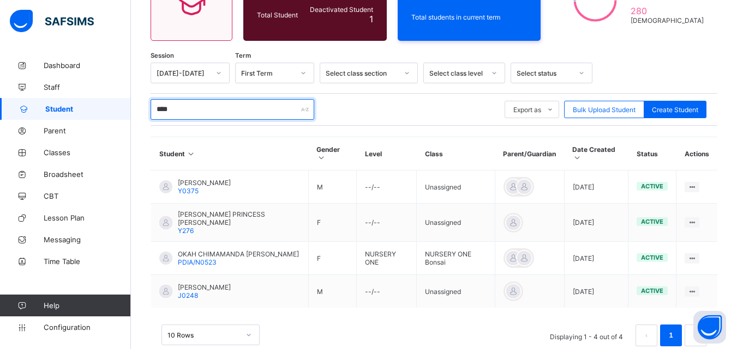
scroll to position [145, 0]
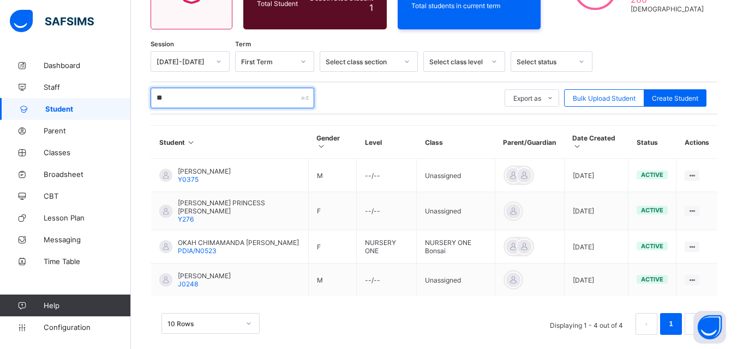
type input "*"
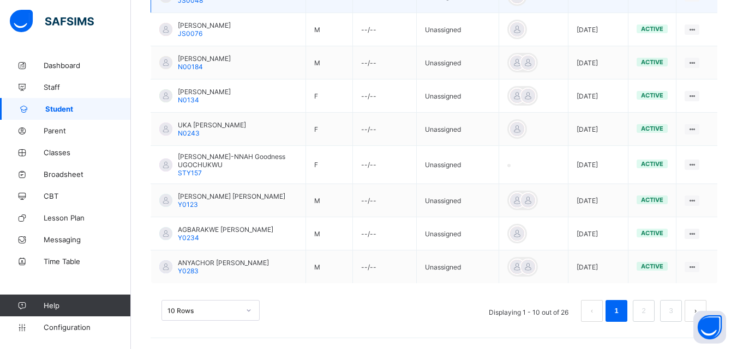
scroll to position [95, 0]
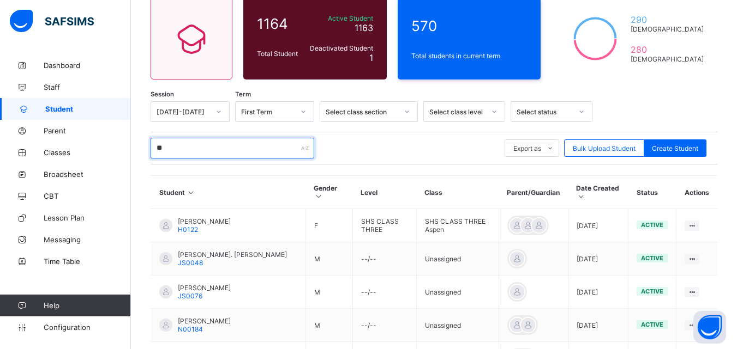
type input "*"
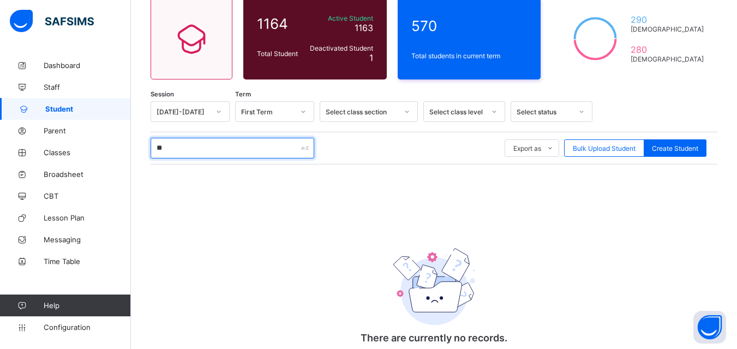
type input "*"
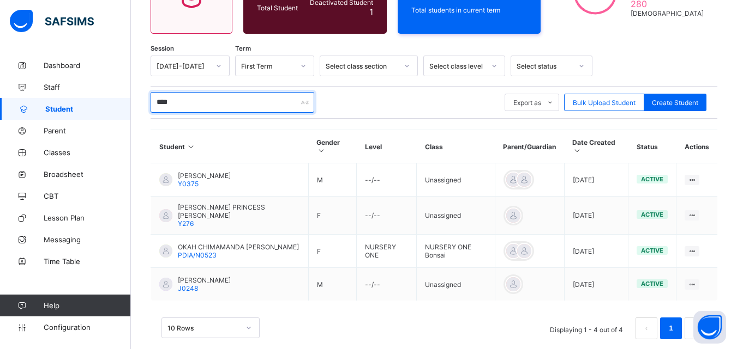
scroll to position [145, 0]
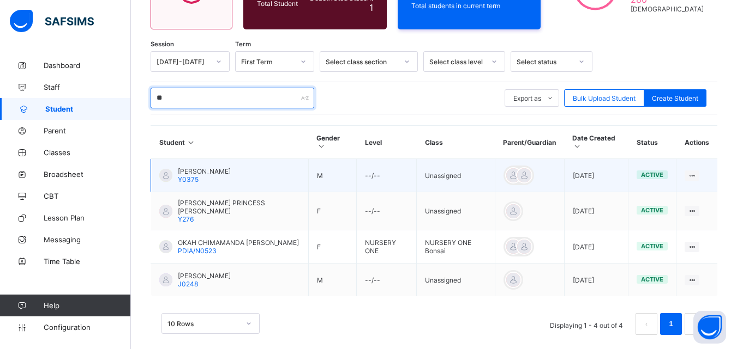
type input "*"
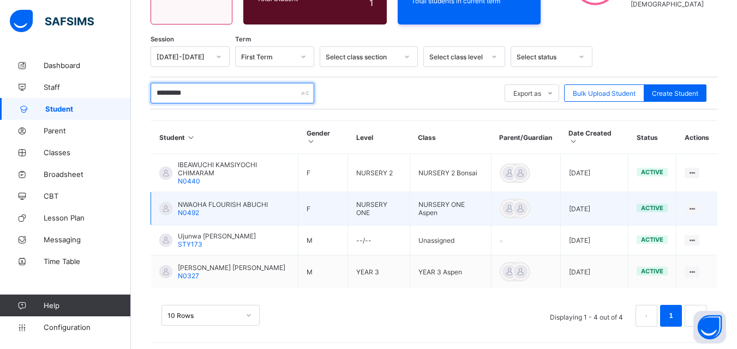
scroll to position [155, 0]
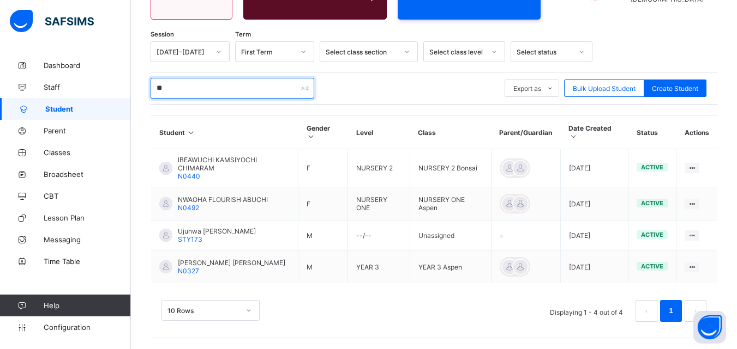
type input "*"
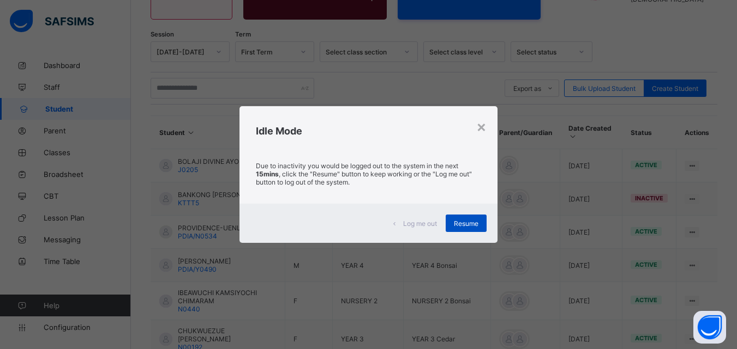
click at [456, 221] on span "Resume" at bounding box center [466, 224] width 25 height 8
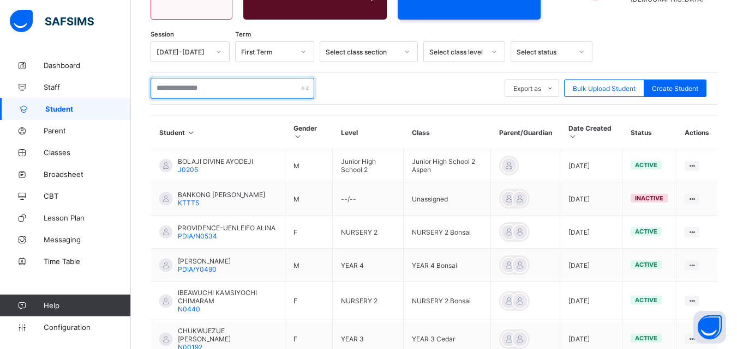
click at [225, 91] on input "text" at bounding box center [232, 88] width 164 height 21
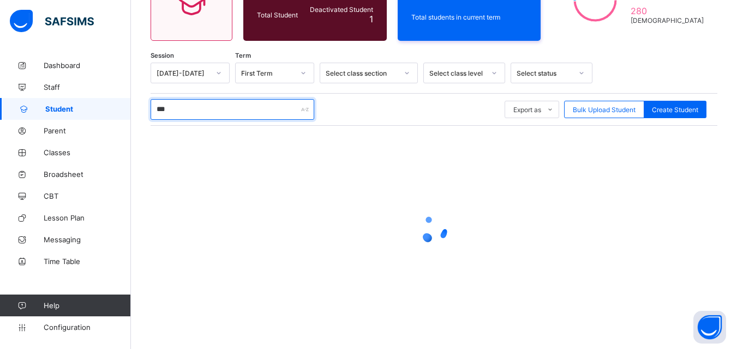
scroll to position [134, 0]
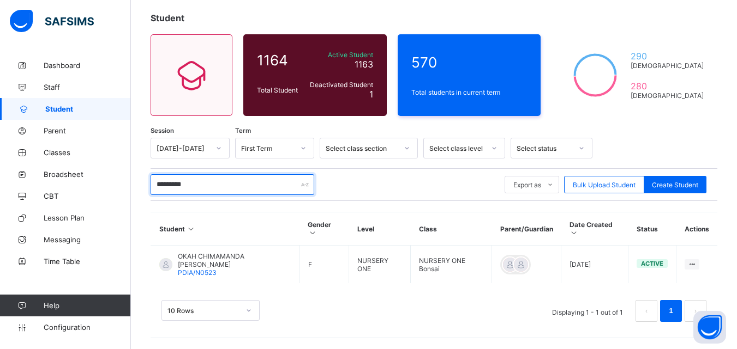
type input "**********"
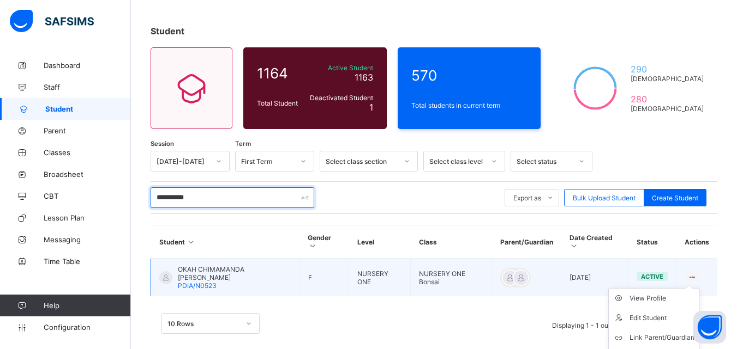
scroll to position [53, 0]
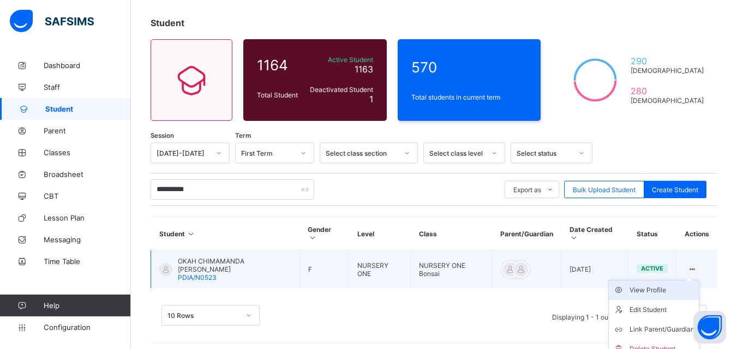
click at [656, 285] on div "View Profile" at bounding box center [661, 290] width 65 height 11
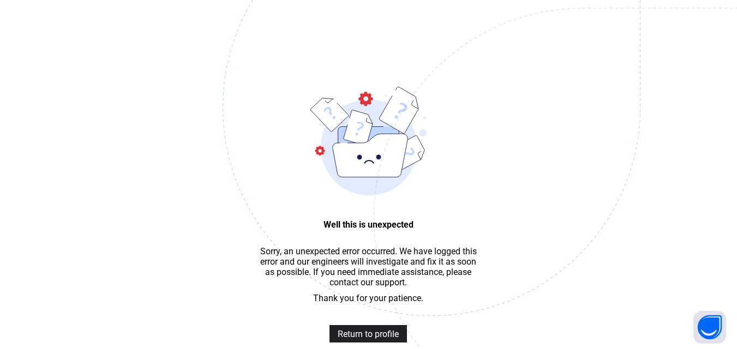
click at [381, 337] on span "Return to profile" at bounding box center [367, 334] width 61 height 10
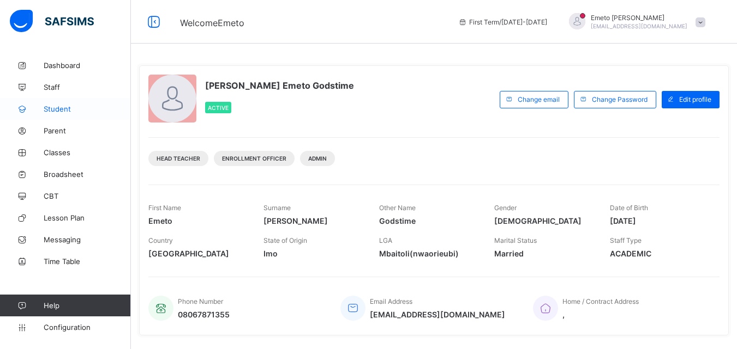
click at [56, 109] on span "Student" at bounding box center [87, 109] width 87 height 9
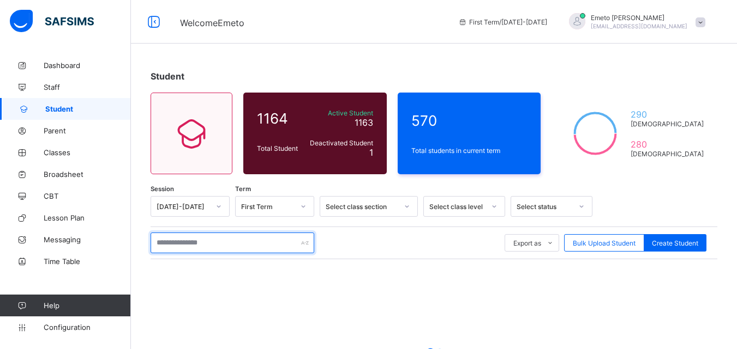
click at [178, 242] on input "text" at bounding box center [232, 243] width 164 height 21
click at [196, 246] on input "****" at bounding box center [232, 243] width 164 height 21
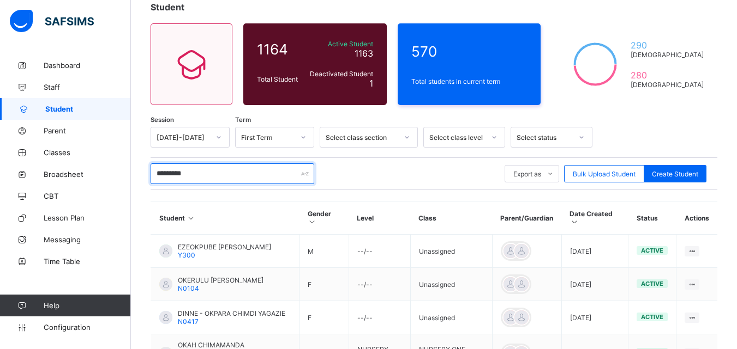
scroll to position [218, 0]
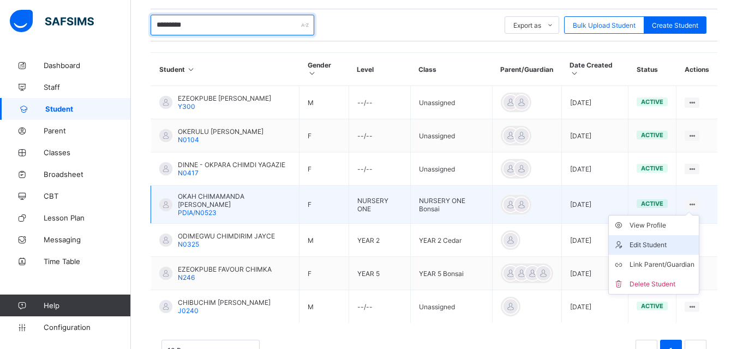
type input "*********"
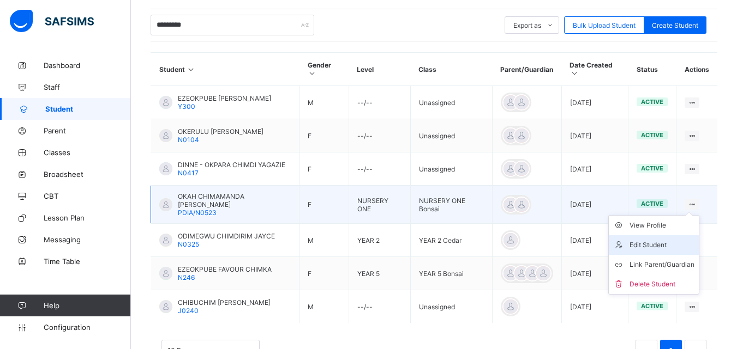
click at [669, 240] on div "Edit Student" at bounding box center [661, 245] width 65 height 11
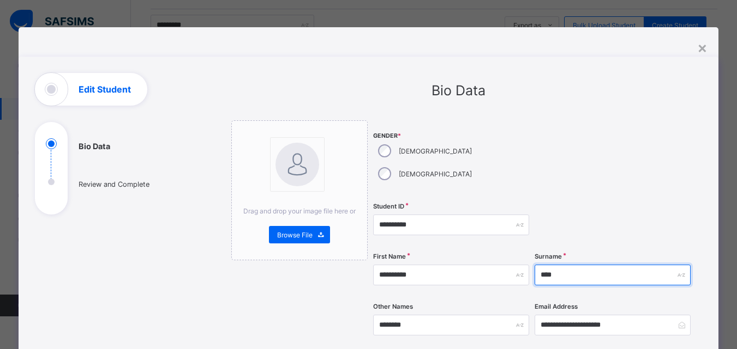
click at [568, 265] on input "****" at bounding box center [612, 275] width 156 height 21
type input "*"
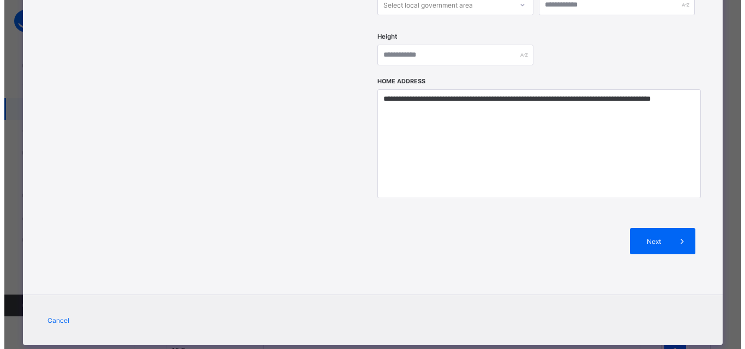
scroll to position [473, 0]
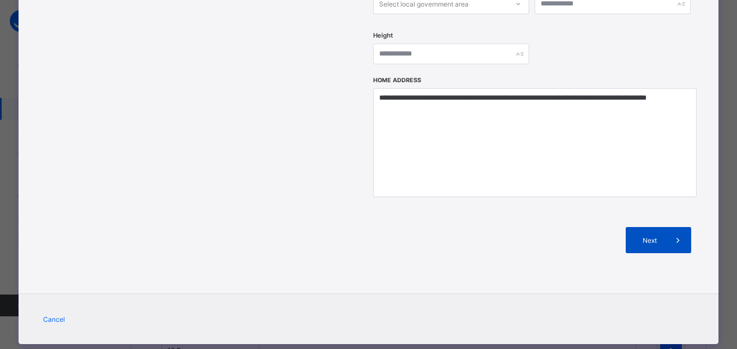
type input "*********"
click at [659, 237] on span "Next" at bounding box center [649, 241] width 31 height 8
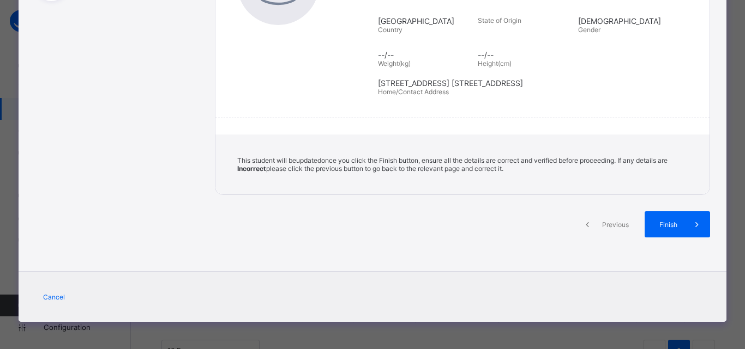
scroll to position [223, 0]
click at [668, 224] on span "Finish" at bounding box center [668, 225] width 31 height 8
click at [673, 226] on span "Finish" at bounding box center [668, 225] width 31 height 8
click at [692, 224] on icon at bounding box center [697, 224] width 12 height 11
click at [662, 222] on span "Finish" at bounding box center [668, 225] width 31 height 8
